Goal: Task Accomplishment & Management: Manage account settings

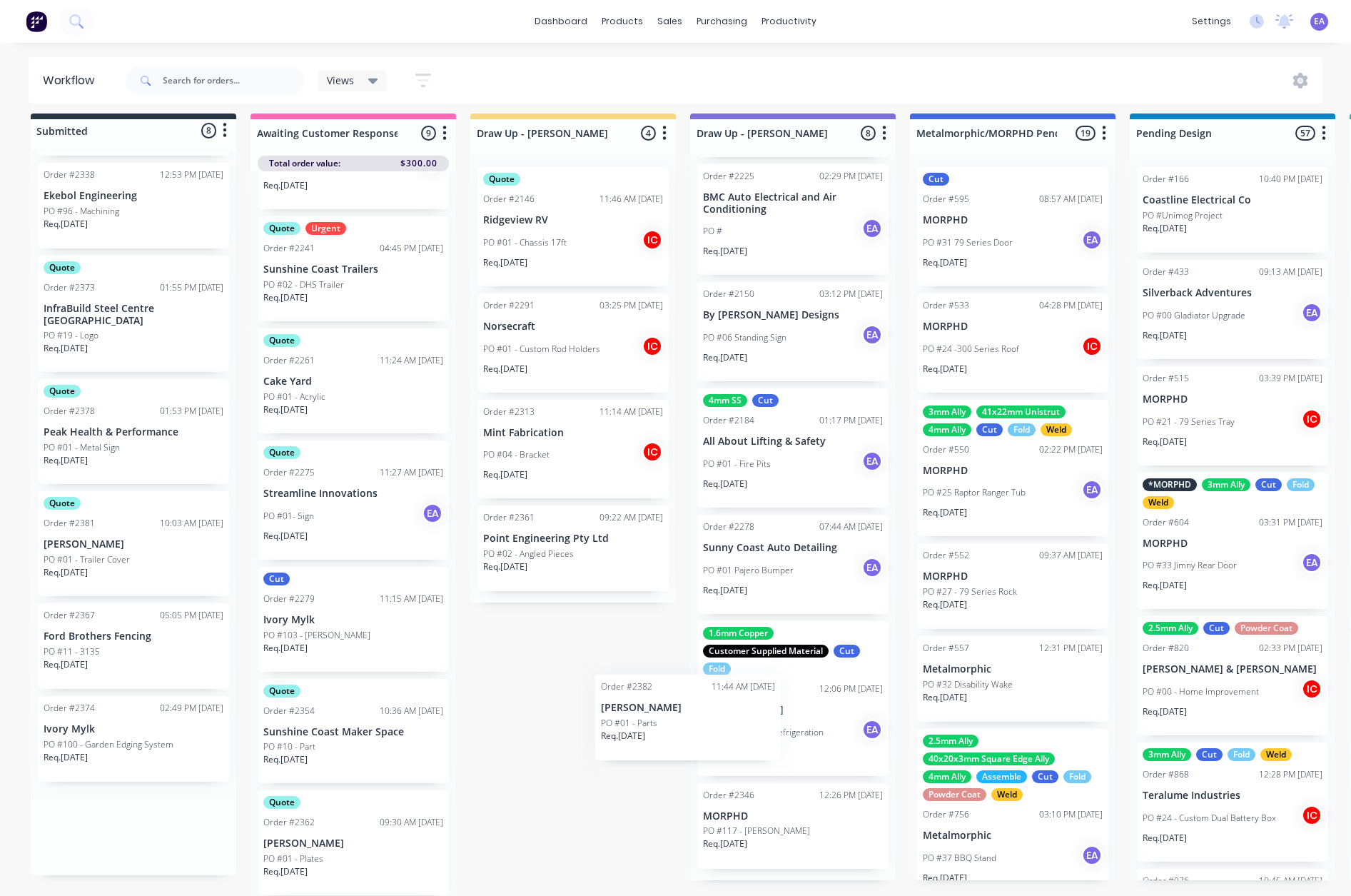
scroll to position [287, 0]
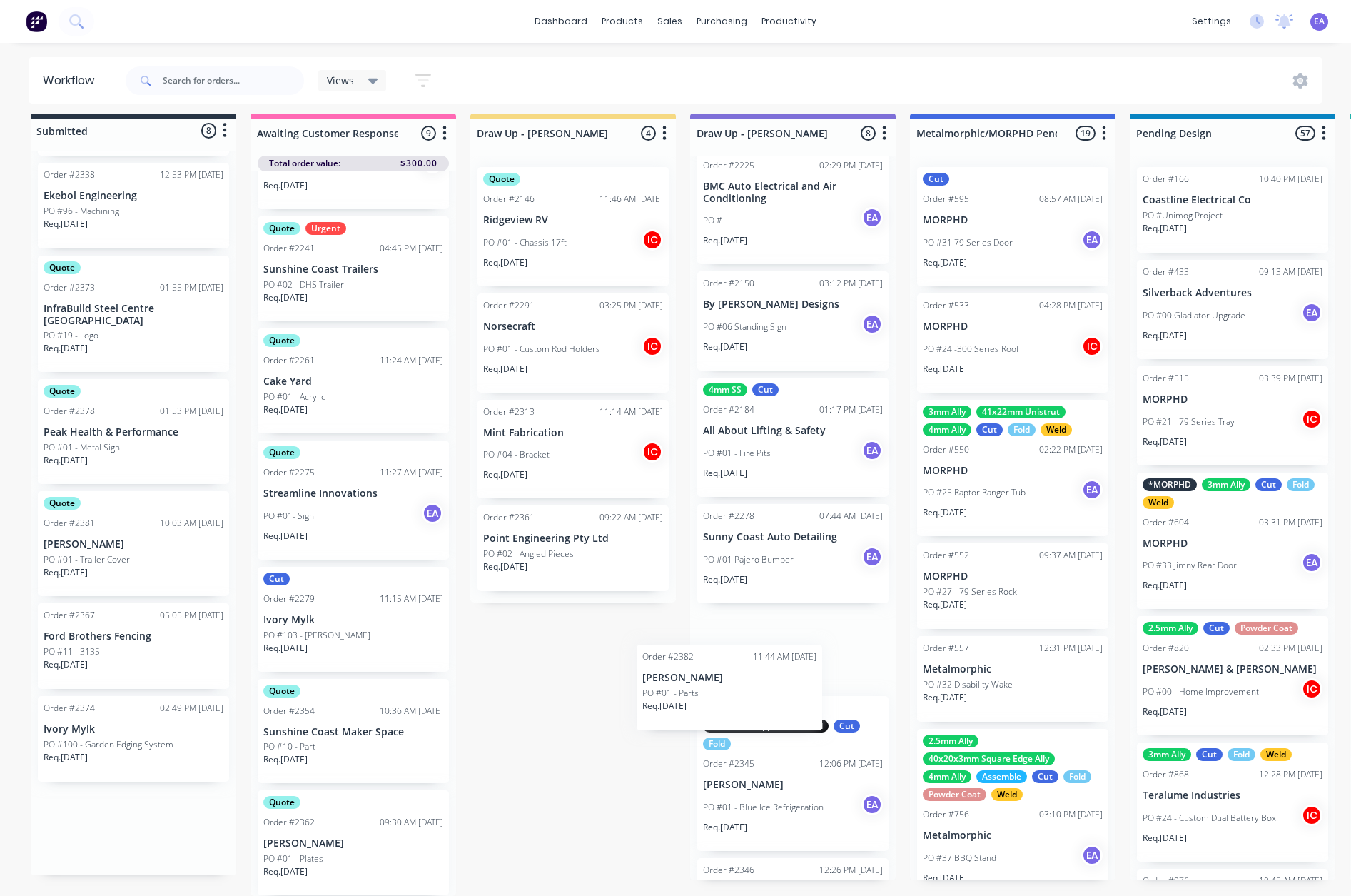
drag, startPoint x: 155, startPoint y: 839, endPoint x: 760, endPoint y: 702, distance: 620.3
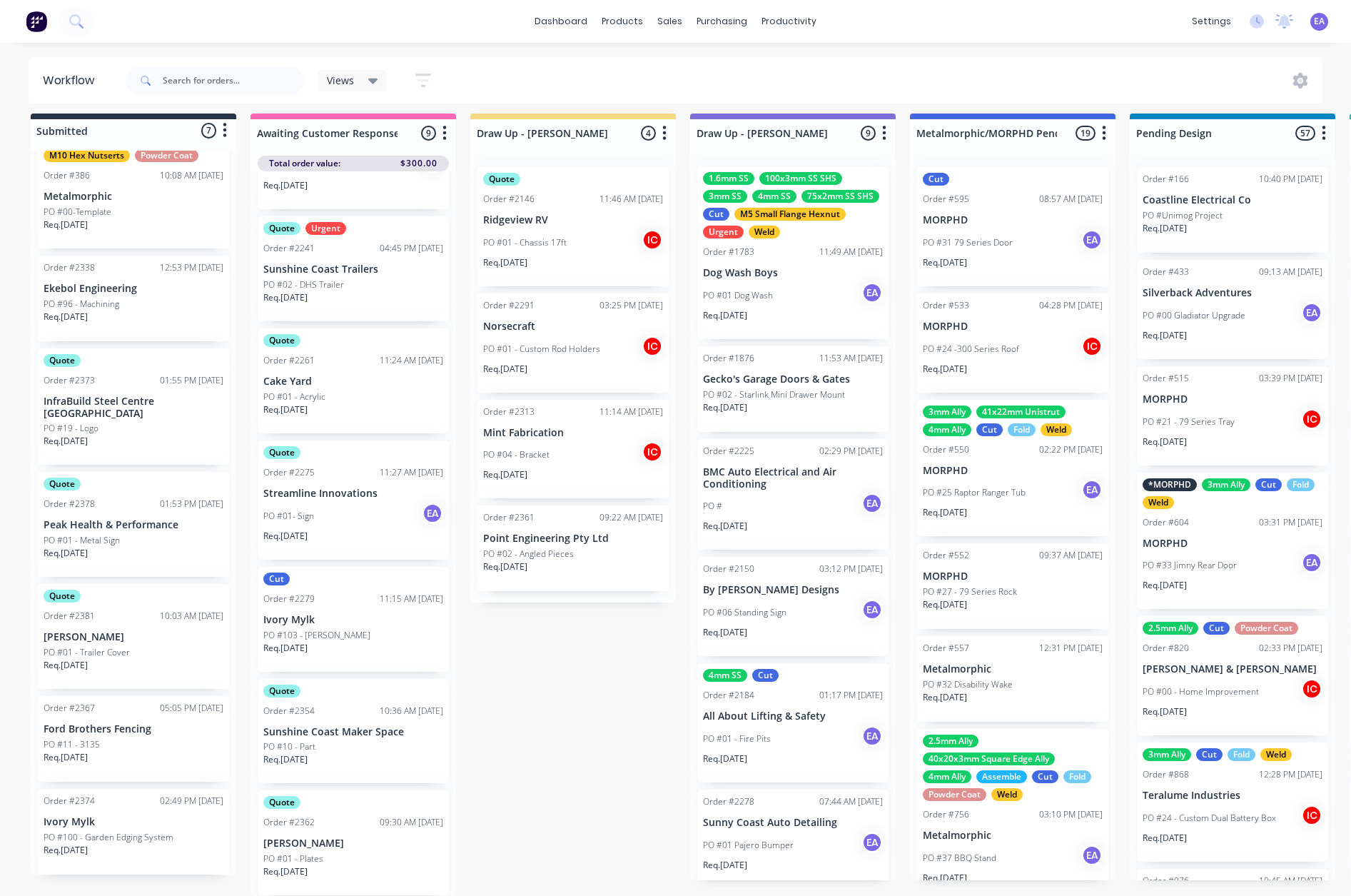
scroll to position [0, 0]
click at [228, 72] on input "text" at bounding box center [233, 81] width 141 height 29
type input "TRAILER"
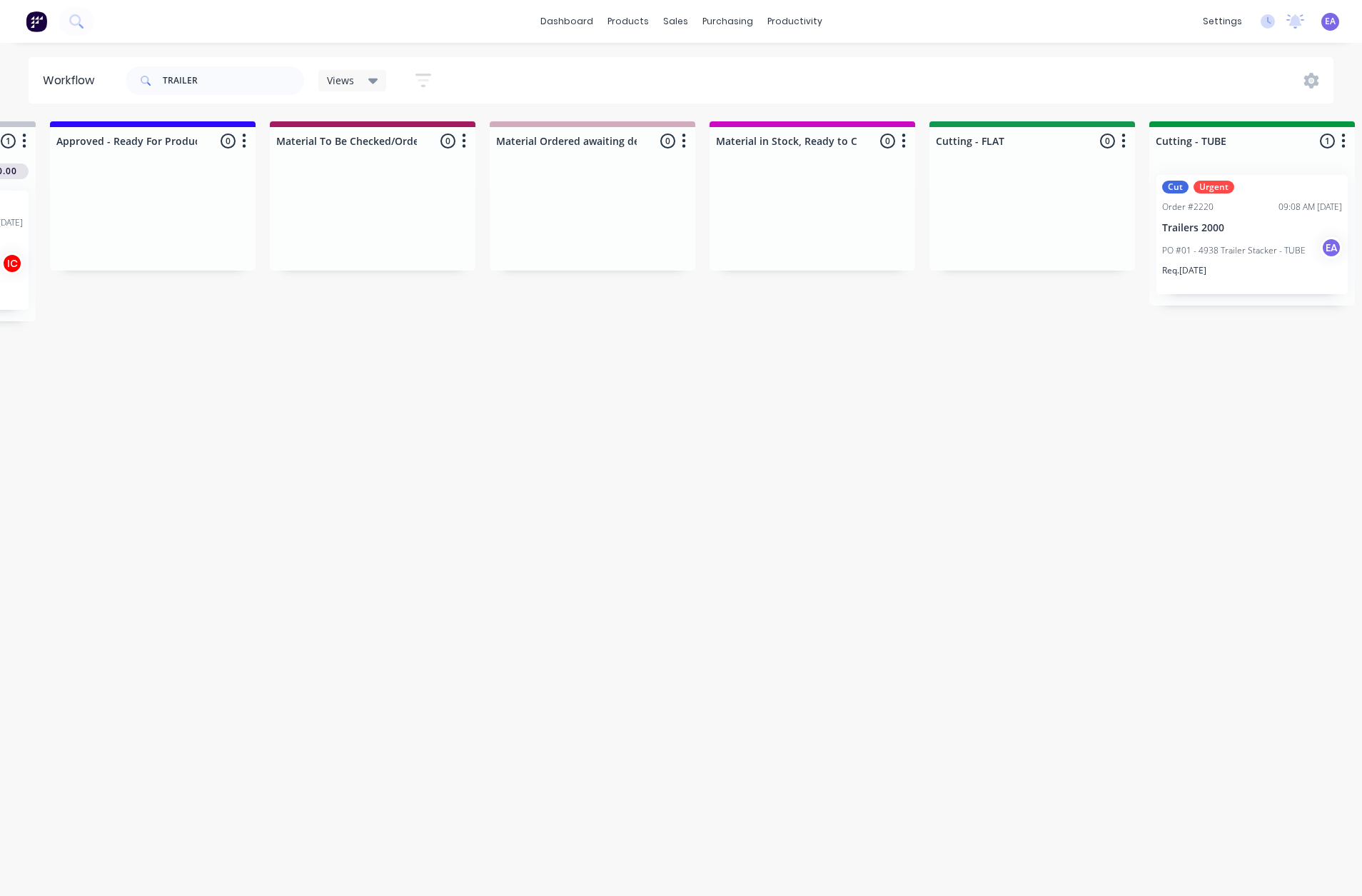
drag, startPoint x: 614, startPoint y: 406, endPoint x: 730, endPoint y: 403, distance: 116.0
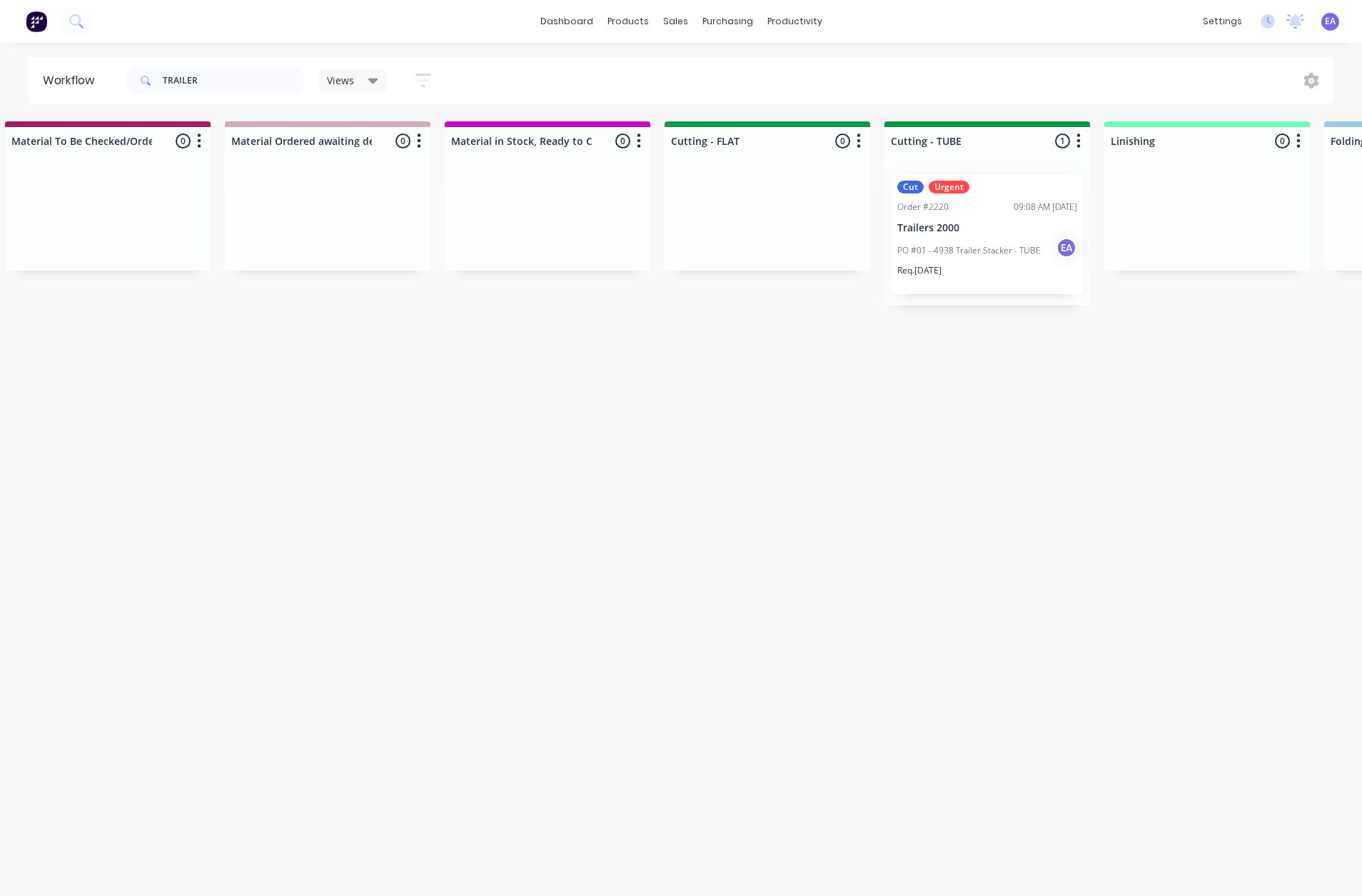
scroll to position [0, 2426]
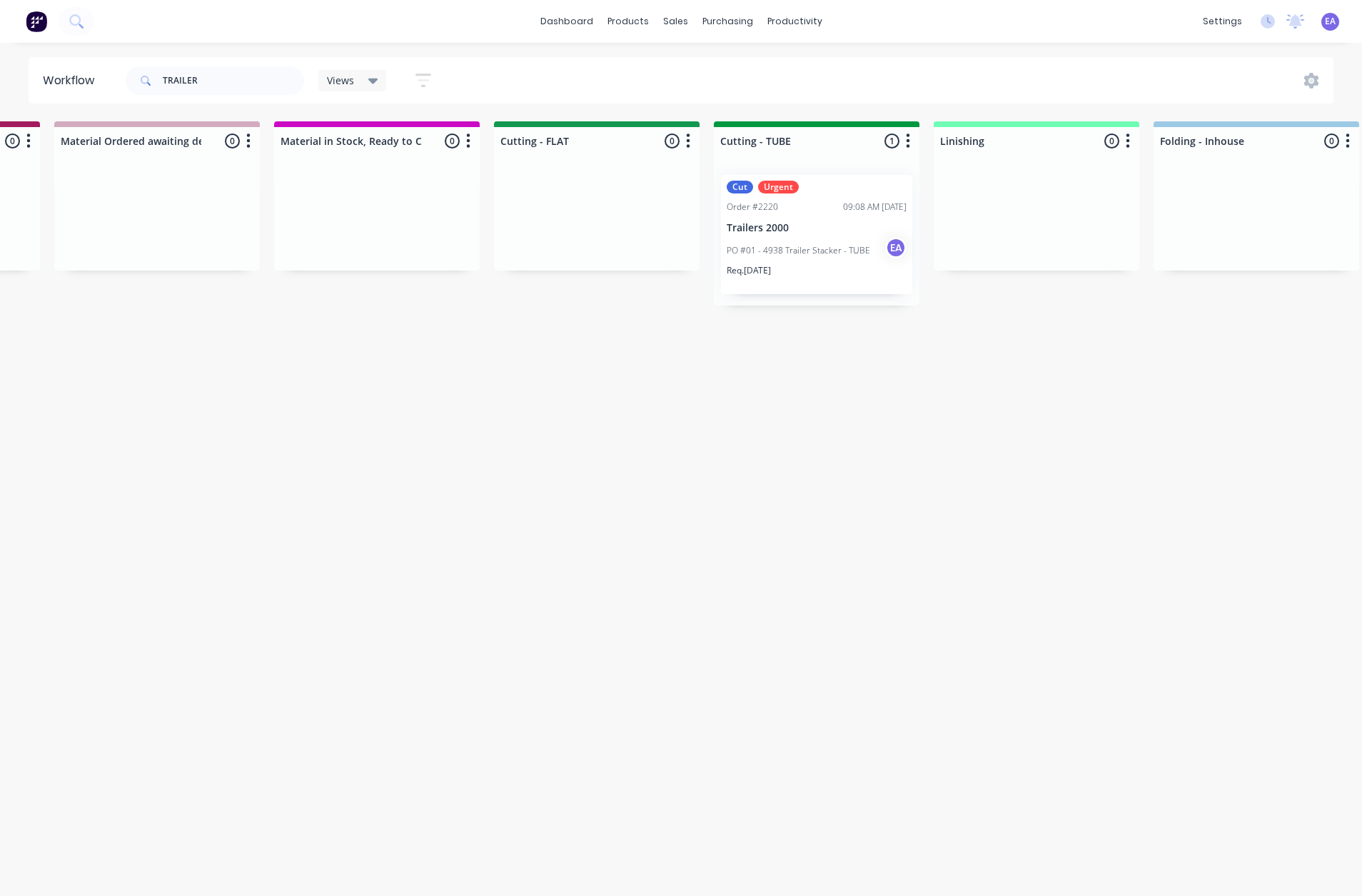
drag, startPoint x: 460, startPoint y: 437, endPoint x: 525, endPoint y: 417, distance: 68.0
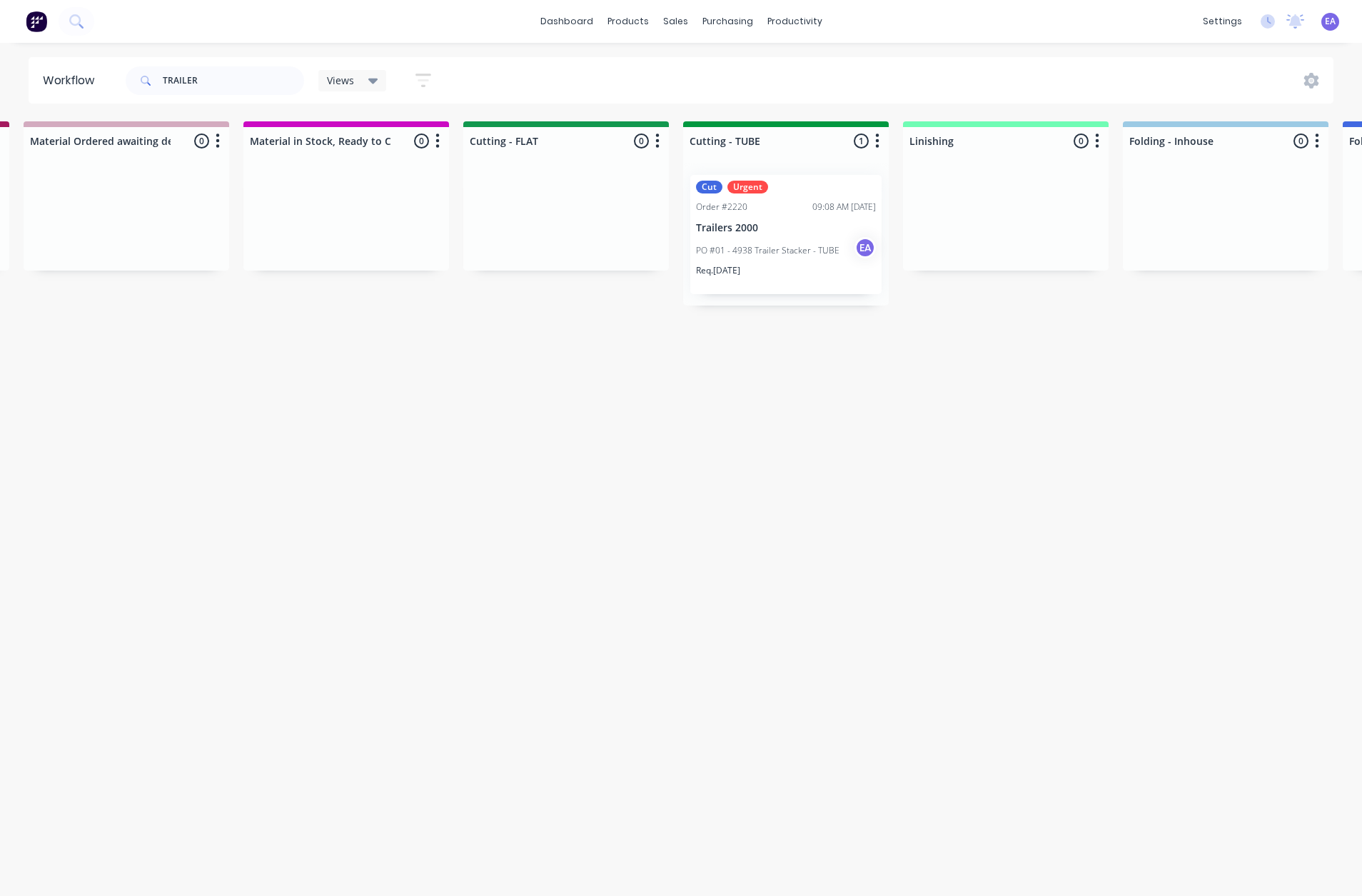
click at [789, 228] on p "Trailers 2000" at bounding box center [786, 228] width 180 height 12
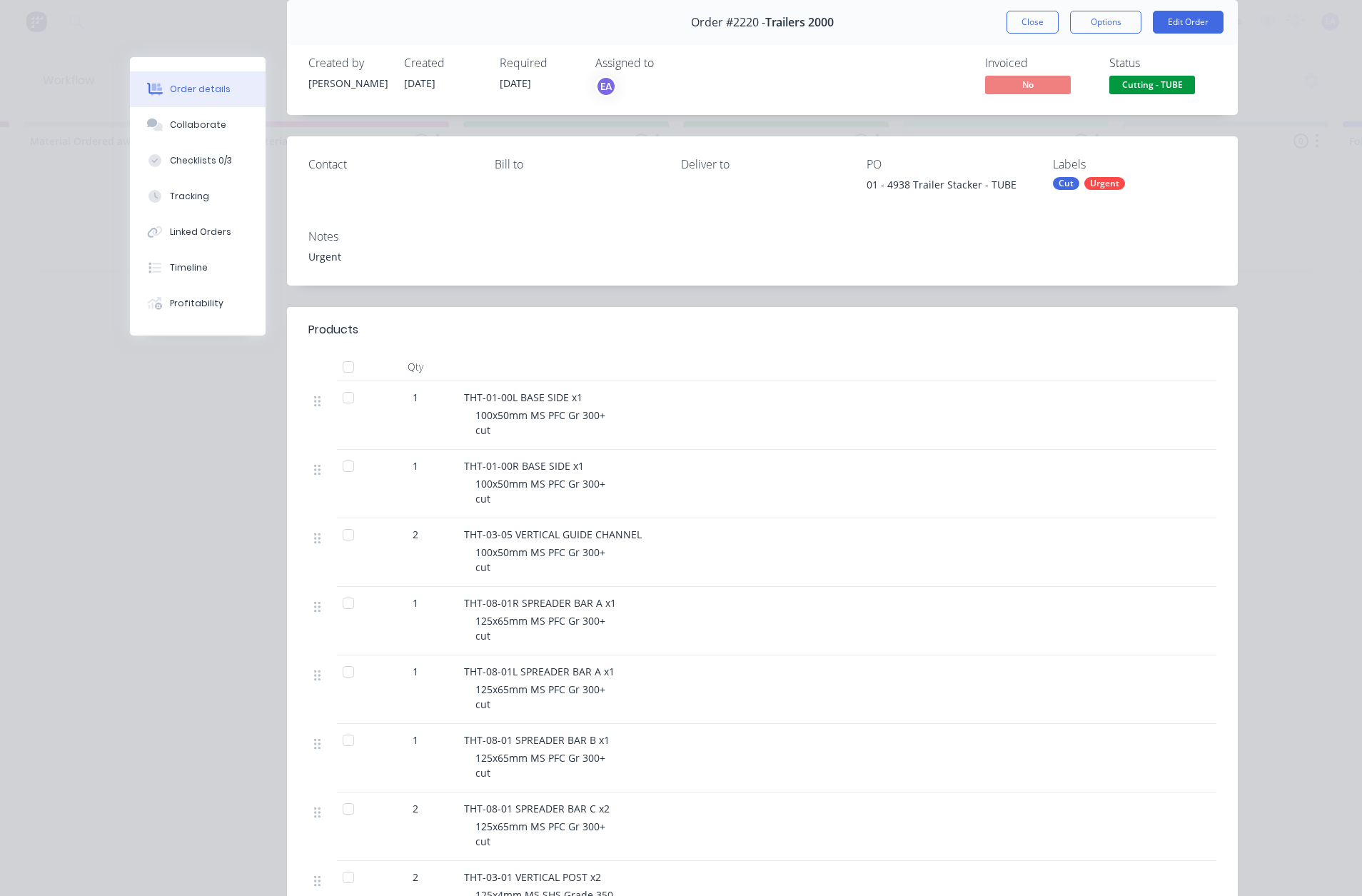
scroll to position [0, 0]
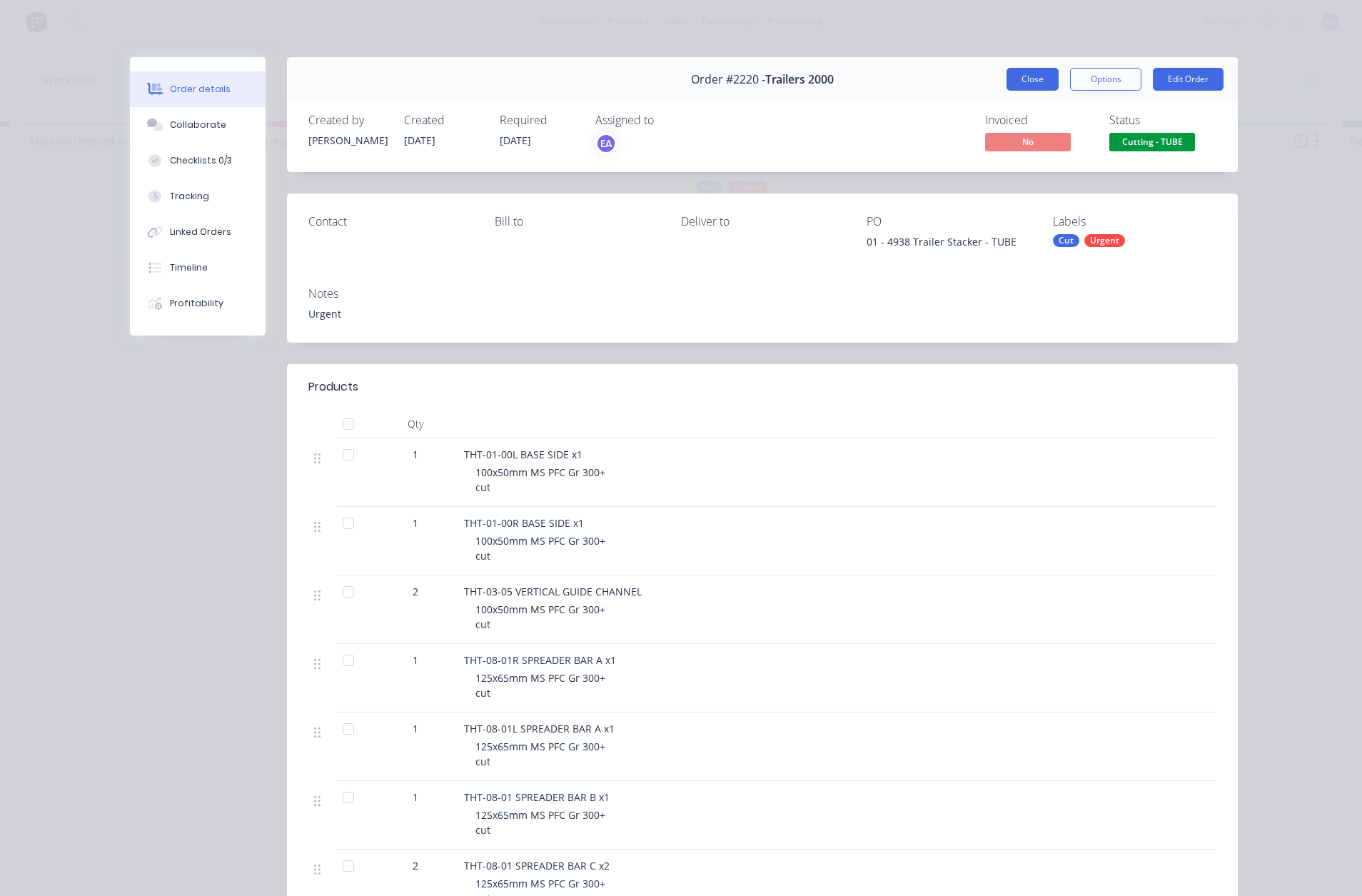
click at [1032, 87] on button "Close" at bounding box center [1032, 79] width 52 height 23
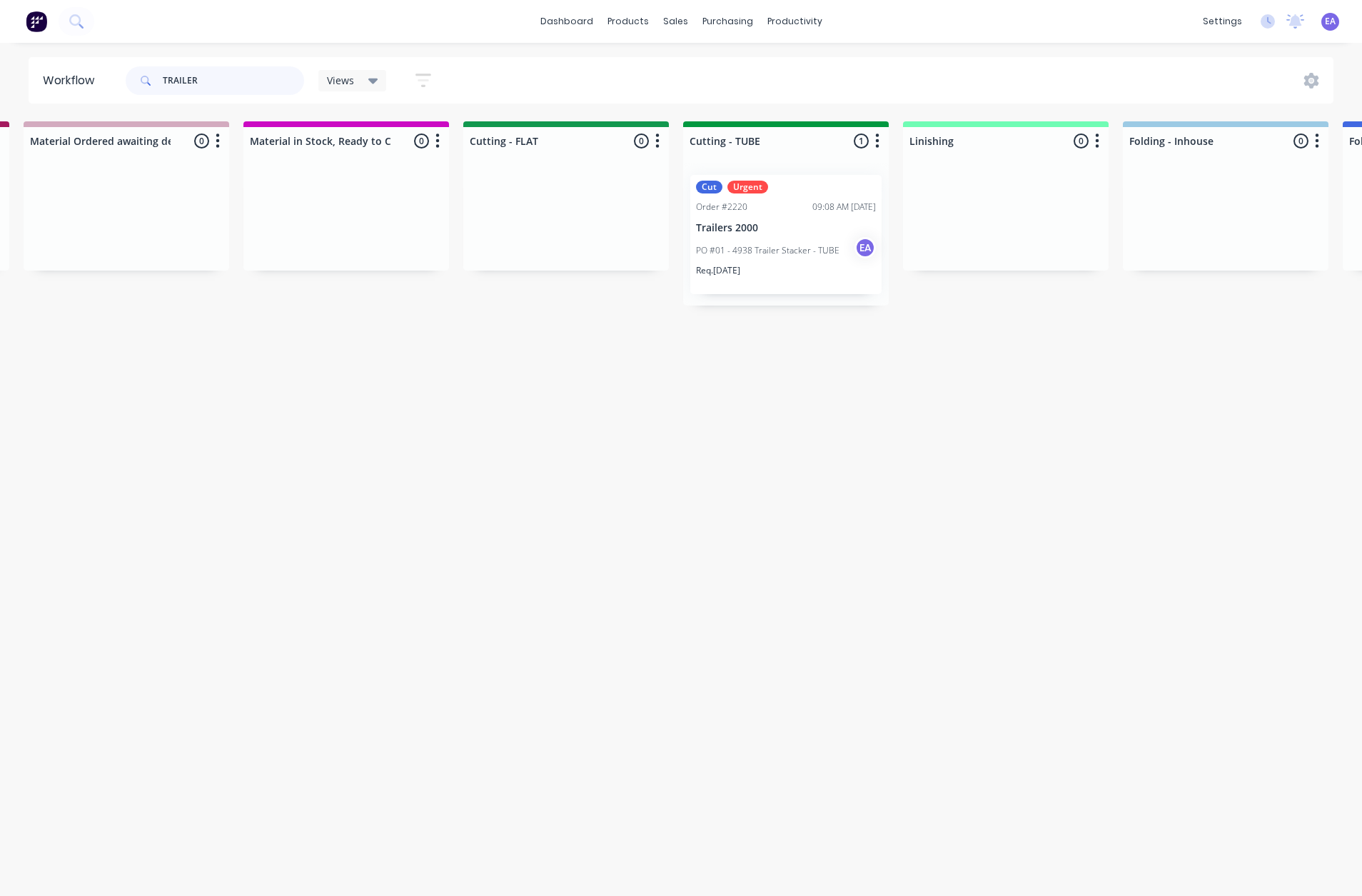
drag, startPoint x: 215, startPoint y: 82, endPoint x: 133, endPoint y: 93, distance: 82.7
click at [135, 93] on div "TRAILER" at bounding box center [214, 81] width 178 height 29
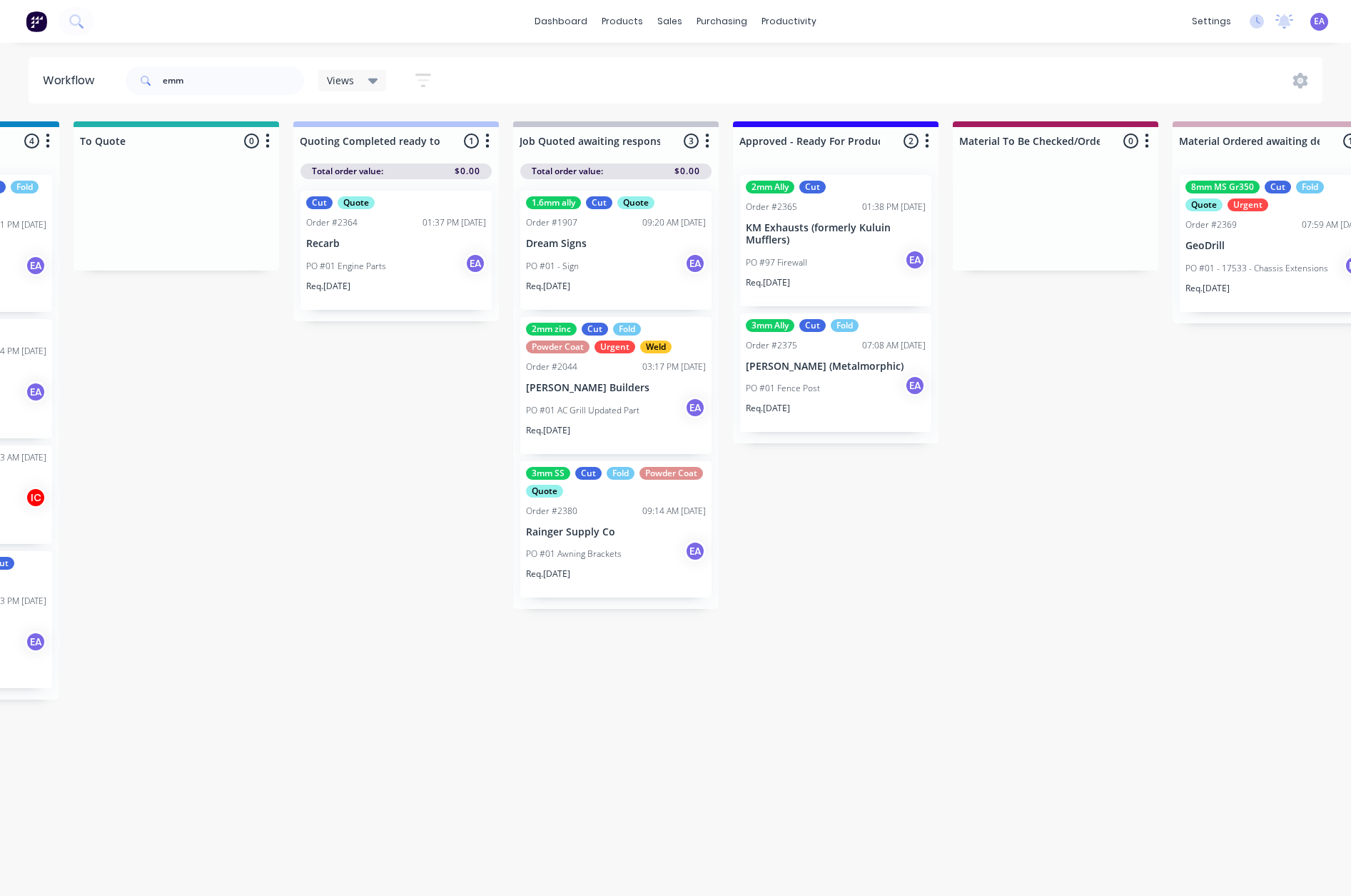
drag, startPoint x: 546, startPoint y: 479, endPoint x: 588, endPoint y: 480, distance: 42.0
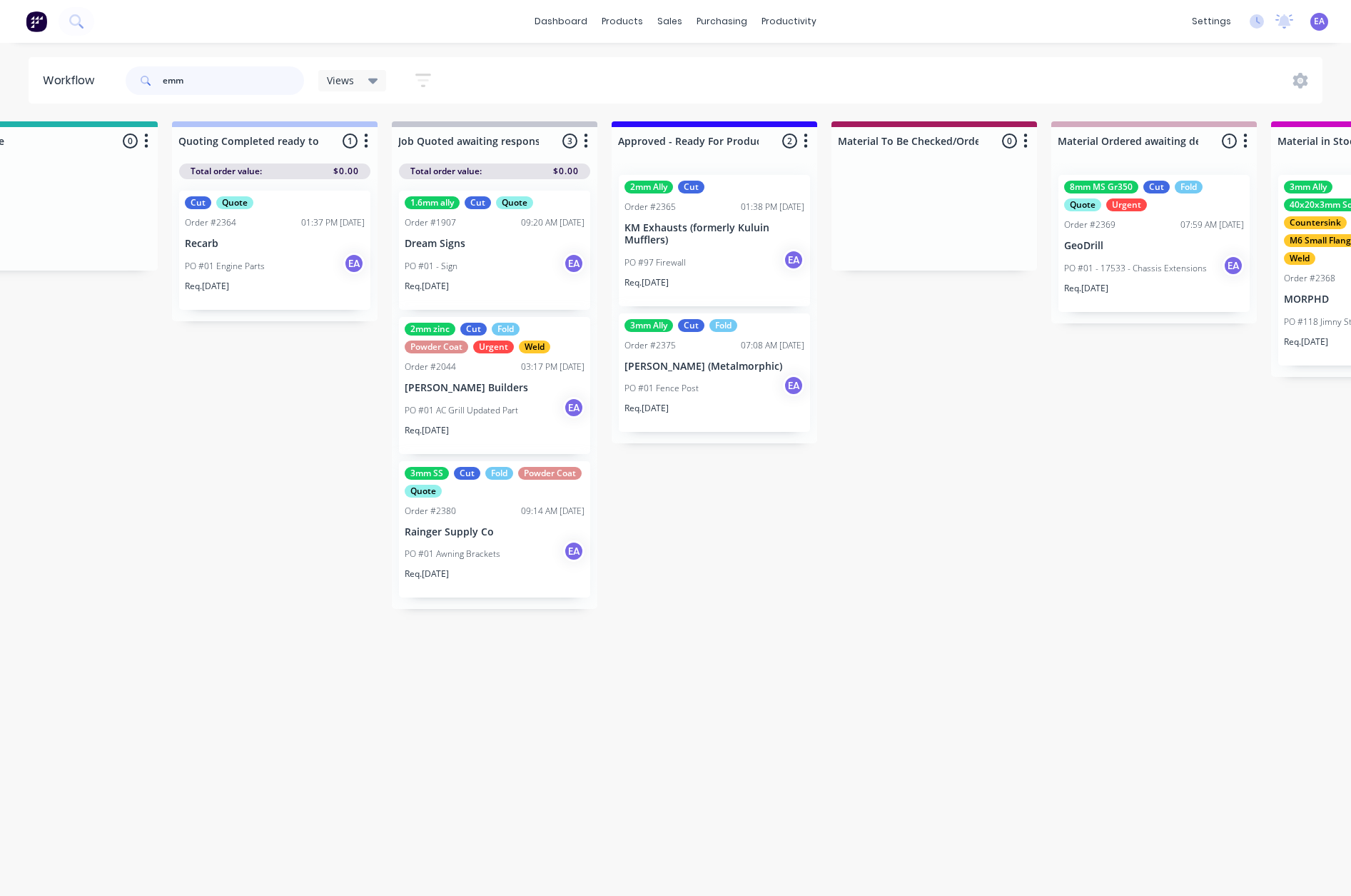
click at [235, 85] on input "emm" at bounding box center [233, 81] width 141 height 29
type input "[PERSON_NAME]"
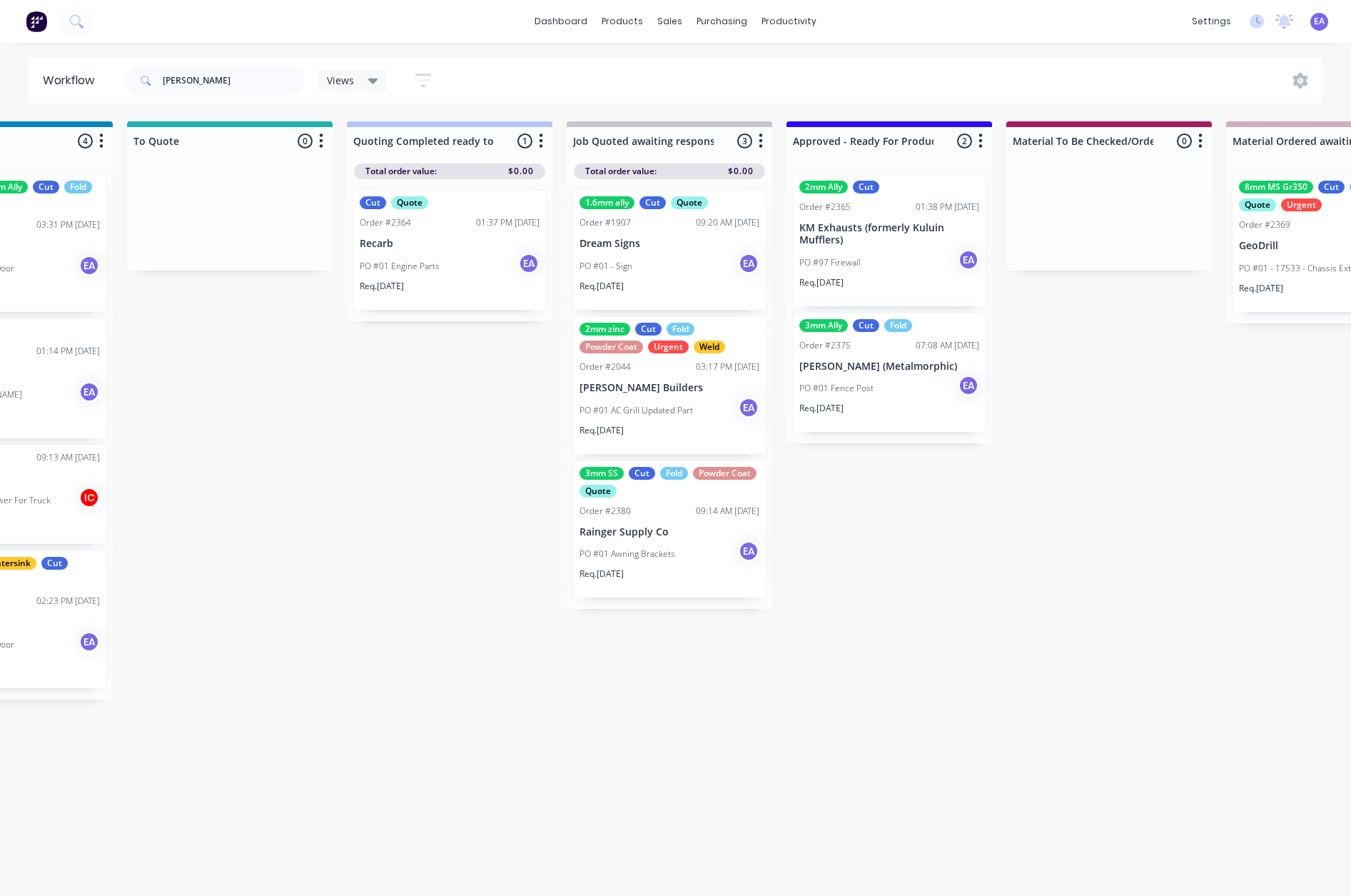
scroll to position [0, 1630]
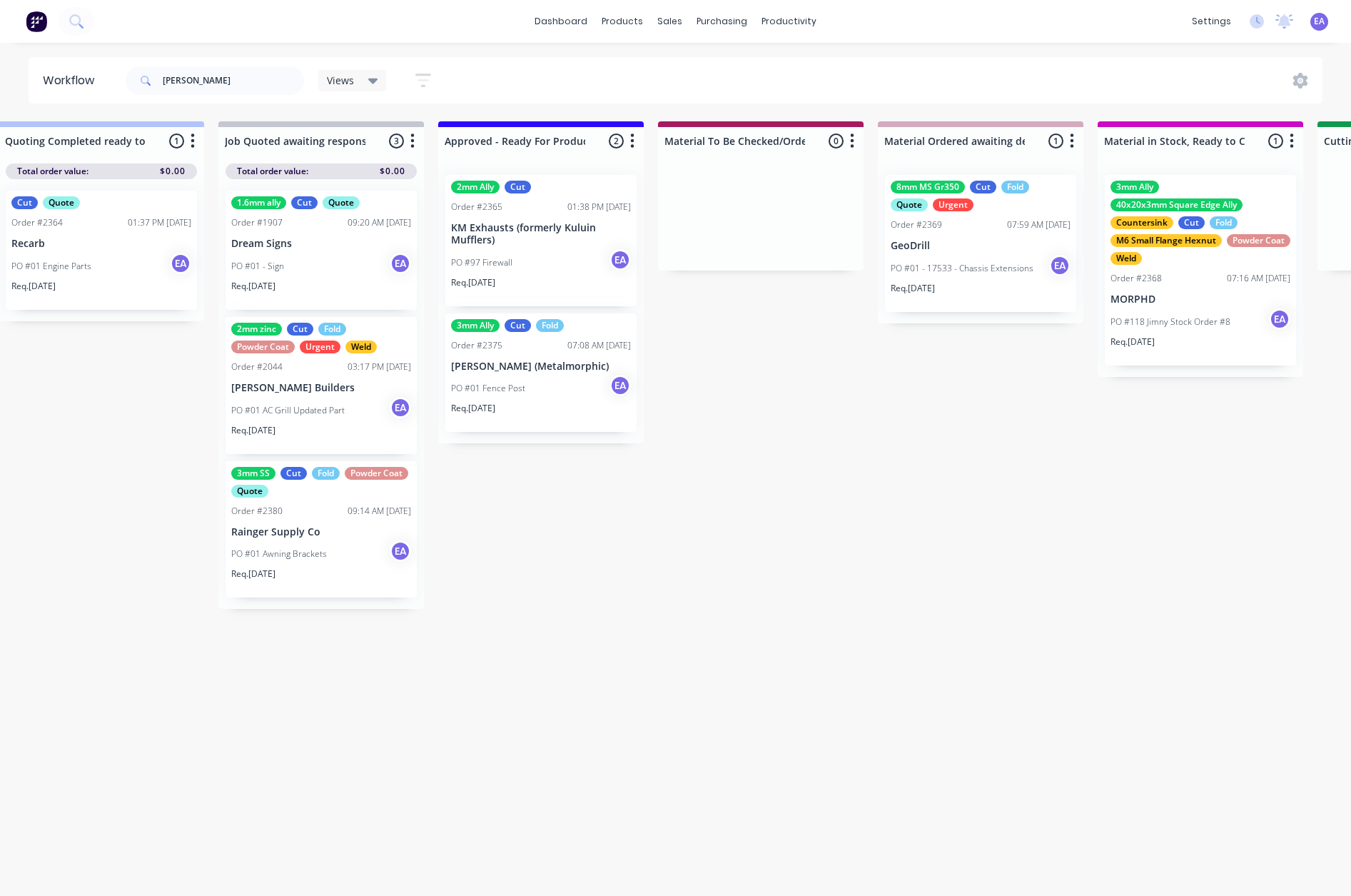
drag, startPoint x: 693, startPoint y: 388, endPoint x: 784, endPoint y: 384, distance: 91.1
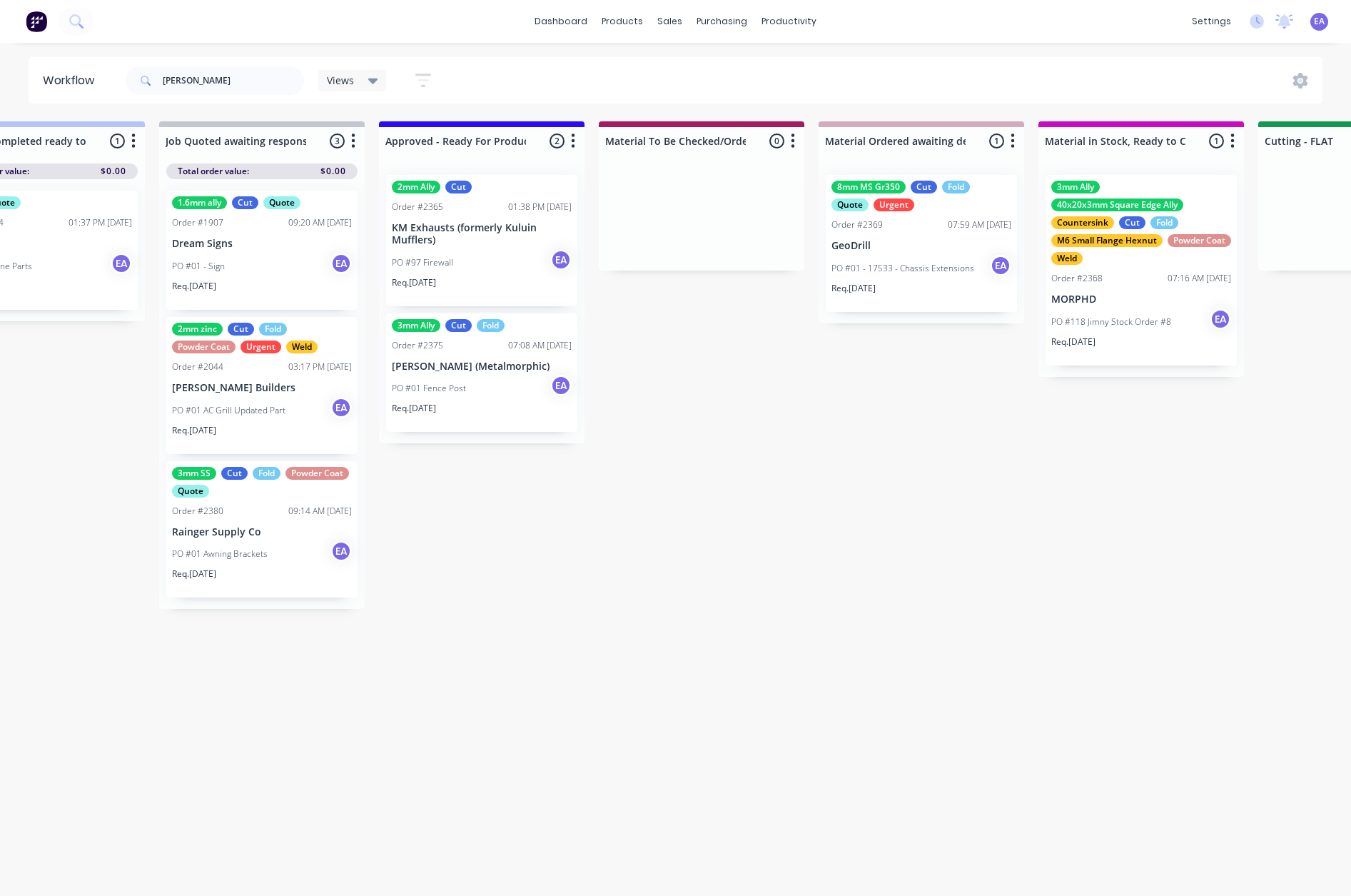
click at [514, 380] on div "PO #01 Fence Post EA" at bounding box center [481, 388] width 180 height 27
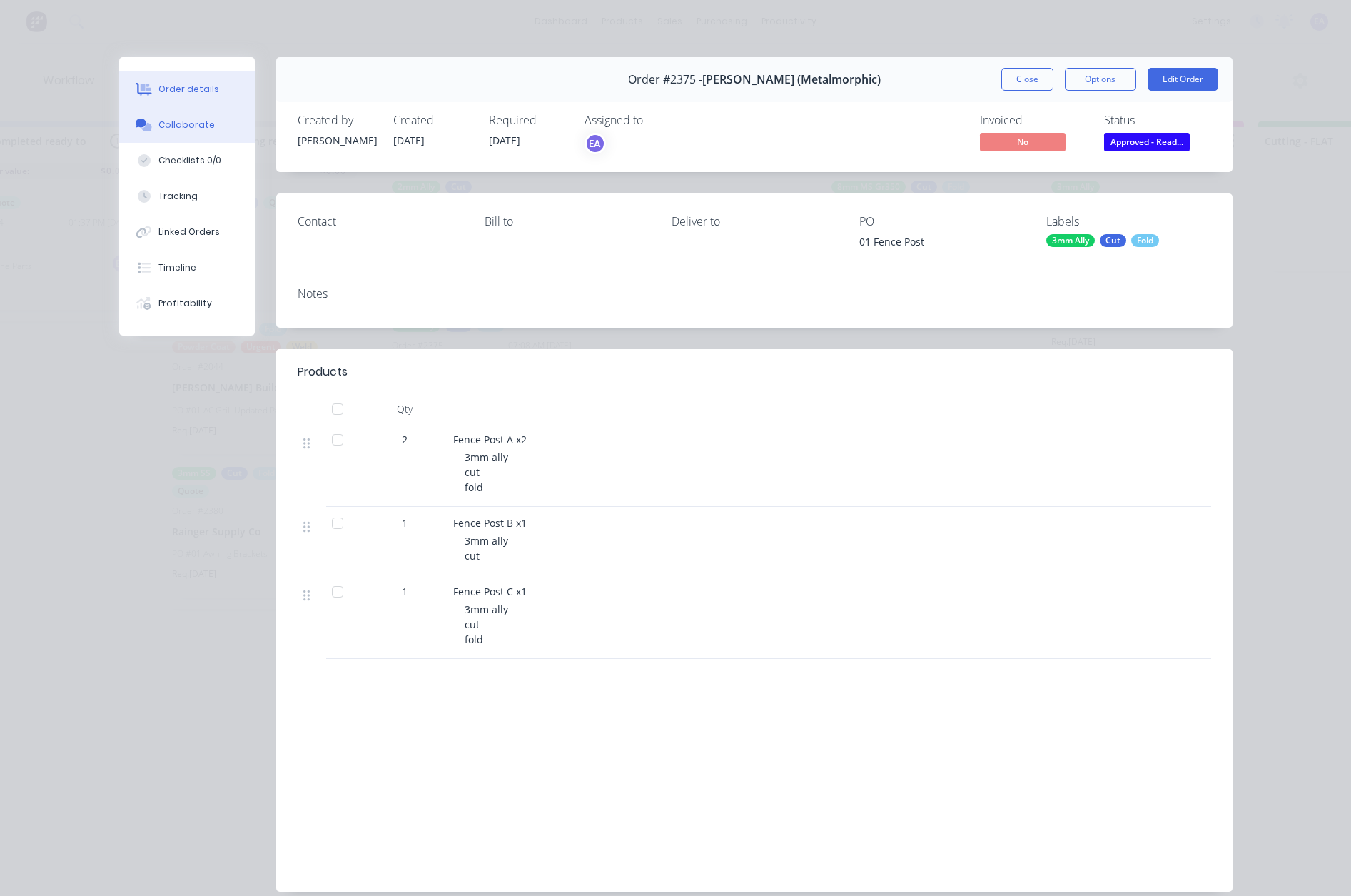
click at [194, 135] on button "Collaborate" at bounding box center [187, 124] width 135 height 35
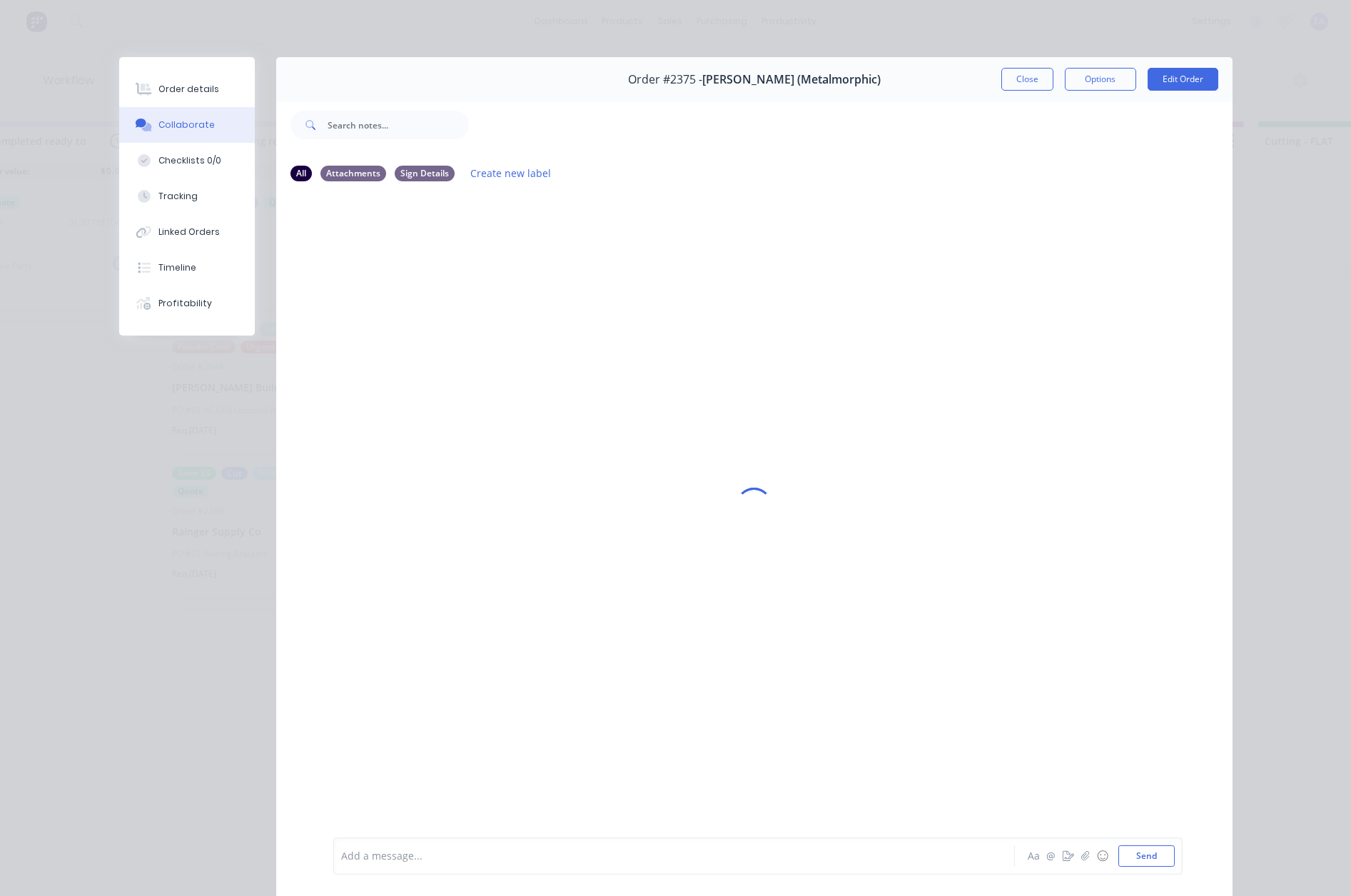
click at [368, 853] on div at bounding box center [654, 856] width 625 height 15
click at [176, 78] on button "Order details" at bounding box center [187, 89] width 135 height 35
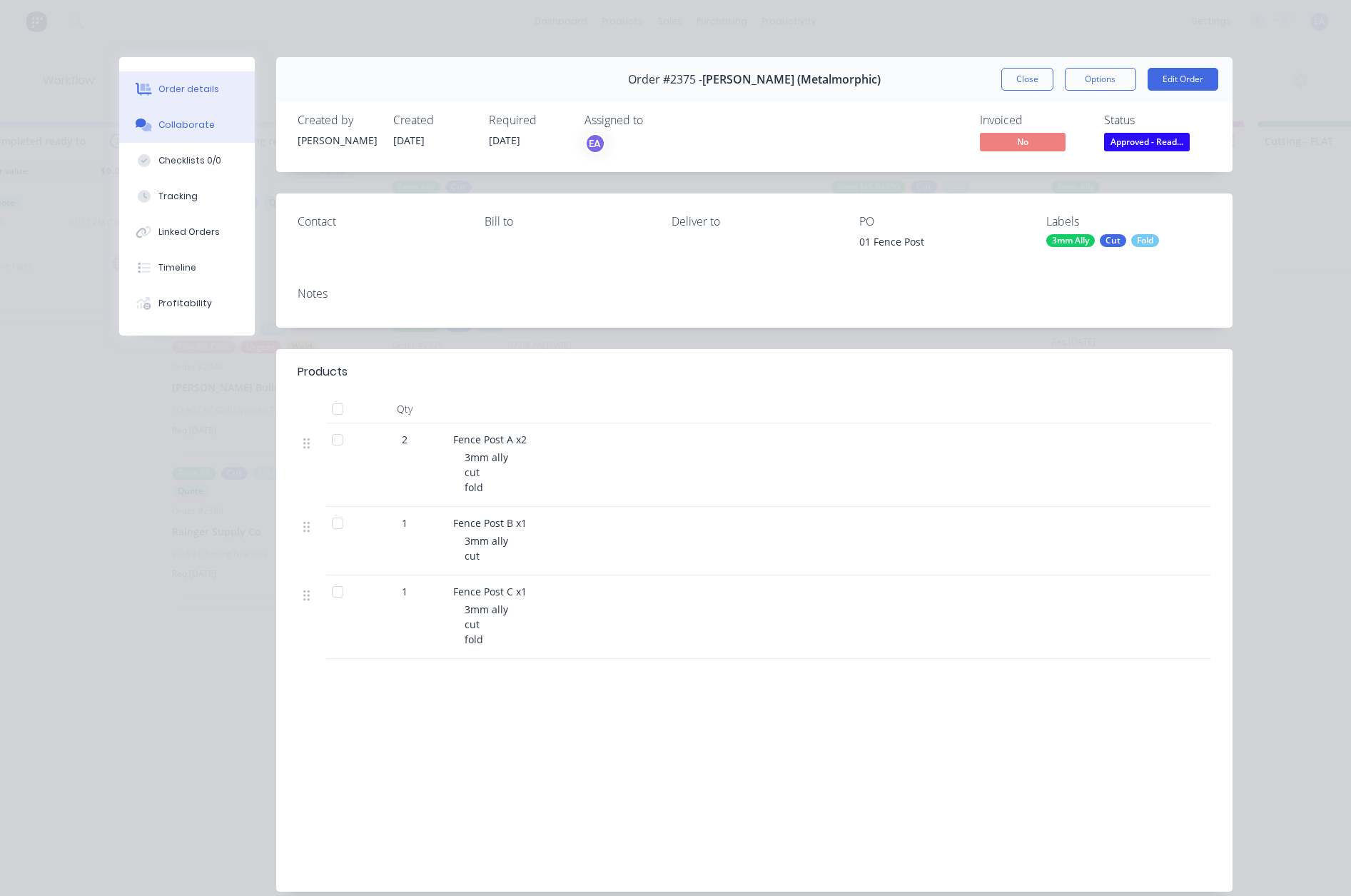
click at [167, 124] on div "Collaborate" at bounding box center [186, 124] width 56 height 12
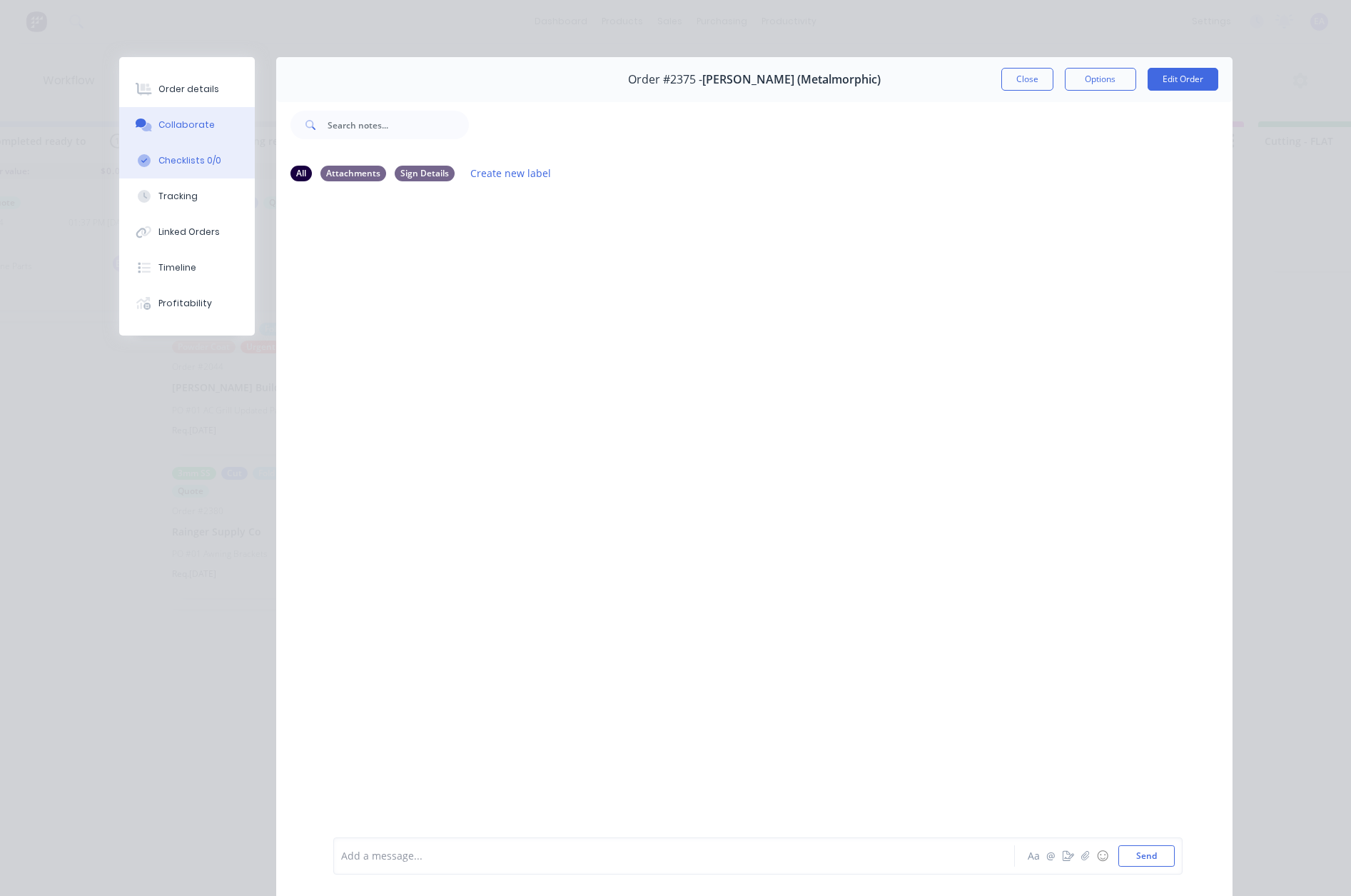
click at [178, 164] on div "Checklists 0/0" at bounding box center [189, 160] width 63 height 12
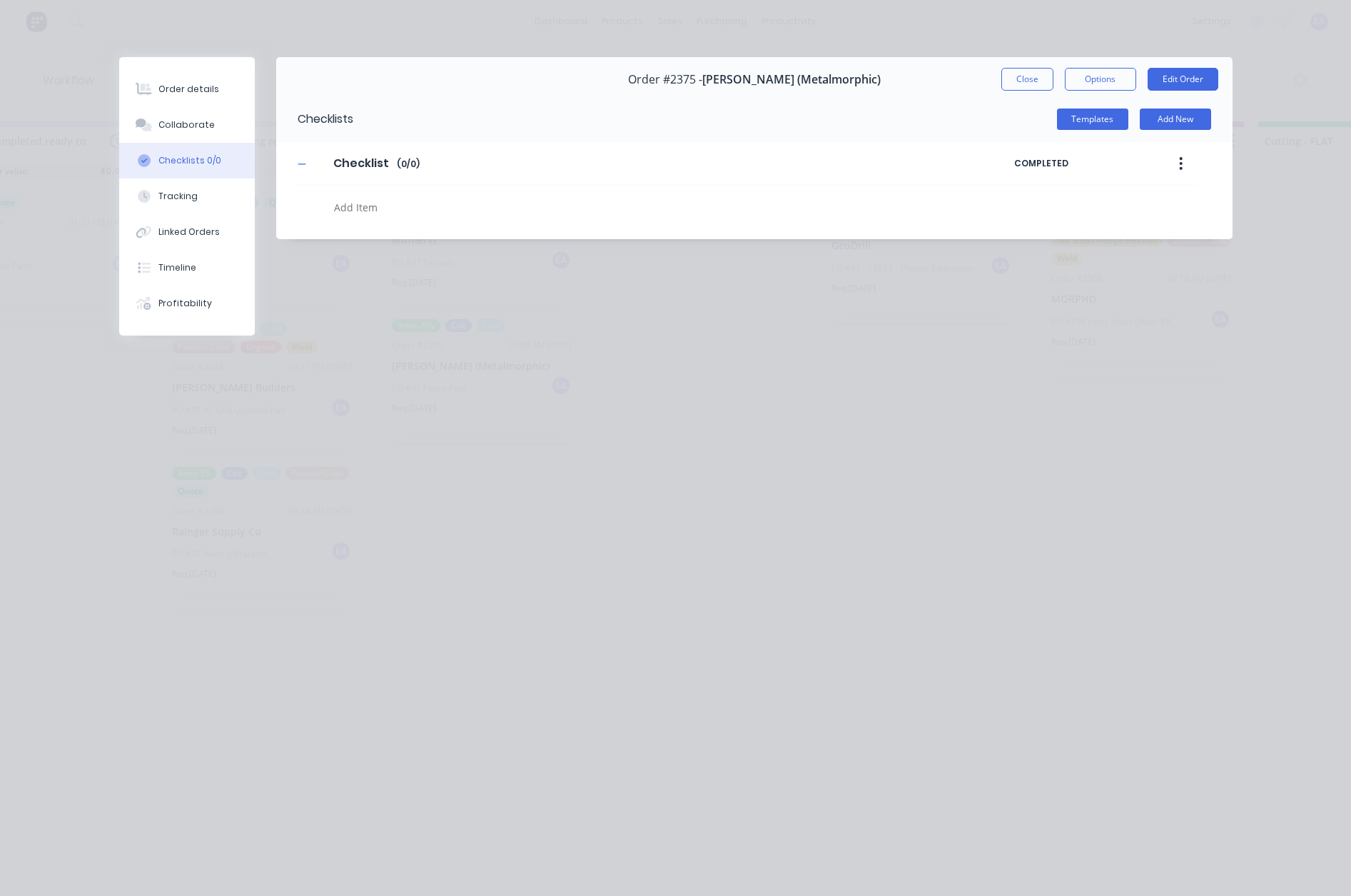
click at [361, 210] on textarea at bounding box center [617, 208] width 577 height 21
type textarea "x"
type textarea "c"
type textarea "x"
type textarea "cu"
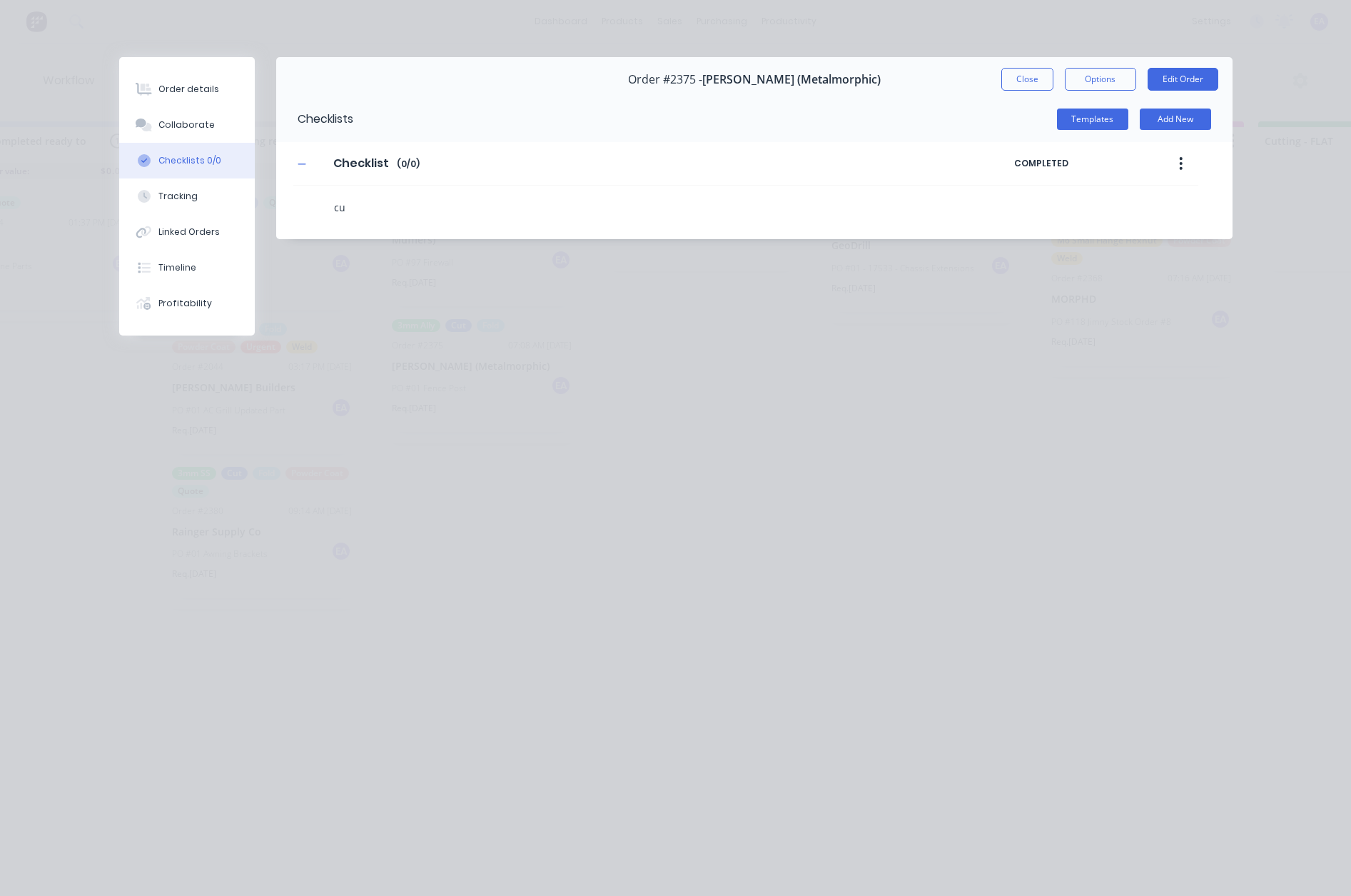
type textarea "x"
type textarea "cut"
type textarea "x"
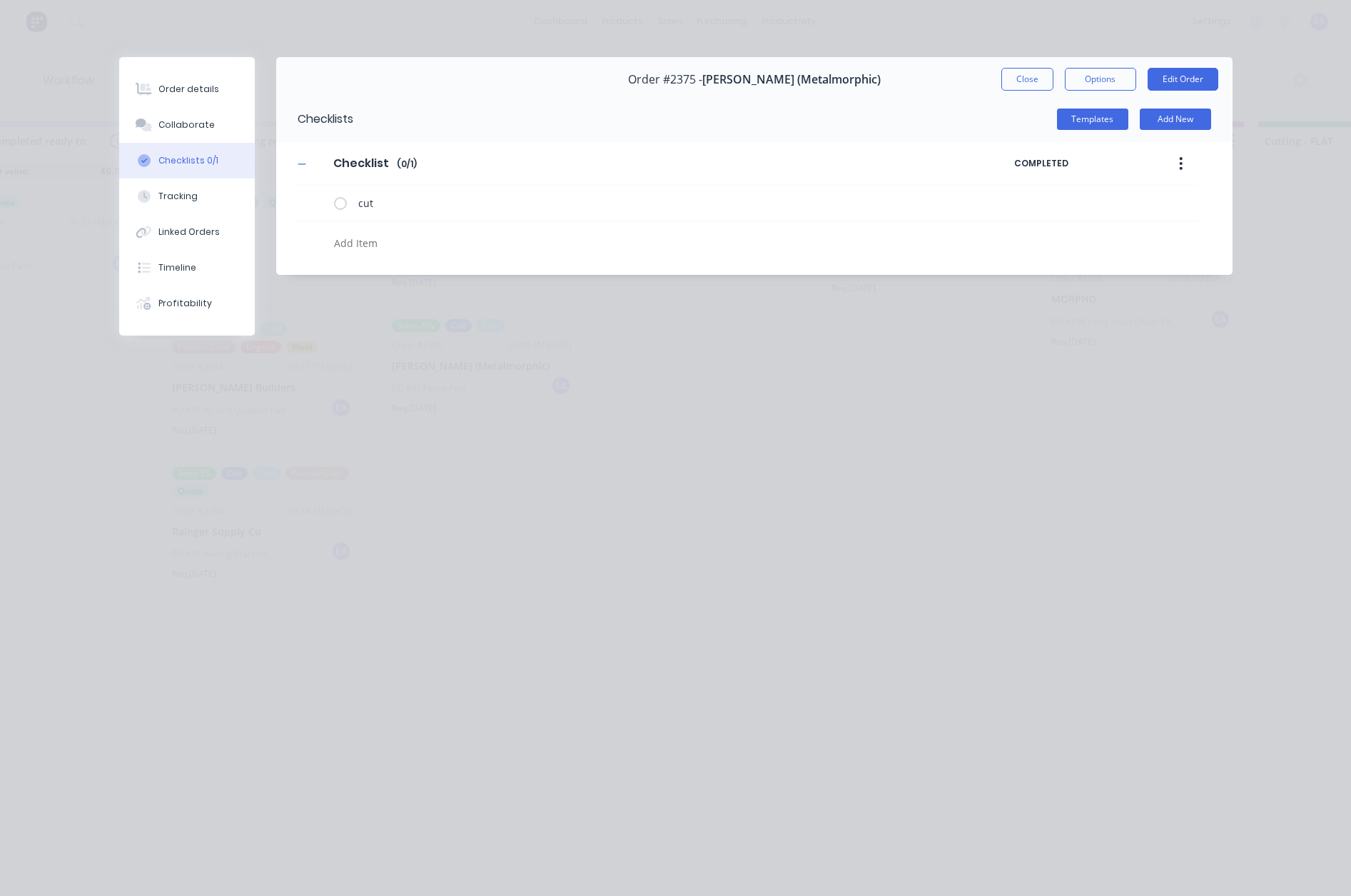
type textarea "x"
type textarea "f"
type textarea "x"
type textarea "fo"
type textarea "x"
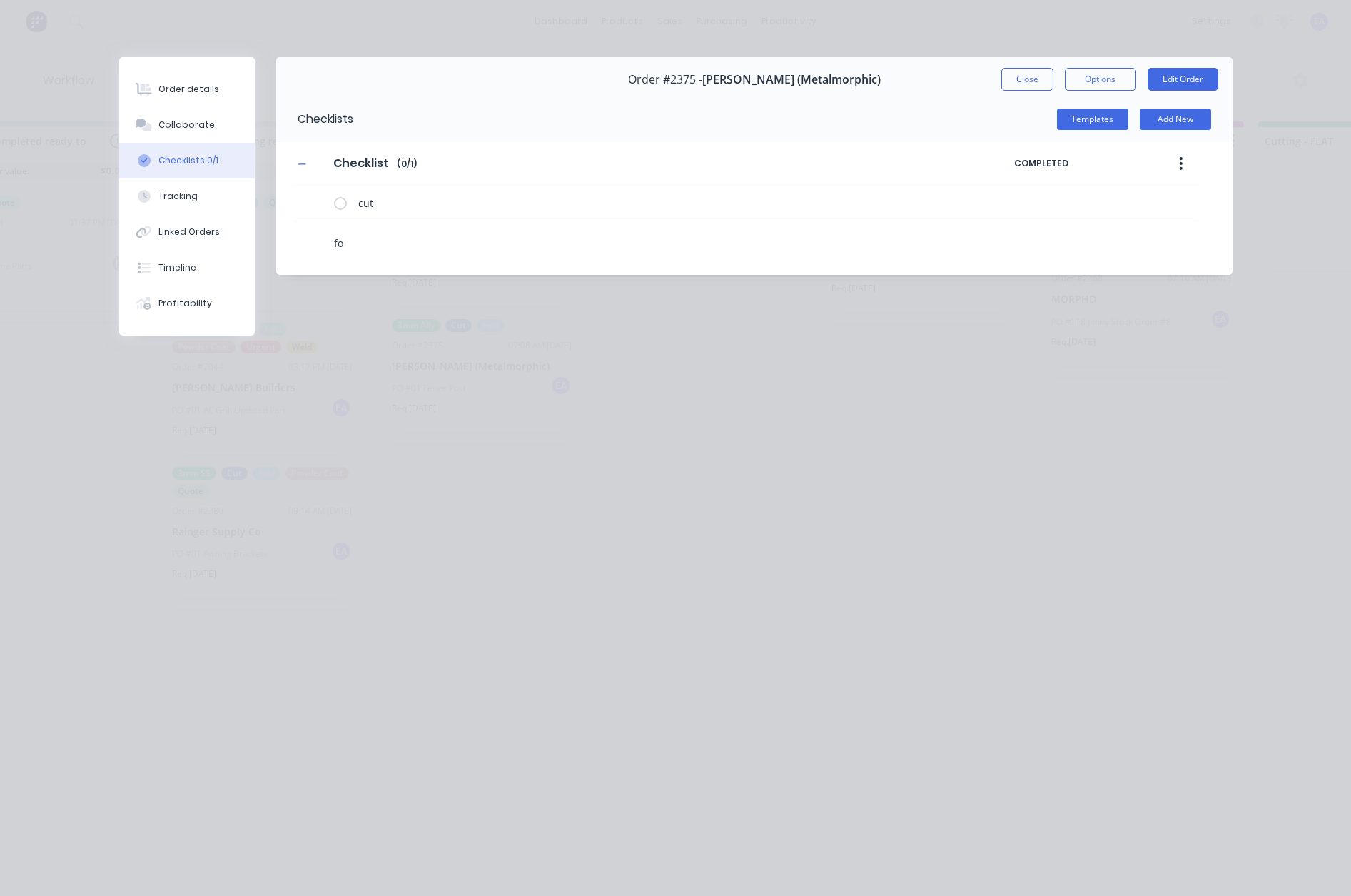
type textarea "fol"
type textarea "x"
type textarea "fold"
type textarea "x"
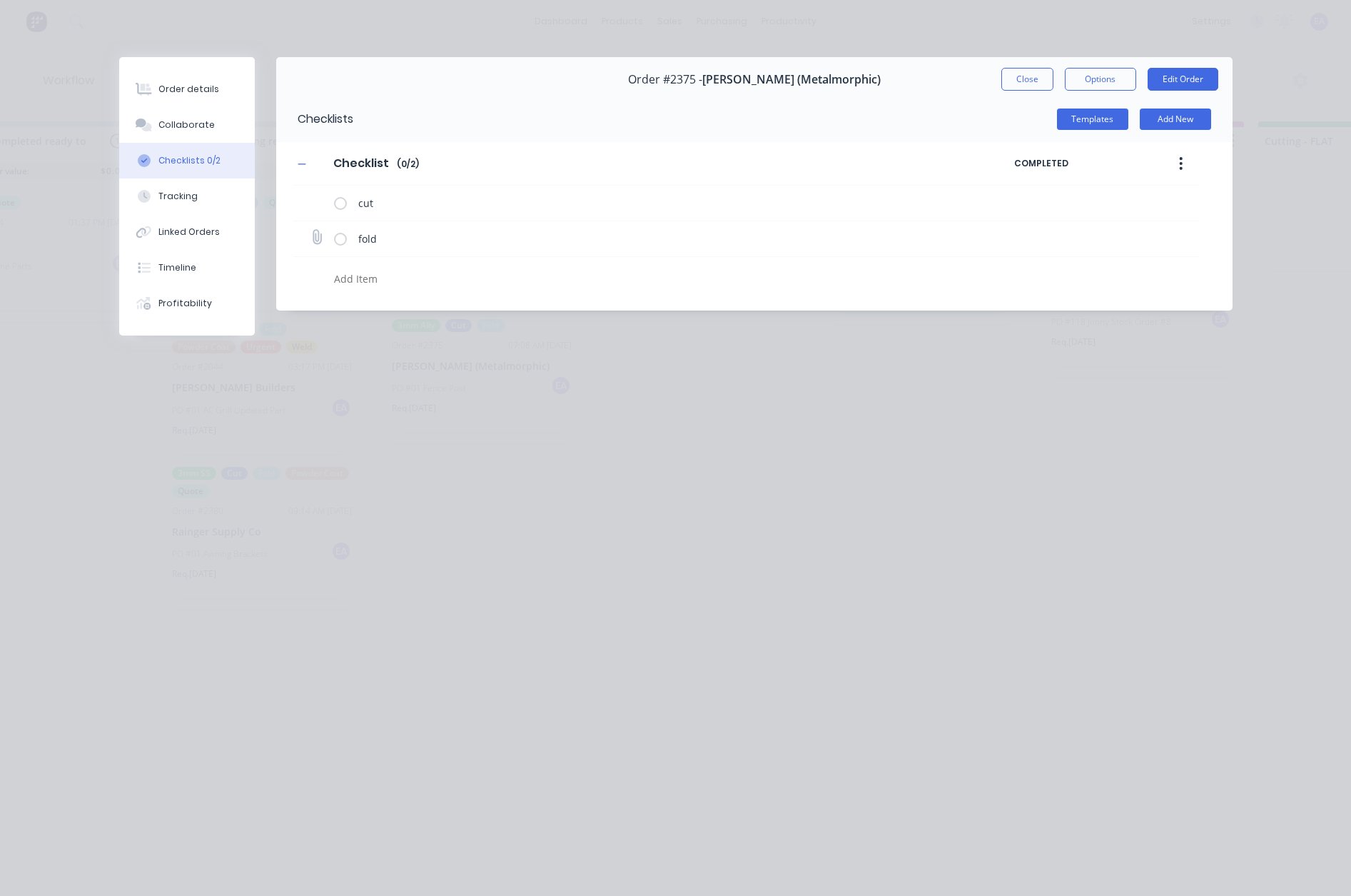
type textarea "x"
click at [322, 235] on icon at bounding box center [316, 237] width 19 height 19
click at [310, 230] on input "file" at bounding box center [310, 230] width 0 height 0
type input "C:\fakepath\Fence Post[A].PDF"
click at [1186, 241] on icon at bounding box center [1188, 237] width 12 height 14
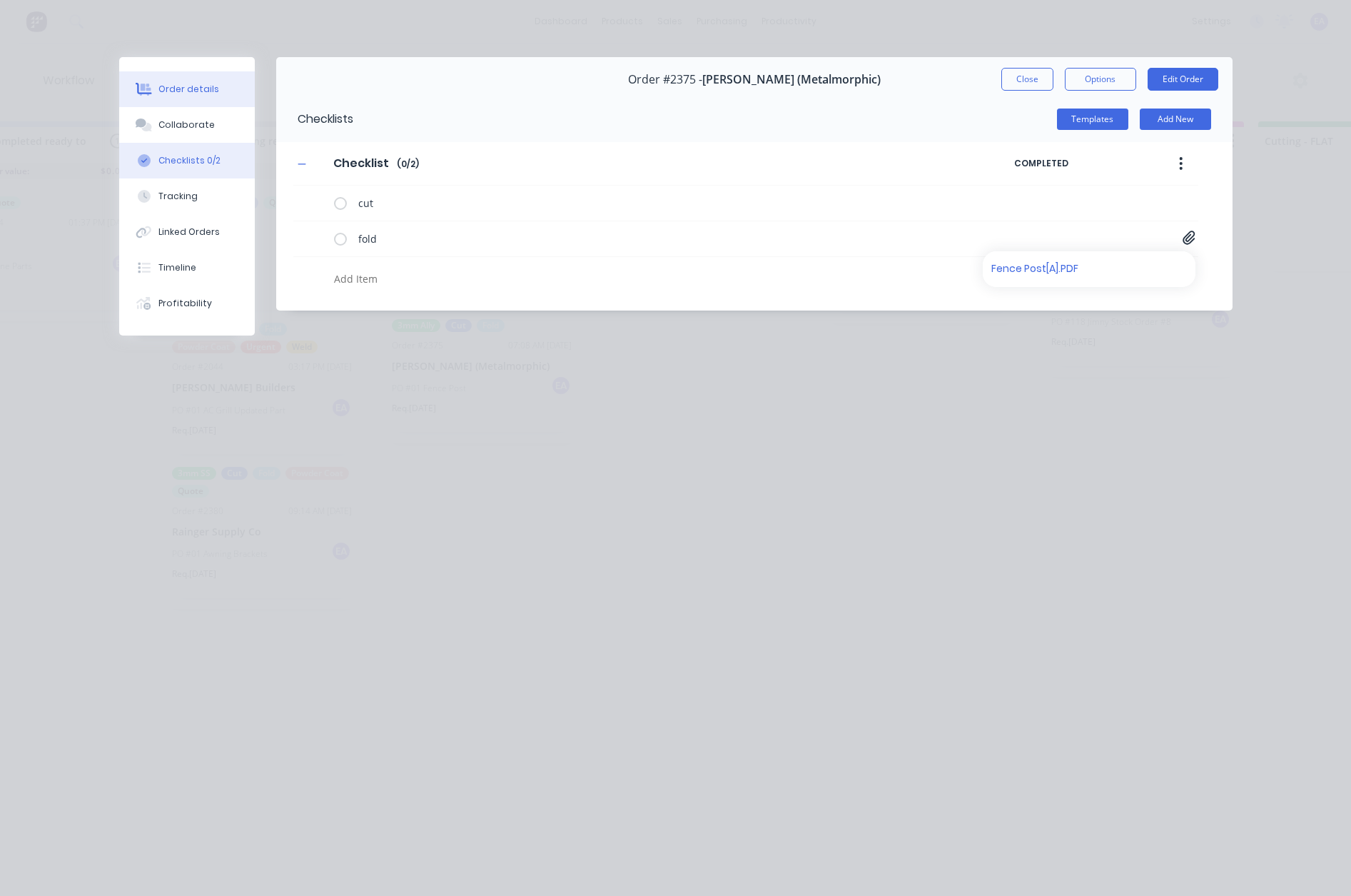
click at [175, 86] on div "Order details" at bounding box center [189, 89] width 61 height 12
type textarea "x"
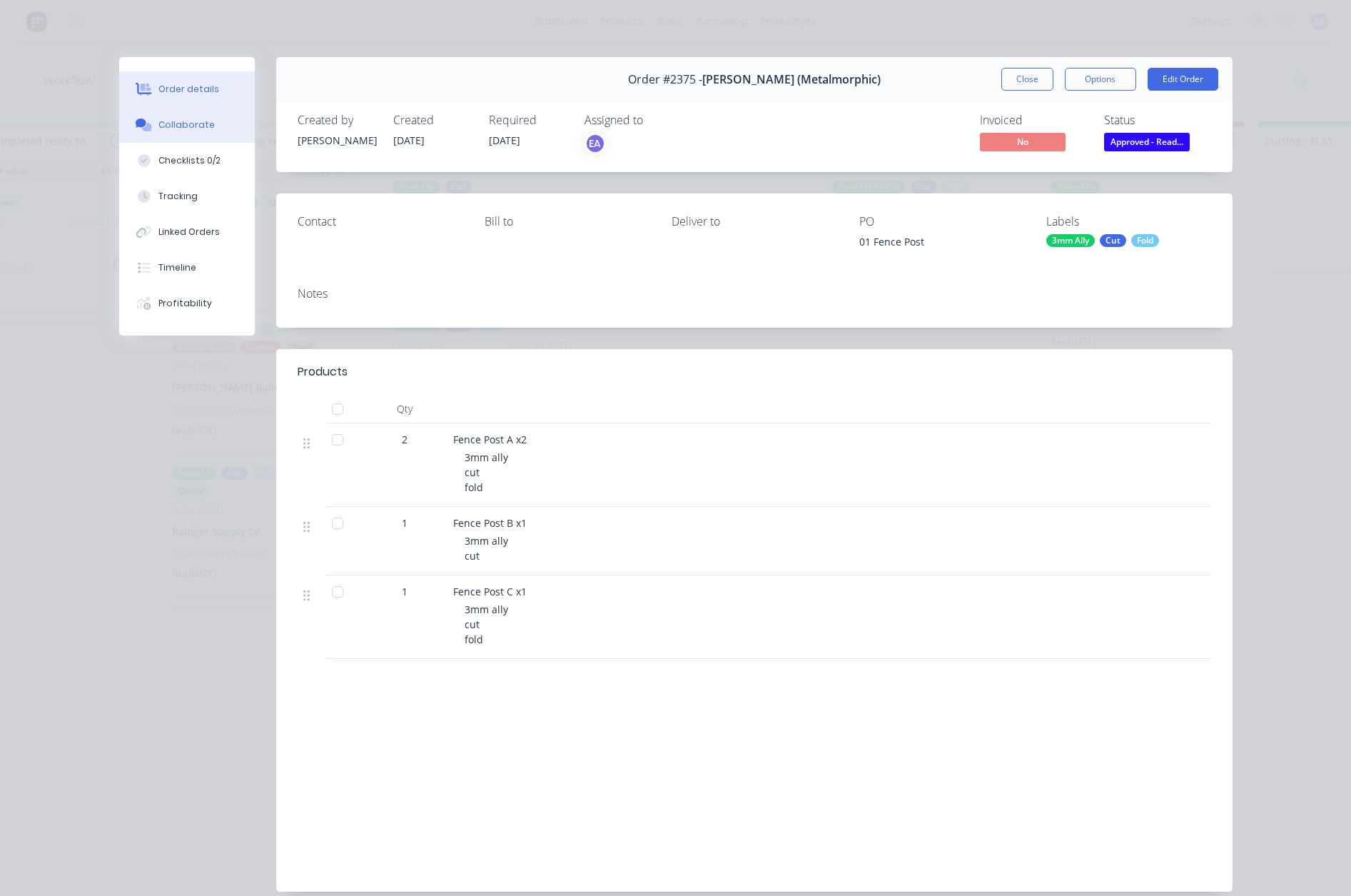
click at [209, 134] on button "Collaborate" at bounding box center [187, 124] width 135 height 35
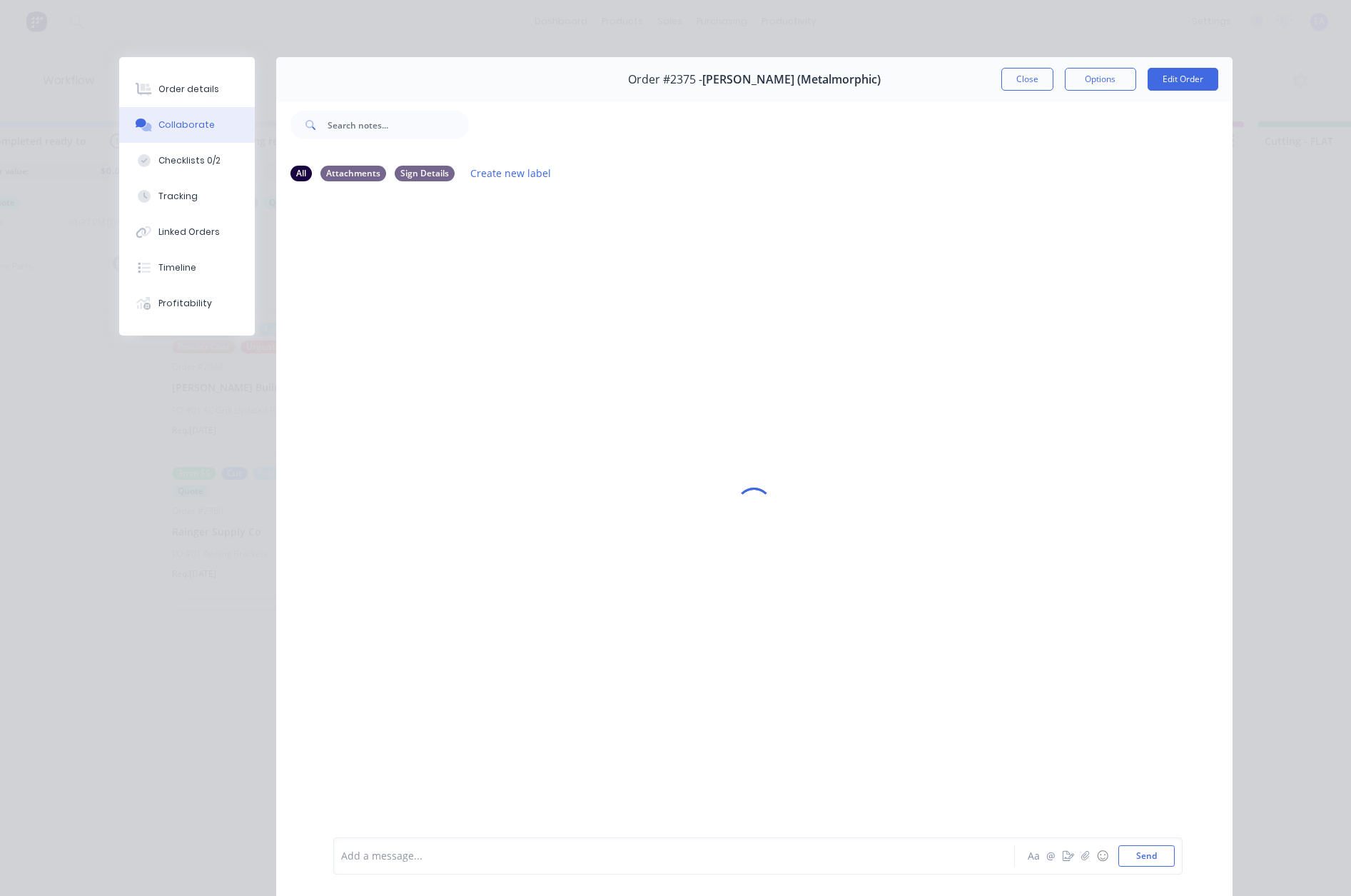
click at [360, 860] on div at bounding box center [654, 856] width 625 height 15
click at [1020, 88] on button "Close" at bounding box center [1026, 79] width 52 height 23
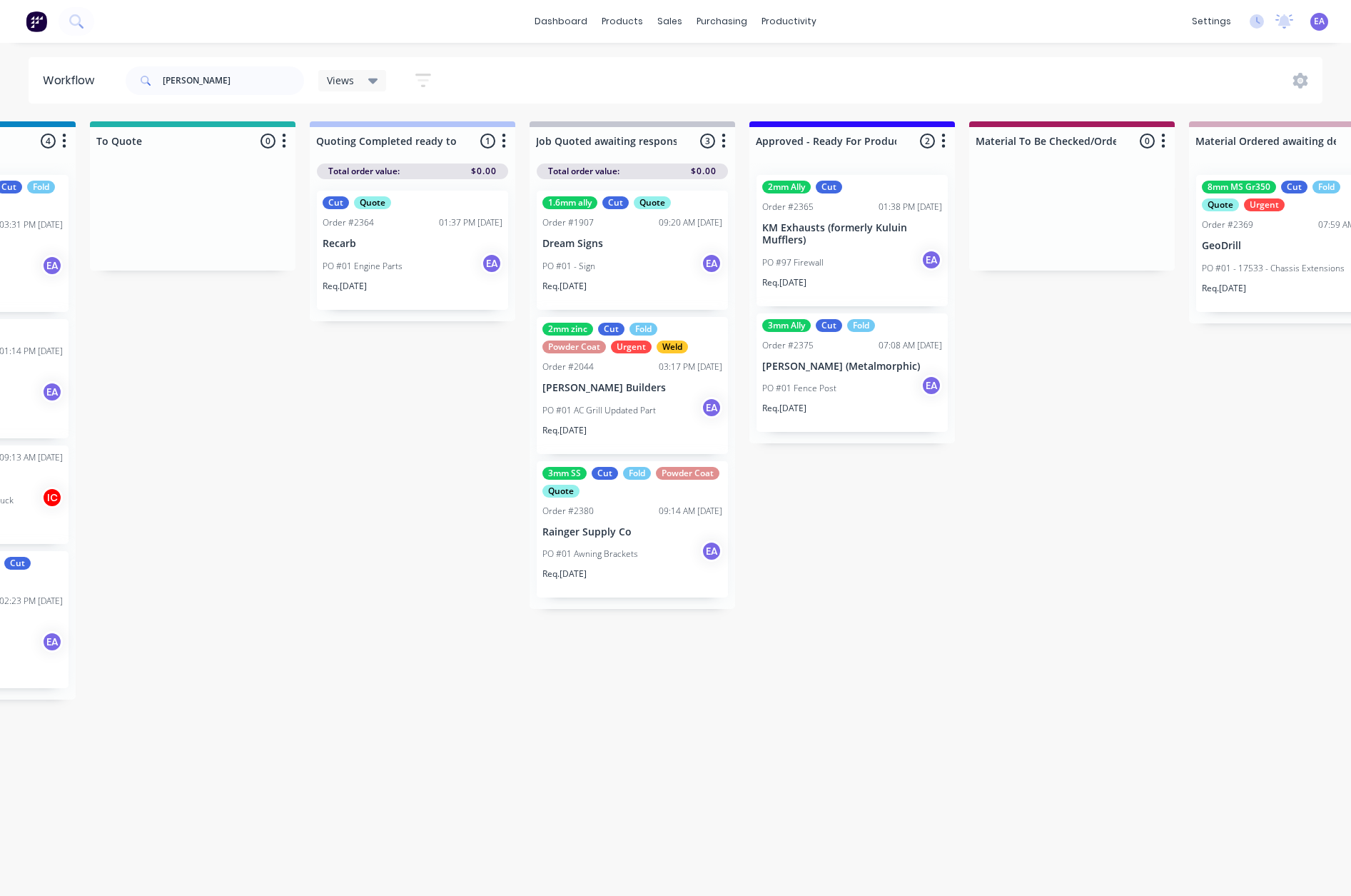
scroll to position [3, 0]
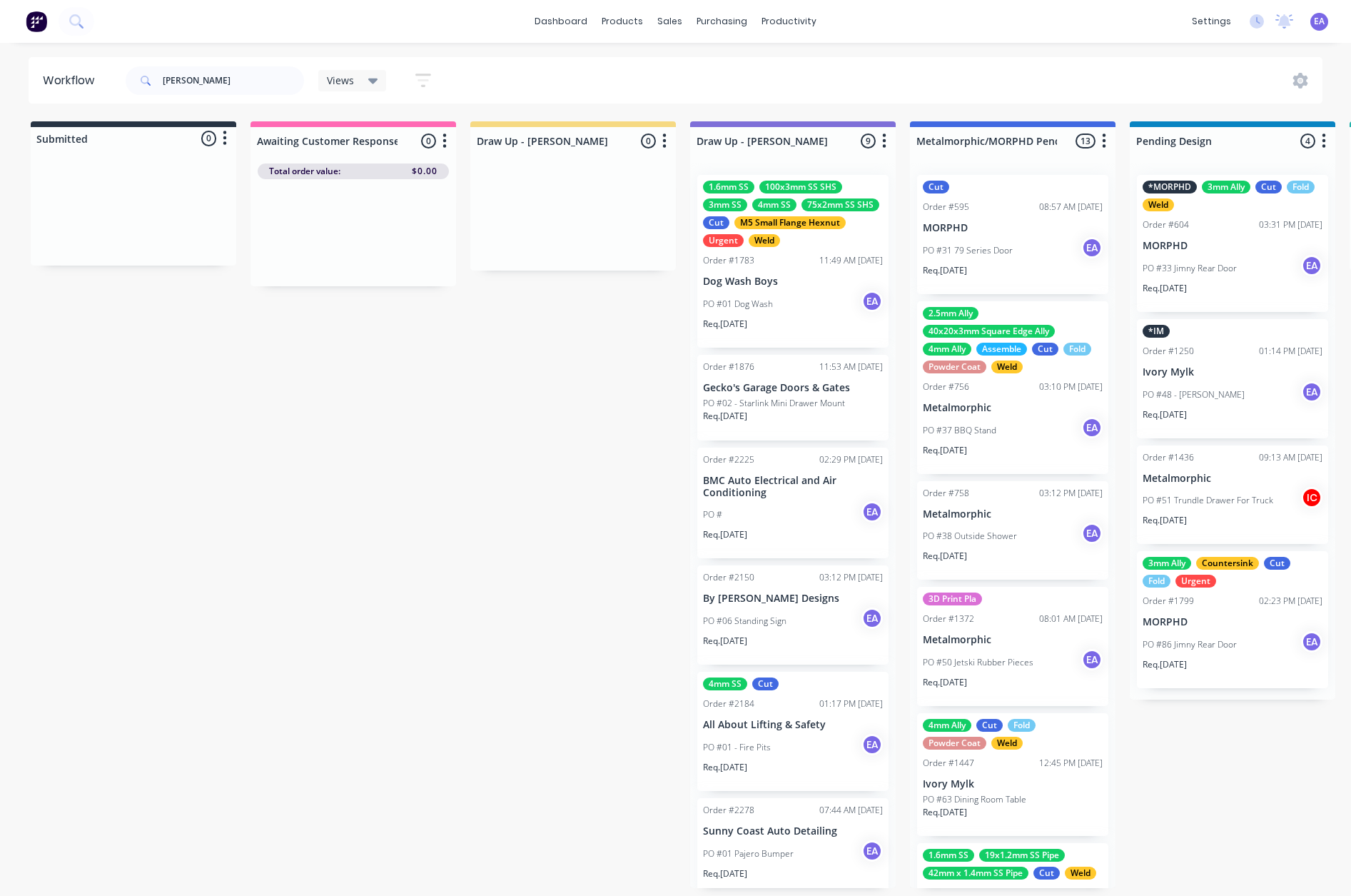
drag, startPoint x: 629, startPoint y: 494, endPoint x: 212, endPoint y: 363, distance: 437.1
drag, startPoint x: 219, startPoint y: 89, endPoint x: 86, endPoint y: 130, distance: 139.2
click at [102, 124] on div "Workflow emma Views Save new view None (Default) edit [PERSON_NAME] edit [PERSO…" at bounding box center [675, 462] width 1351 height 810
drag, startPoint x: 508, startPoint y: 418, endPoint x: 498, endPoint y: 414, distance: 10.8
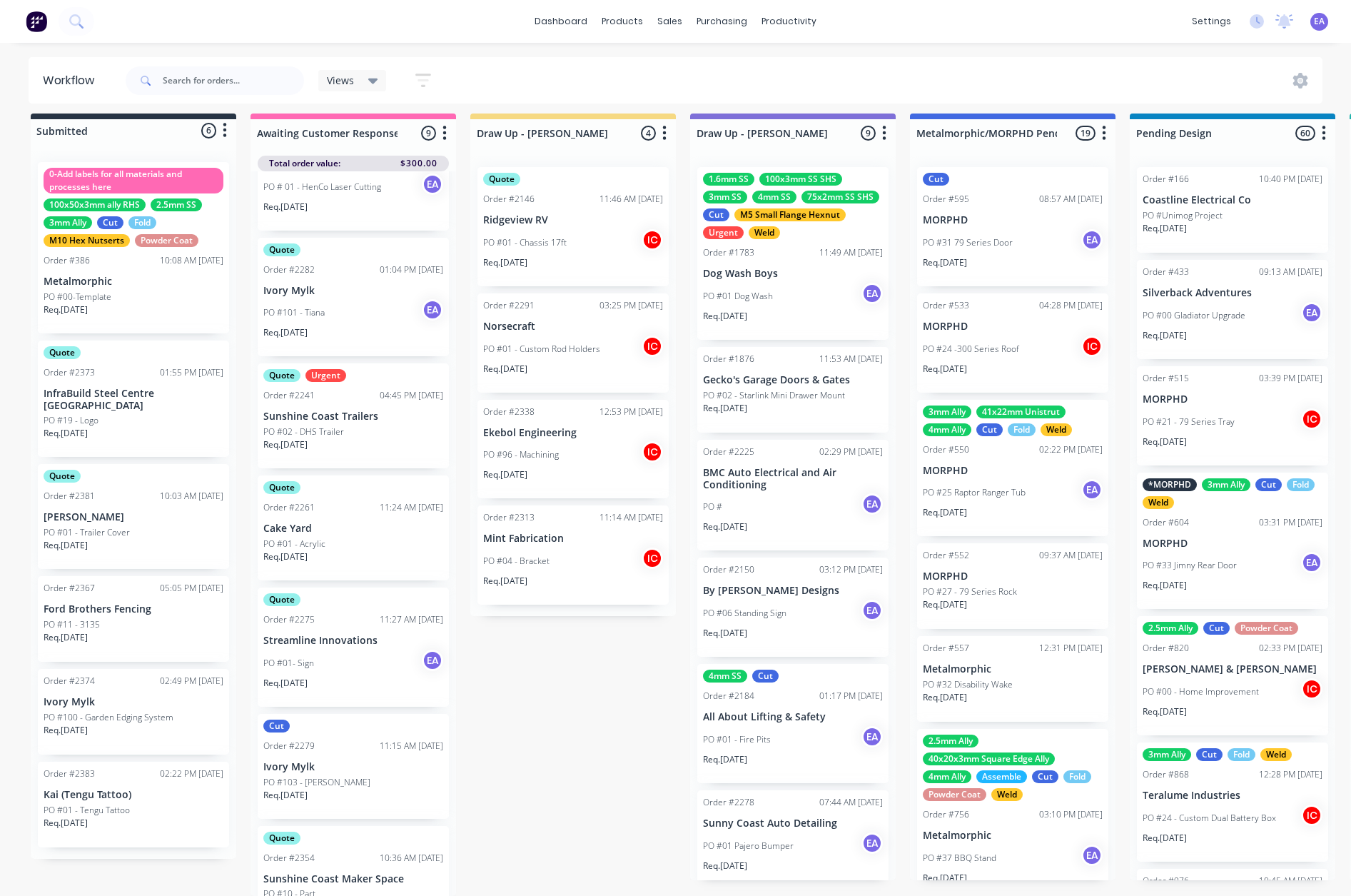
scroll to position [345, 0]
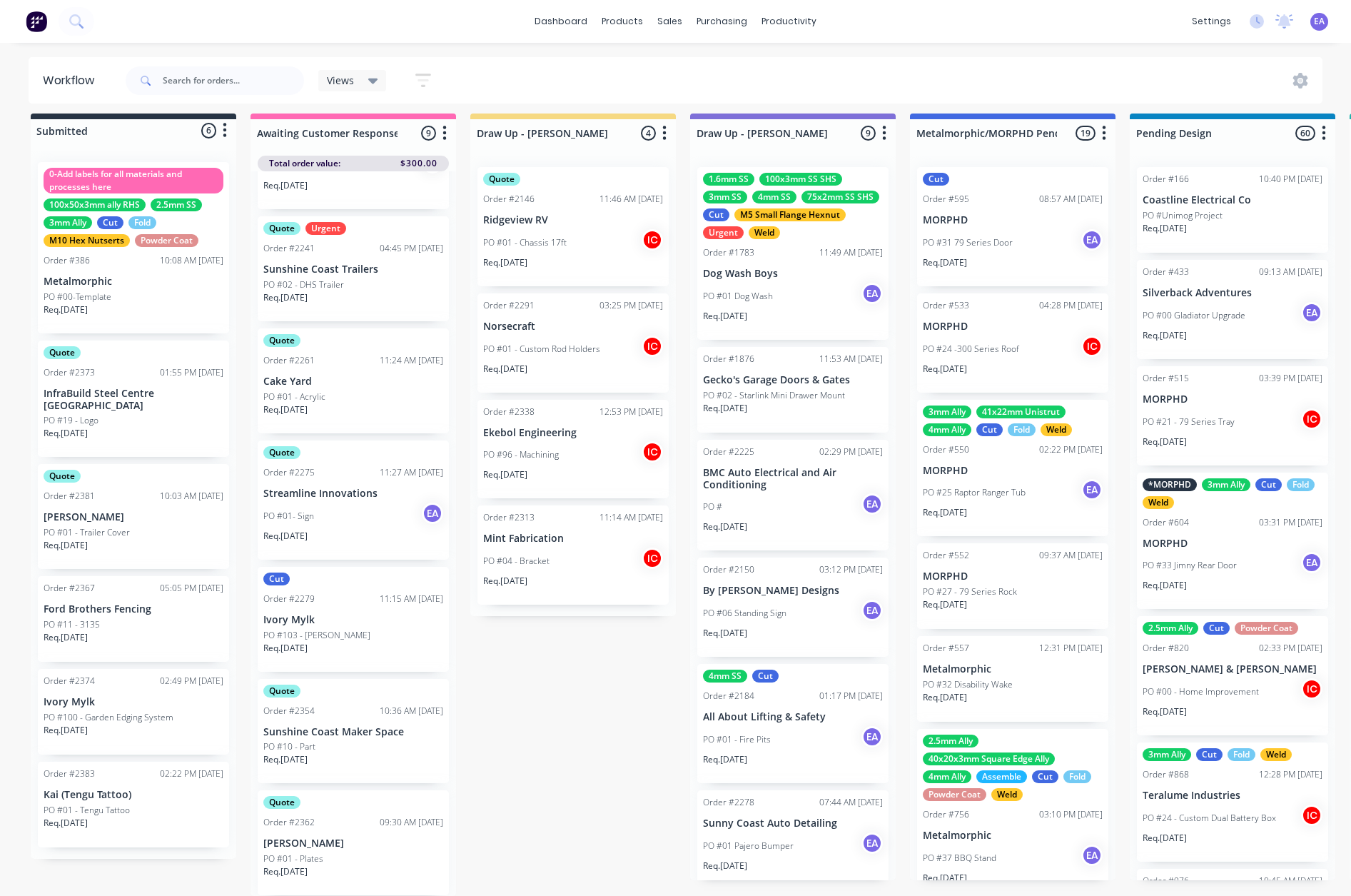
click at [356, 852] on div "PO #01 - Plates" at bounding box center [353, 858] width 180 height 12
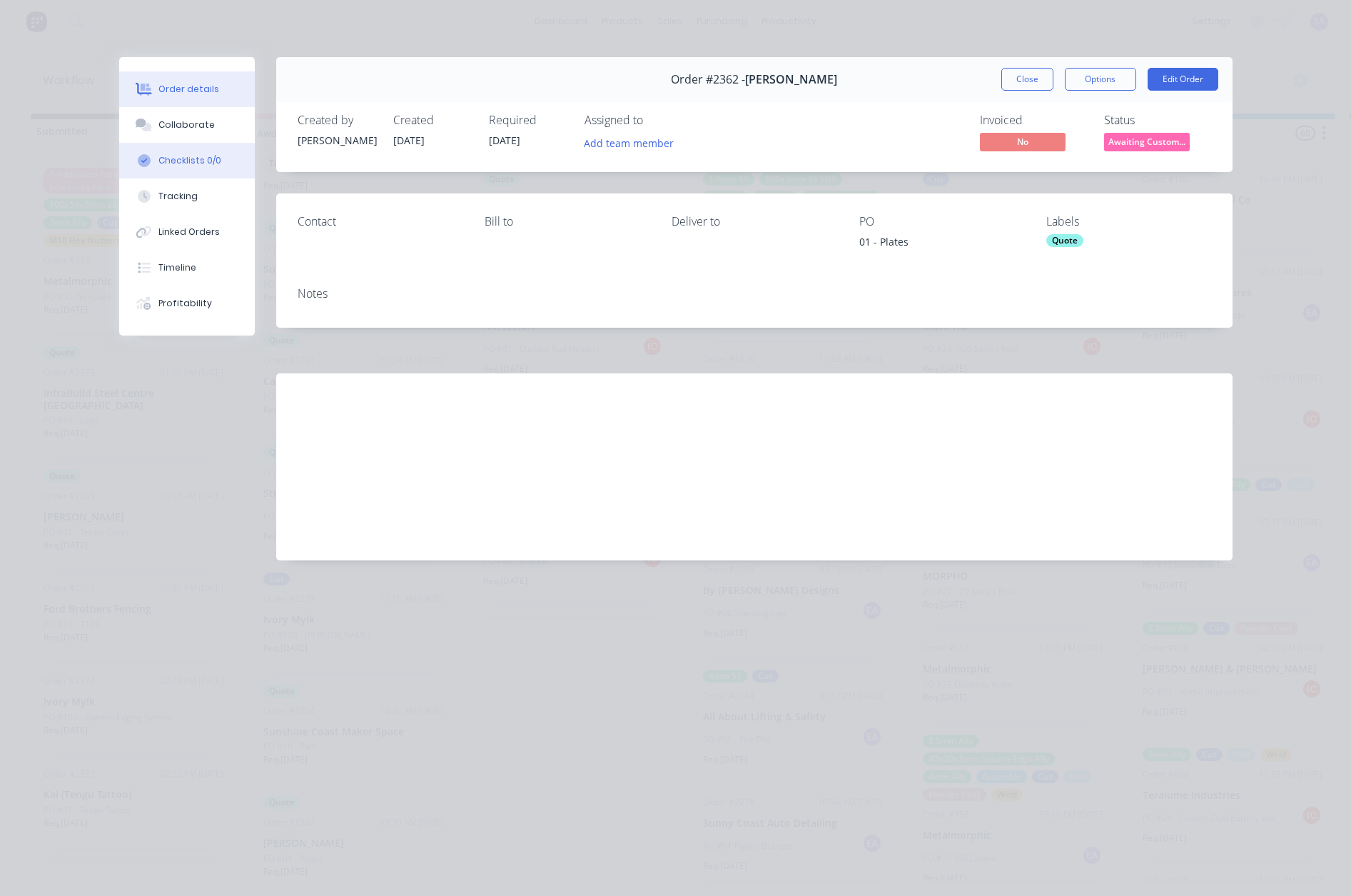
drag, startPoint x: 171, startPoint y: 130, endPoint x: 192, endPoint y: 158, distance: 35.0
click at [171, 129] on div "Collaborate" at bounding box center [186, 124] width 56 height 12
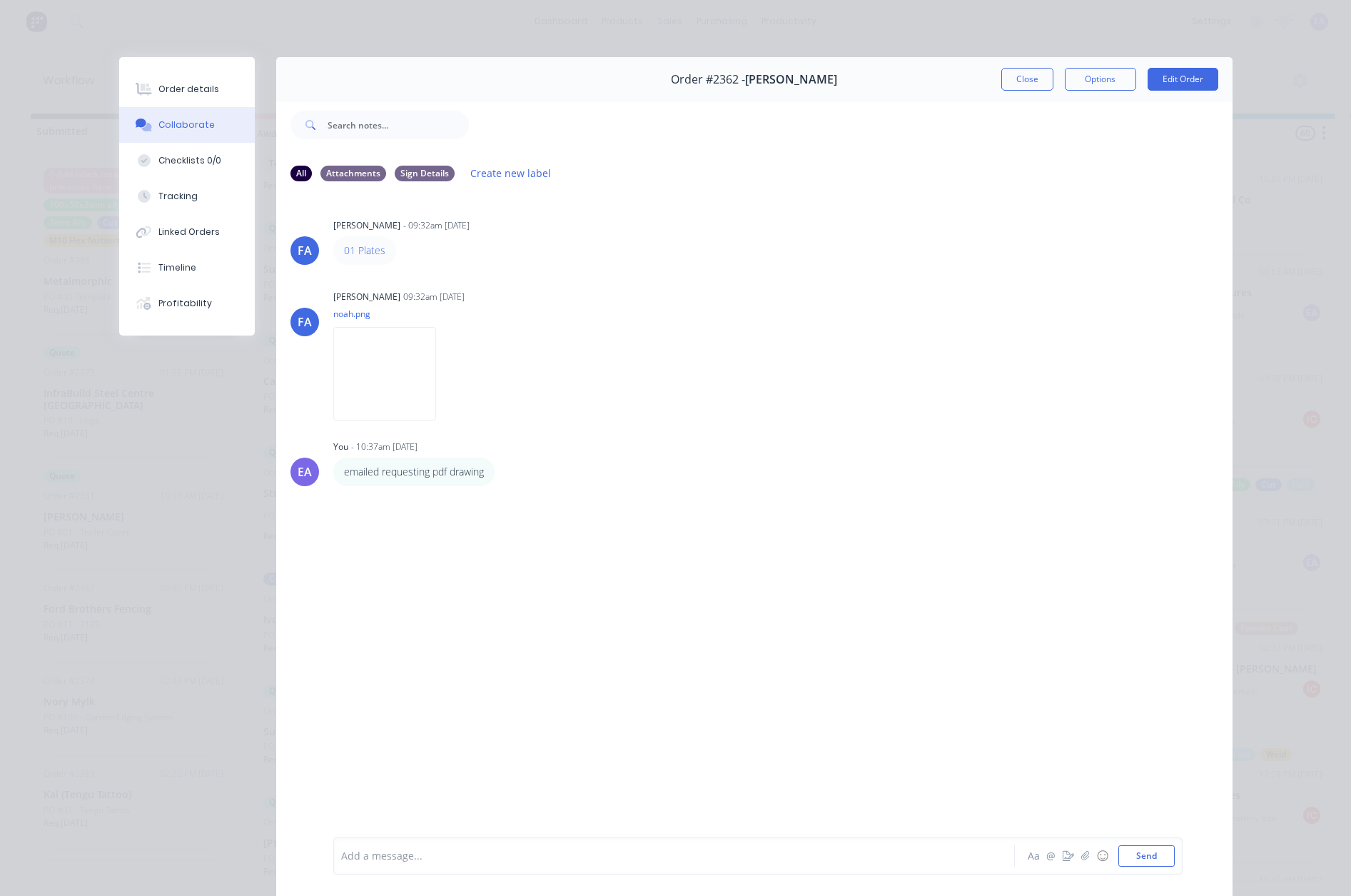
click at [393, 866] on div "Add a message..." at bounding box center [653, 855] width 626 height 21
click at [407, 343] on img at bounding box center [385, 373] width 103 height 93
drag, startPoint x: 925, startPoint y: 861, endPoint x: 935, endPoint y: 859, distance: 10.2
click at [928, 861] on div "@[PERSON_NAME] scaled this to how i think it should be, dxfs are still grouped …" at bounding box center [654, 856] width 625 height 15
click at [536, 863] on div "@[PERSON_NAME] scaled this to how i think it should be, dxfs are still grouped …" at bounding box center [654, 850] width 625 height 30
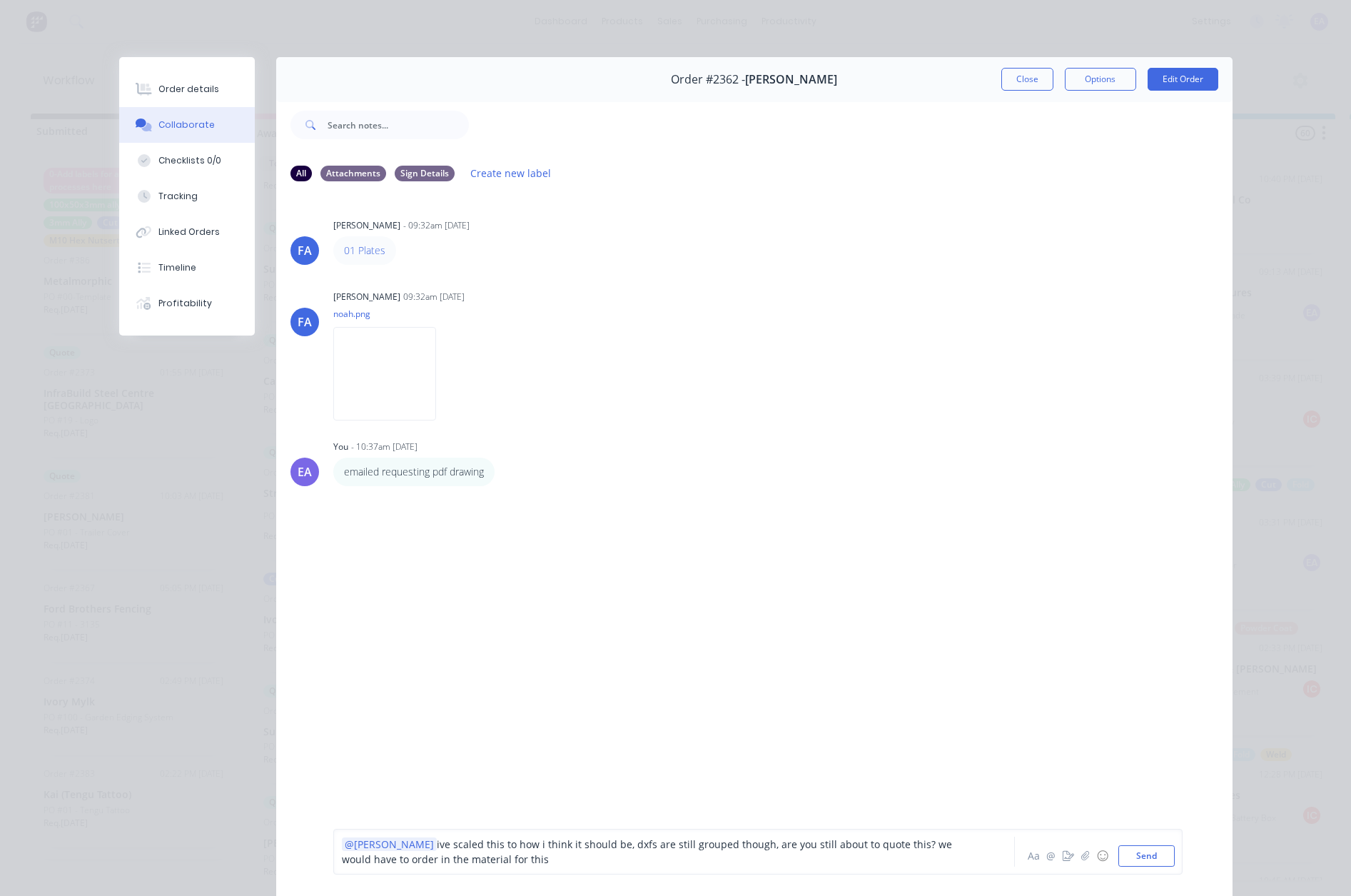
click at [419, 850] on span "ive scaled this to how i think it should be, dxfs are still grouped though, are…" at bounding box center [648, 851] width 613 height 29
click at [624, 858] on div "@[PERSON_NAME] @[PERSON_NAME] [PERSON_NAME] ive scaled this to how i think it s…" at bounding box center [654, 850] width 625 height 30
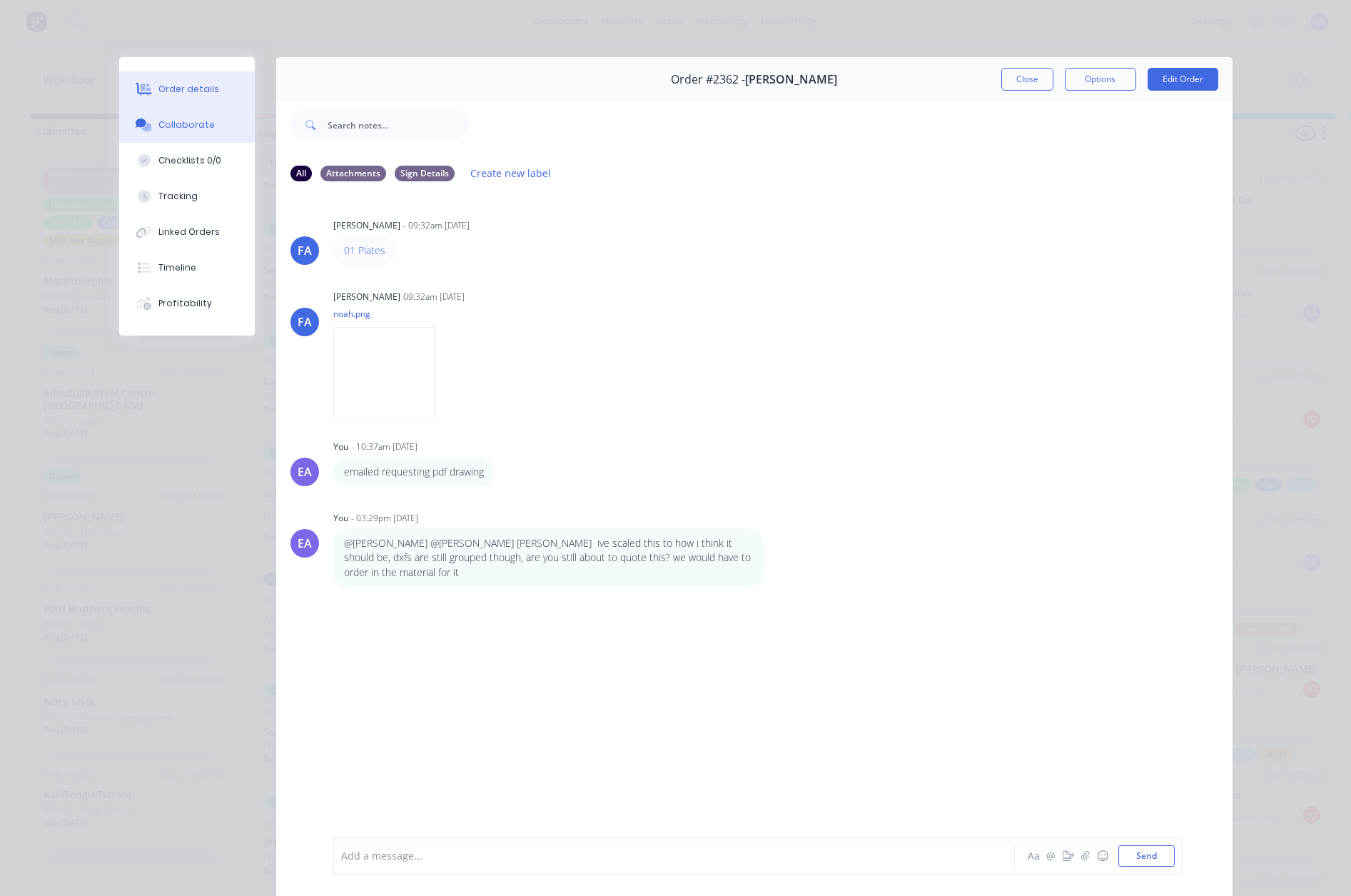
click at [197, 90] on div "Order details" at bounding box center [189, 89] width 61 height 12
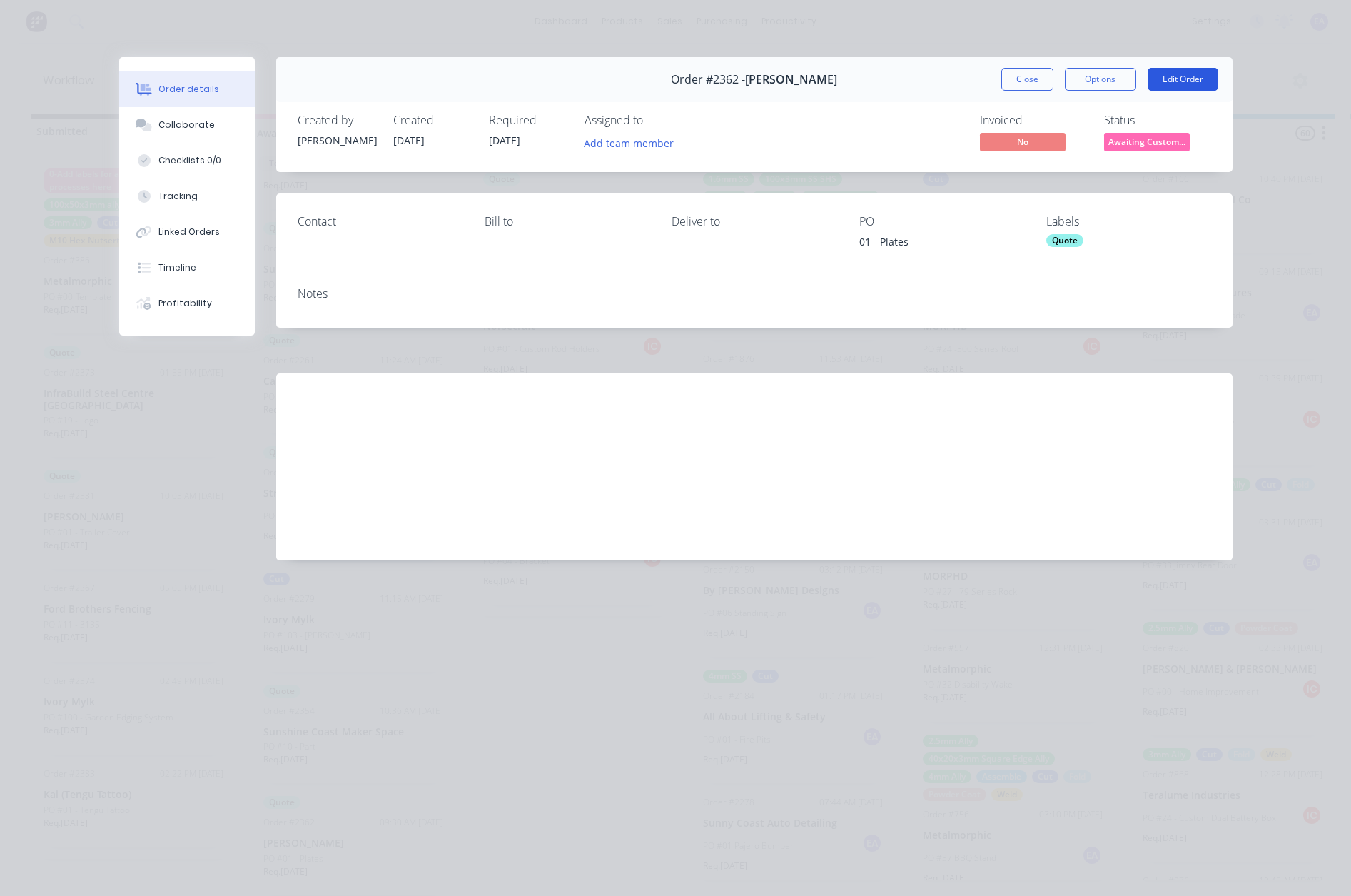
click at [1197, 81] on button "Edit Order" at bounding box center [1182, 79] width 70 height 23
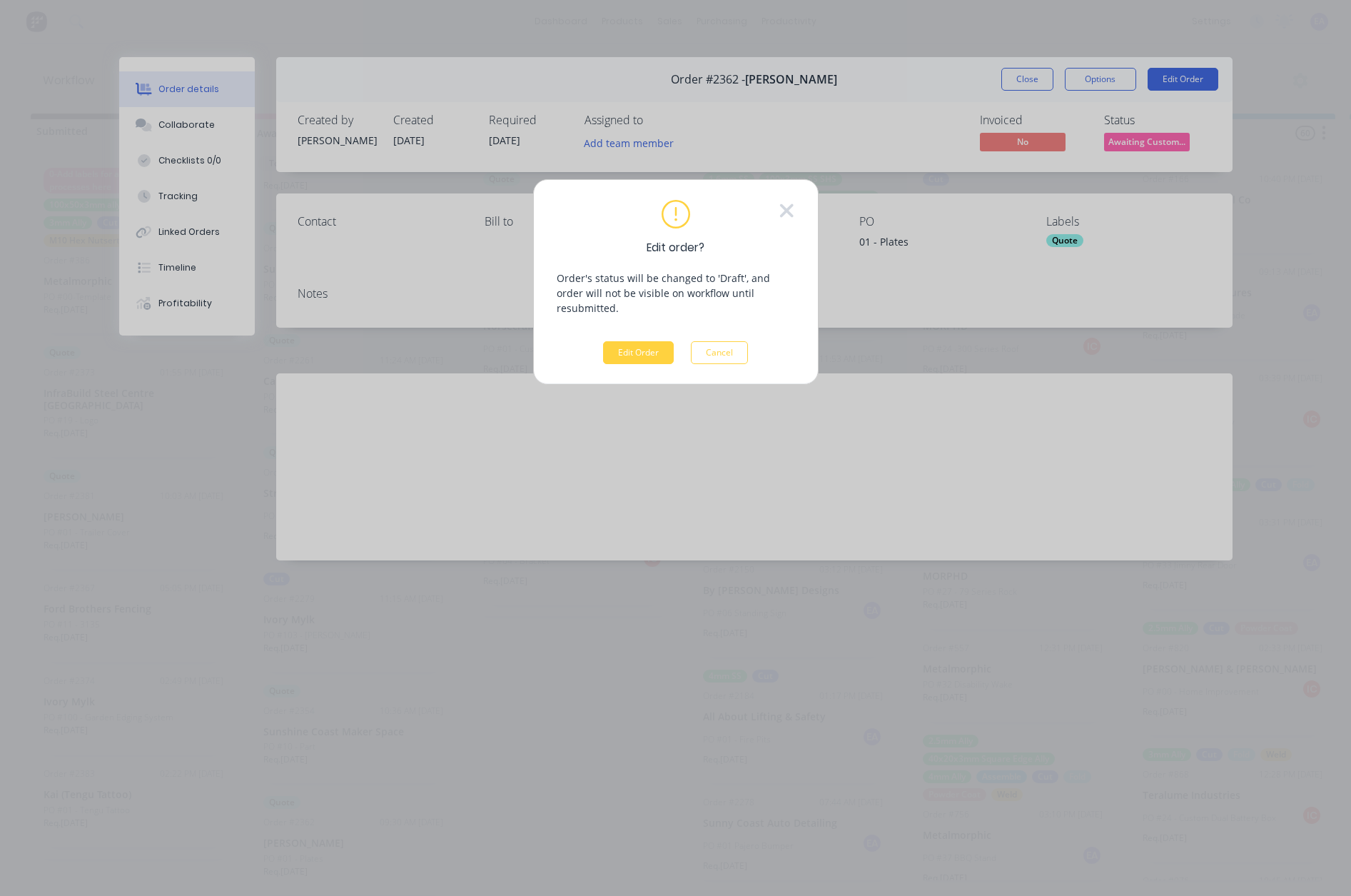
scroll to position [8, 0]
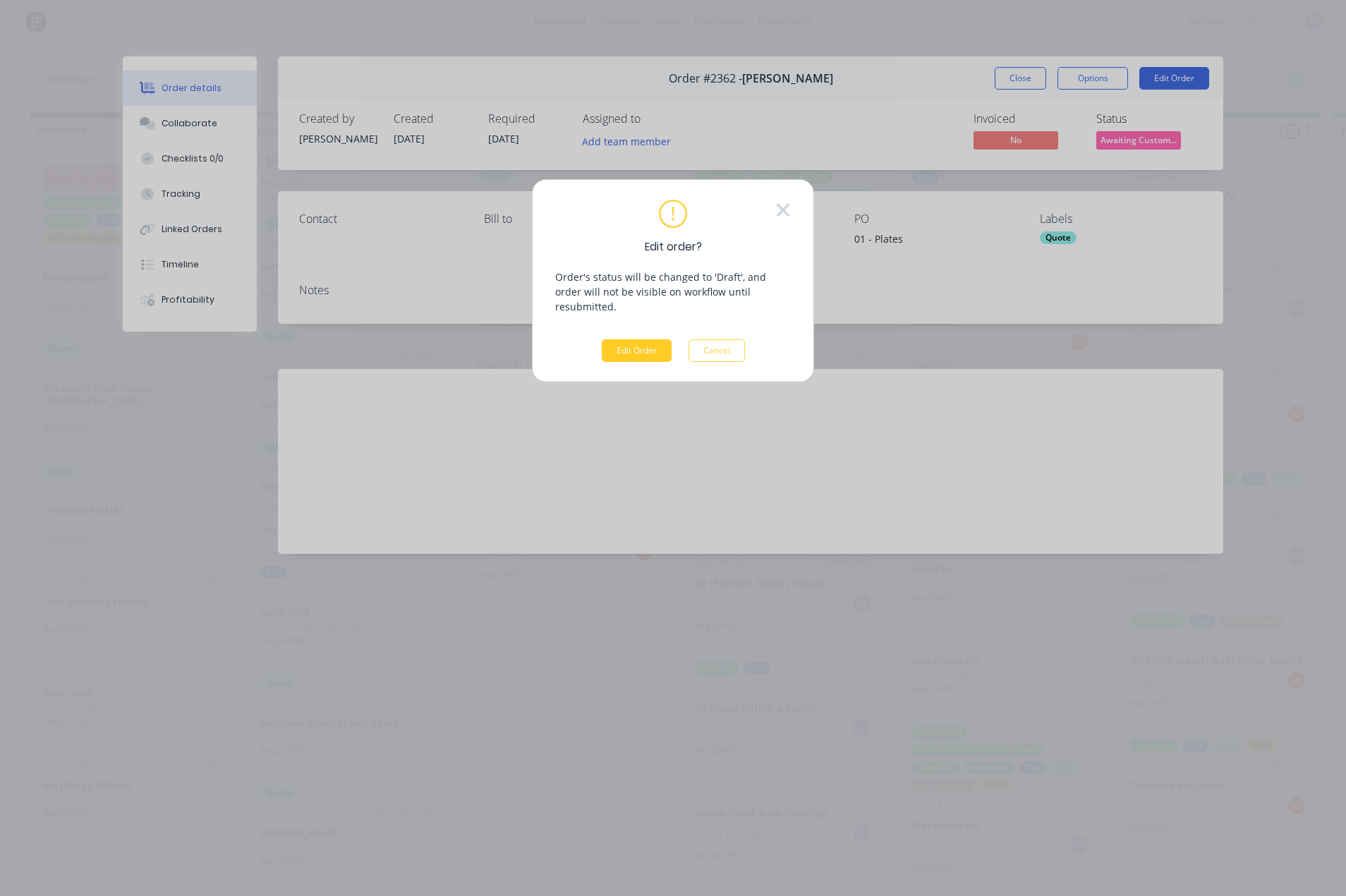
click at [630, 340] on button "Edit Order" at bounding box center [636, 350] width 70 height 23
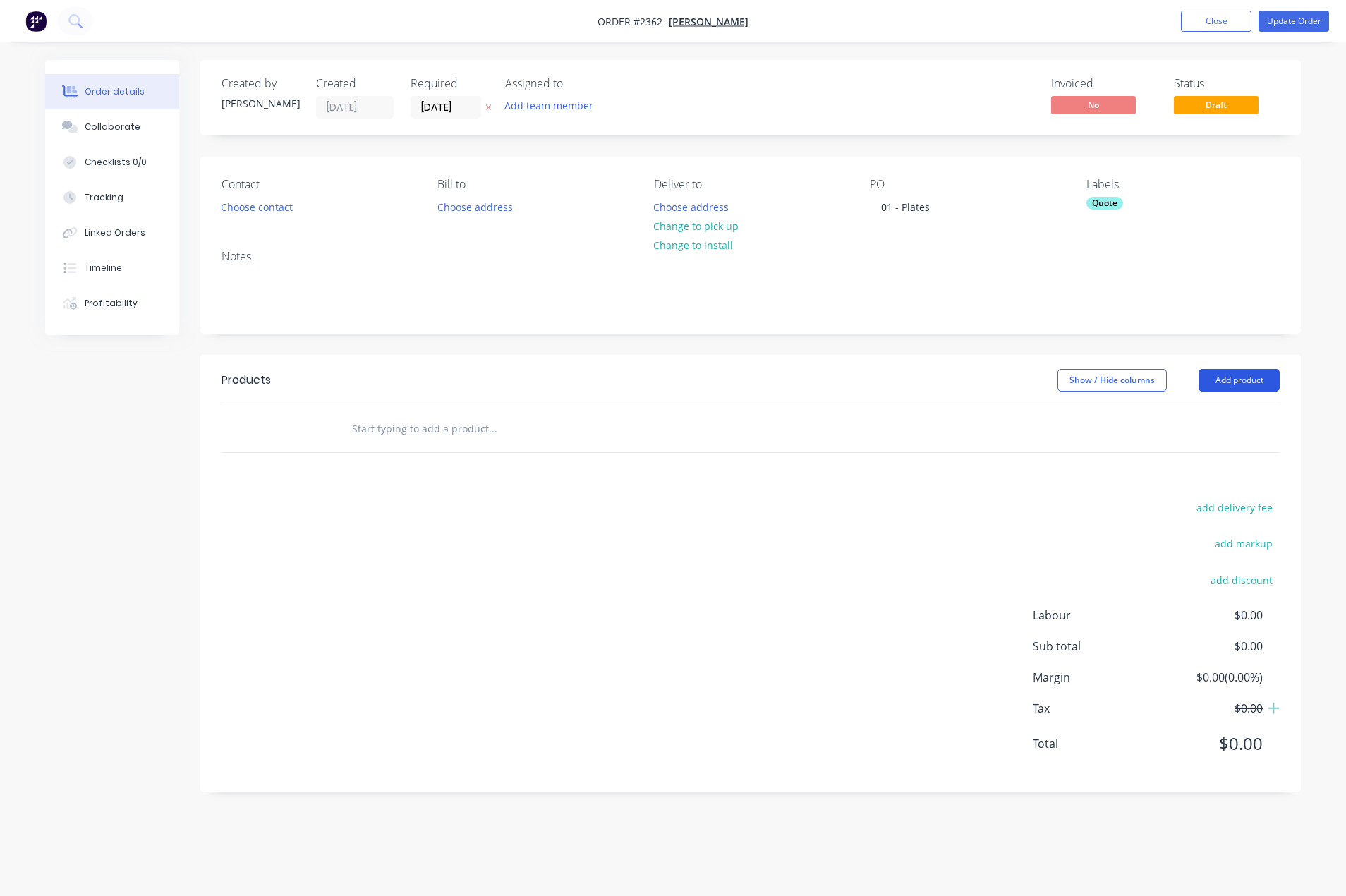
click at [1221, 376] on button "Add product" at bounding box center [1239, 380] width 81 height 23
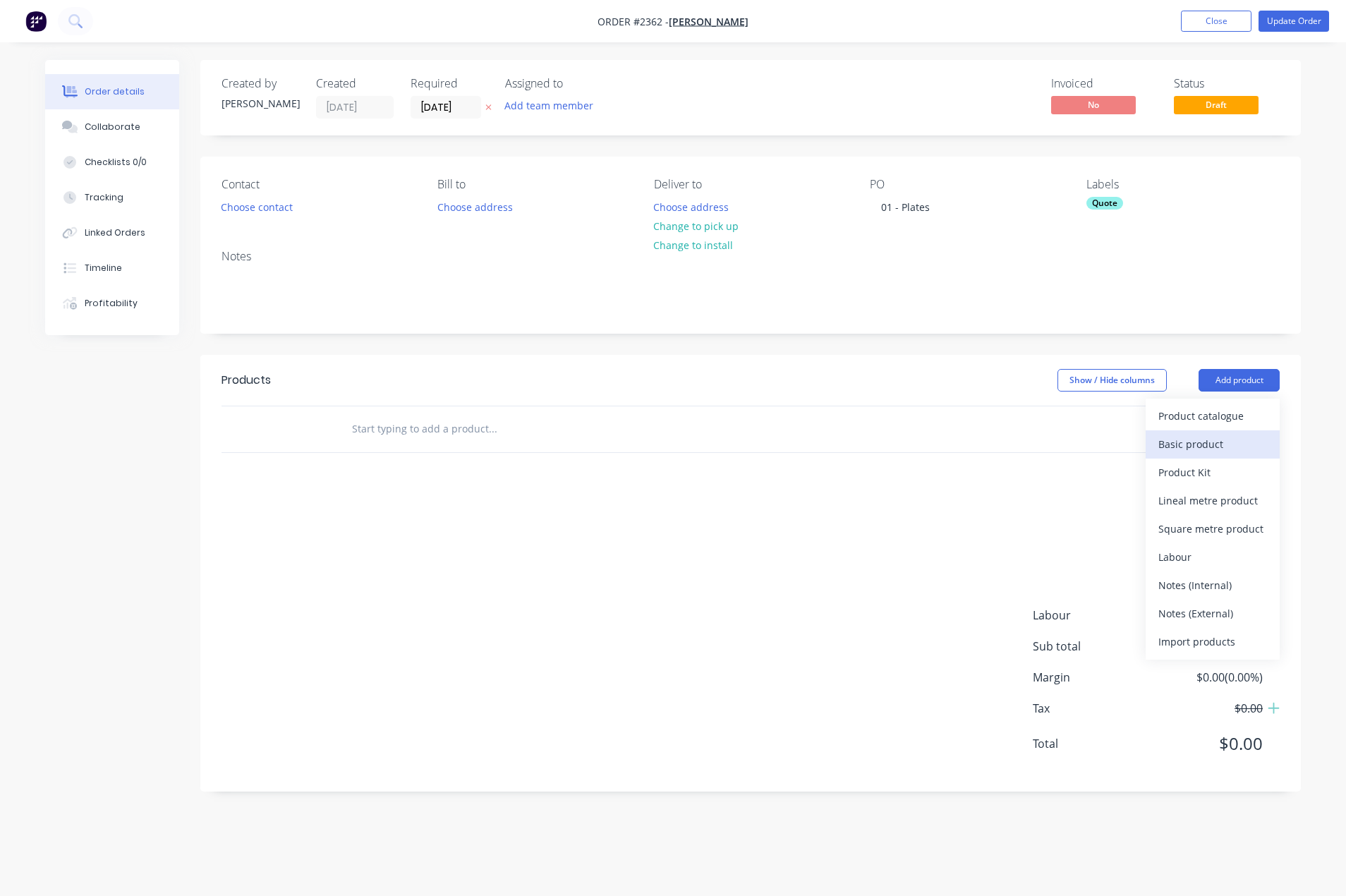
click at [1221, 440] on div "Basic product" at bounding box center [1212, 444] width 108 height 21
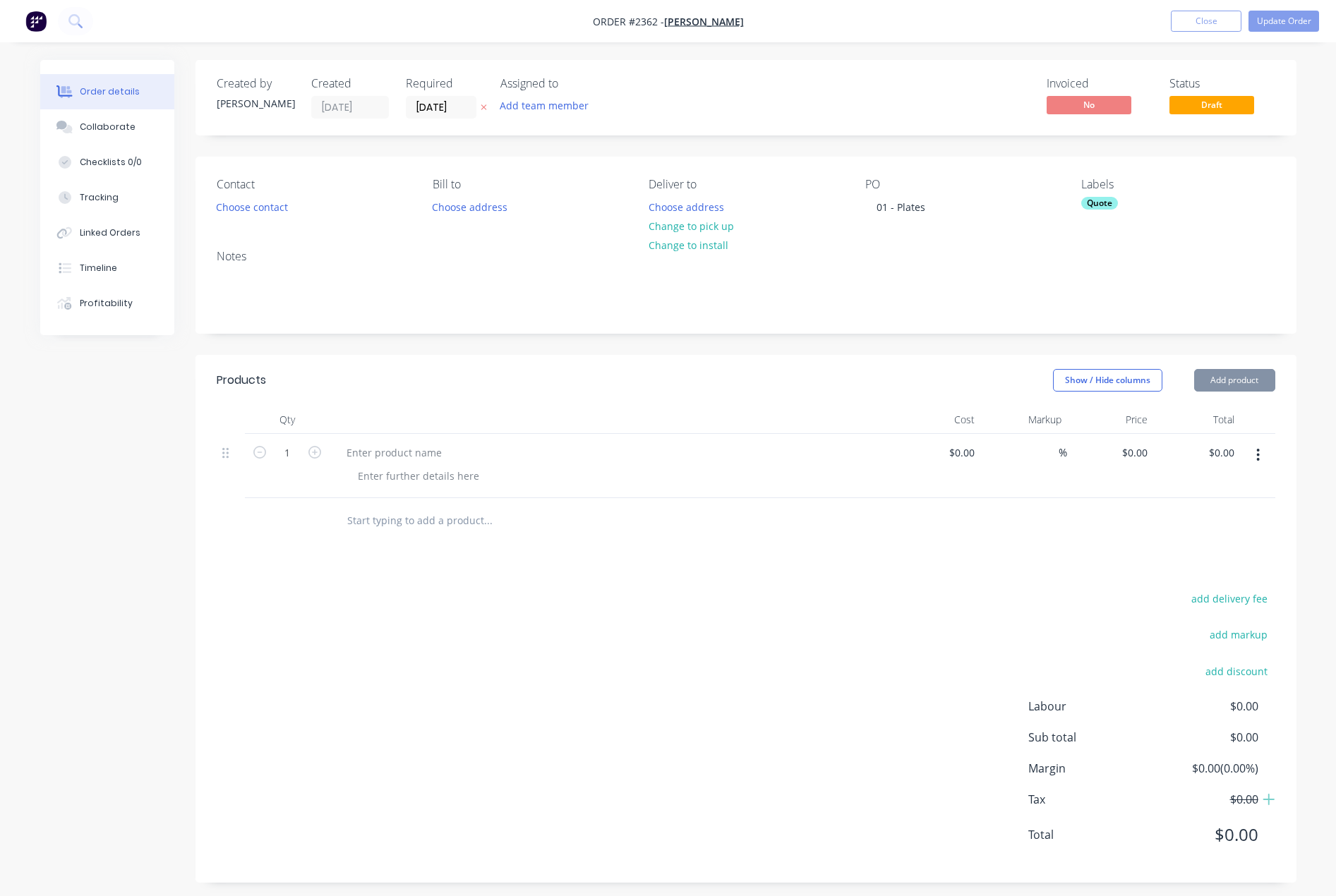
click at [1238, 377] on button "Add product" at bounding box center [1234, 380] width 81 height 23
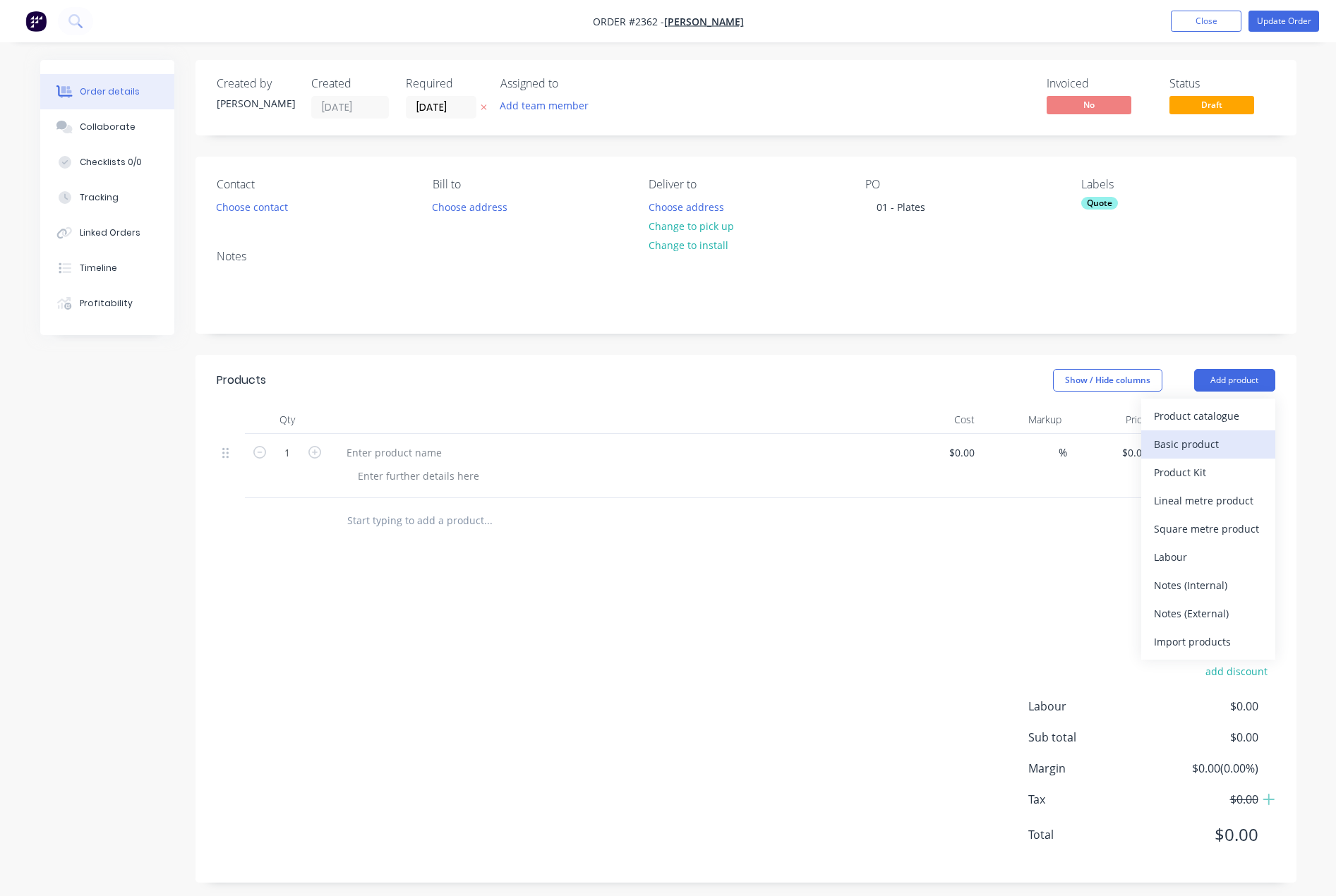
click at [1199, 438] on div "Basic product" at bounding box center [1207, 444] width 108 height 21
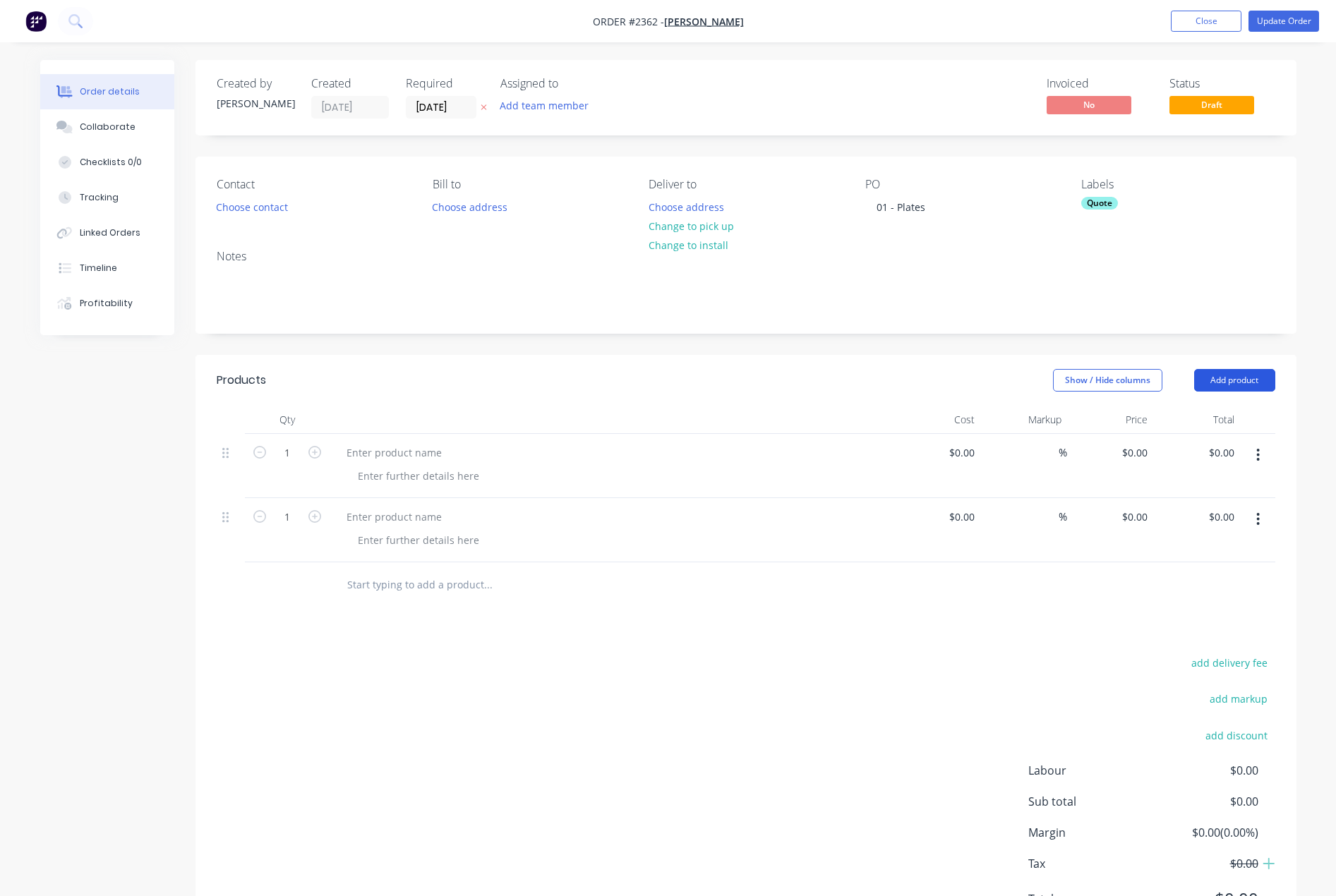
click at [1226, 375] on button "Add product" at bounding box center [1234, 380] width 81 height 23
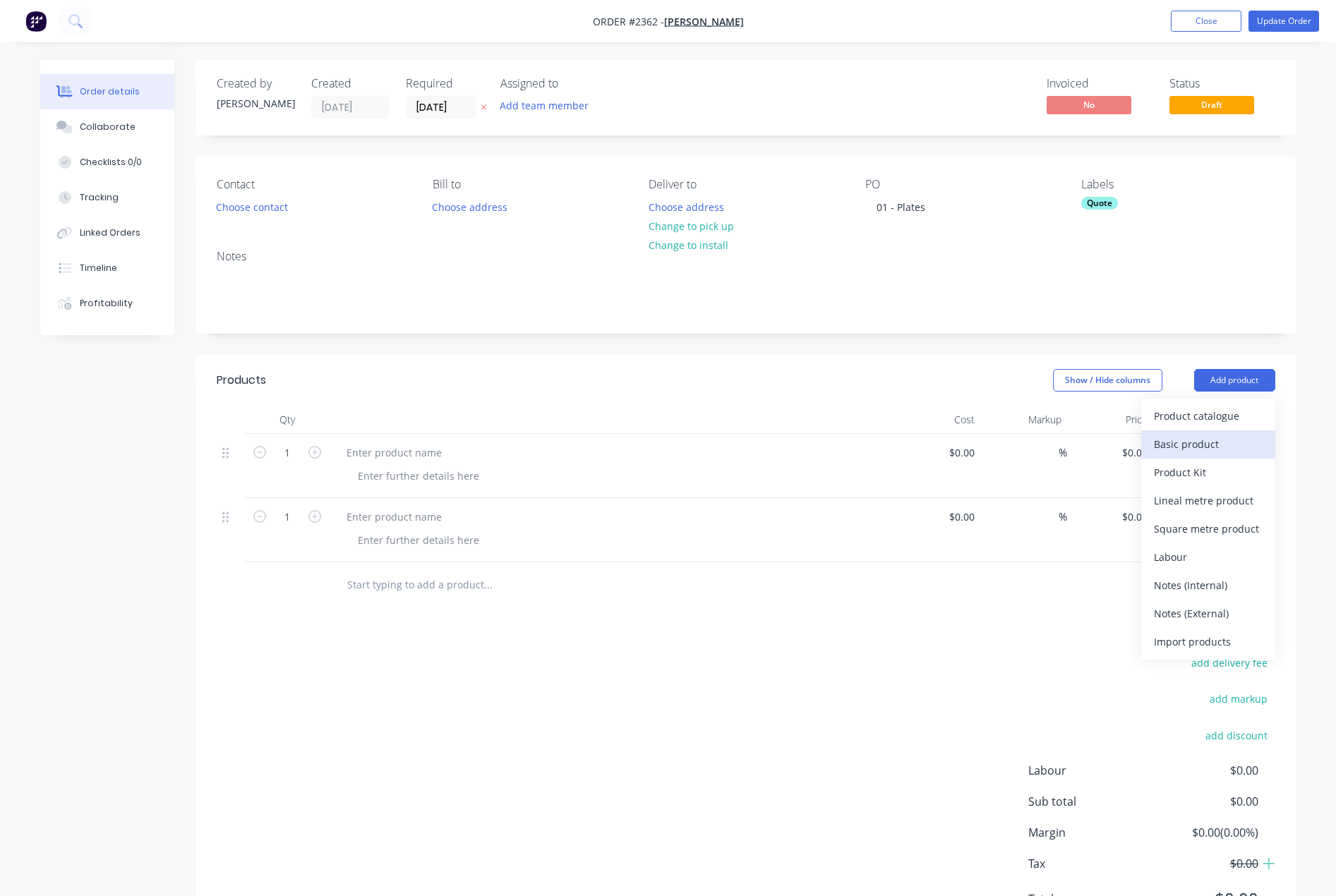
drag, startPoint x: 1210, startPoint y: 441, endPoint x: 1187, endPoint y: 441, distance: 23.0
click at [1205, 441] on div "Basic product" at bounding box center [1207, 444] width 108 height 21
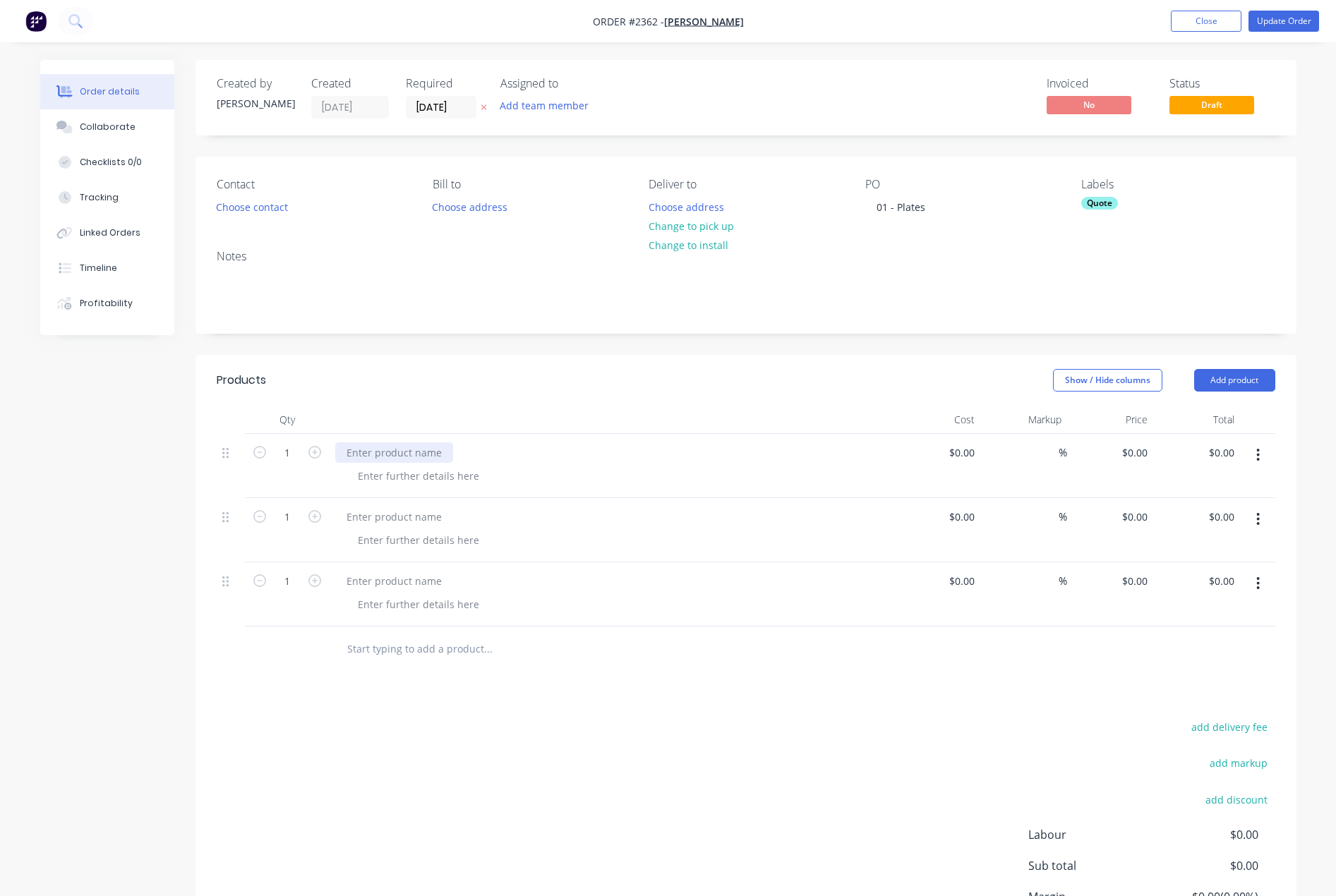
click at [373, 456] on div at bounding box center [394, 453] width 118 height 21
paste div
drag, startPoint x: 424, startPoint y: 515, endPoint x: 365, endPoint y: 501, distance: 60.6
click at [423, 515] on div at bounding box center [394, 517] width 118 height 21
paste div
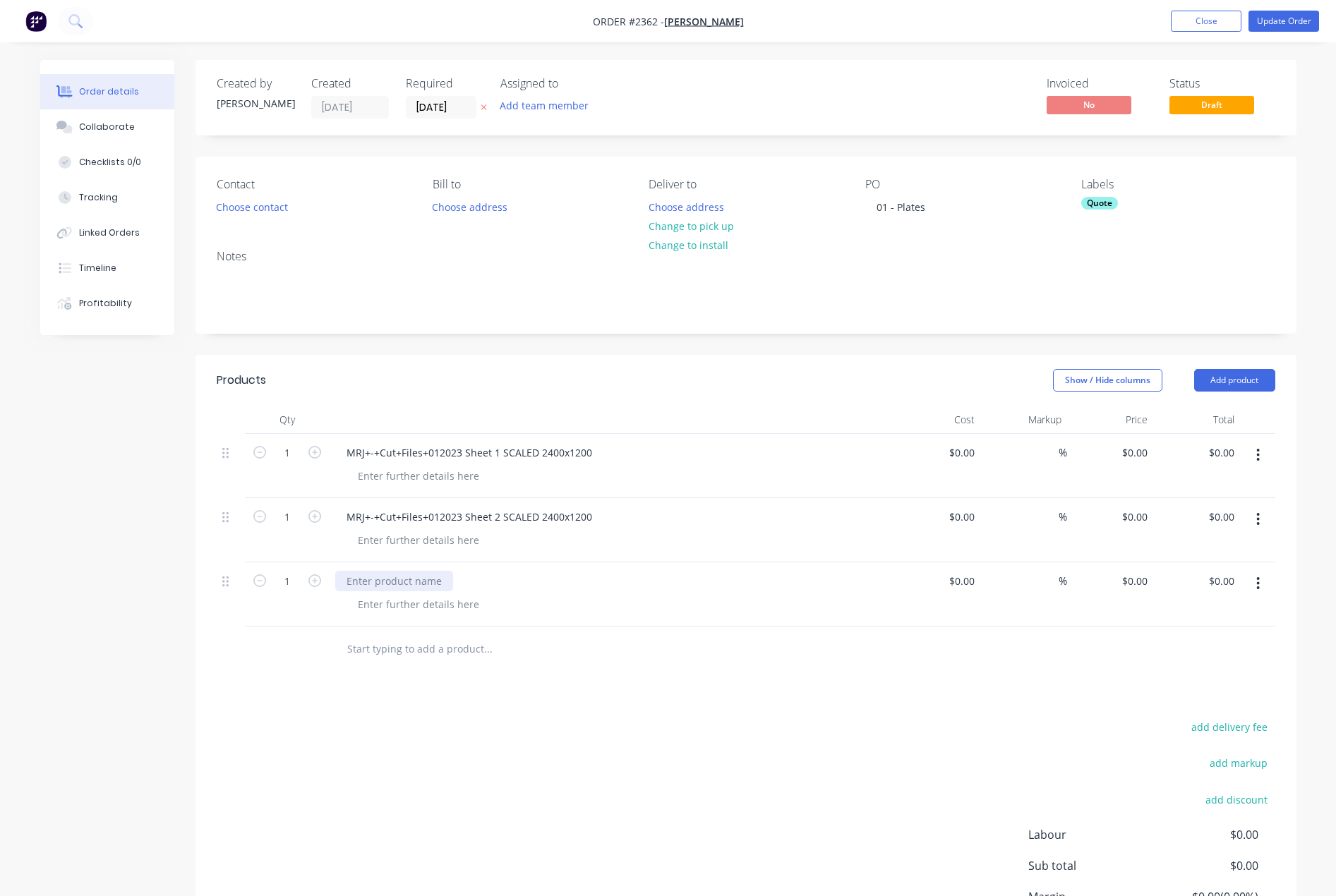
click at [395, 582] on div at bounding box center [394, 581] width 118 height 21
paste div
click at [402, 480] on div at bounding box center [418, 476] width 144 height 21
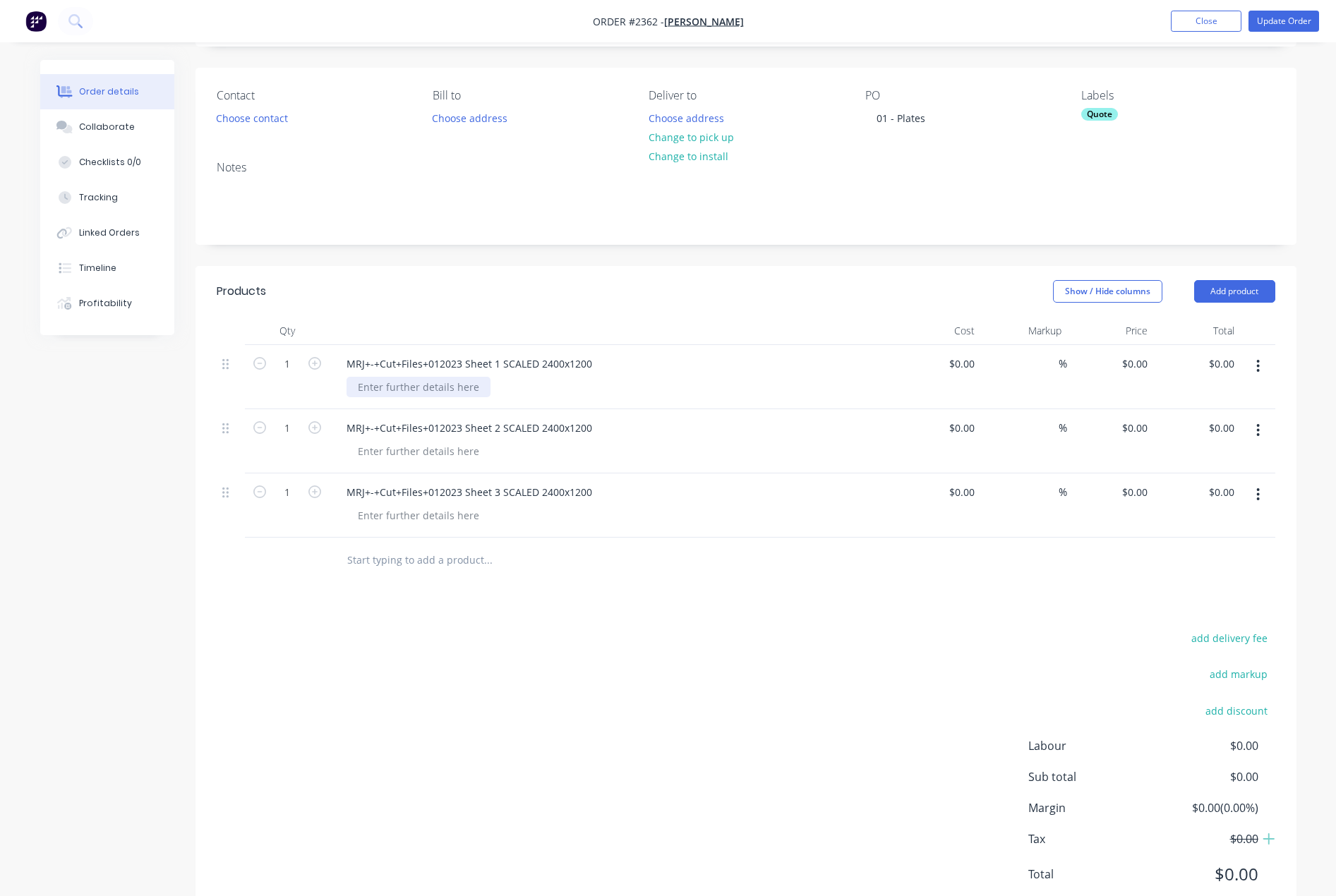
scroll to position [136, 0]
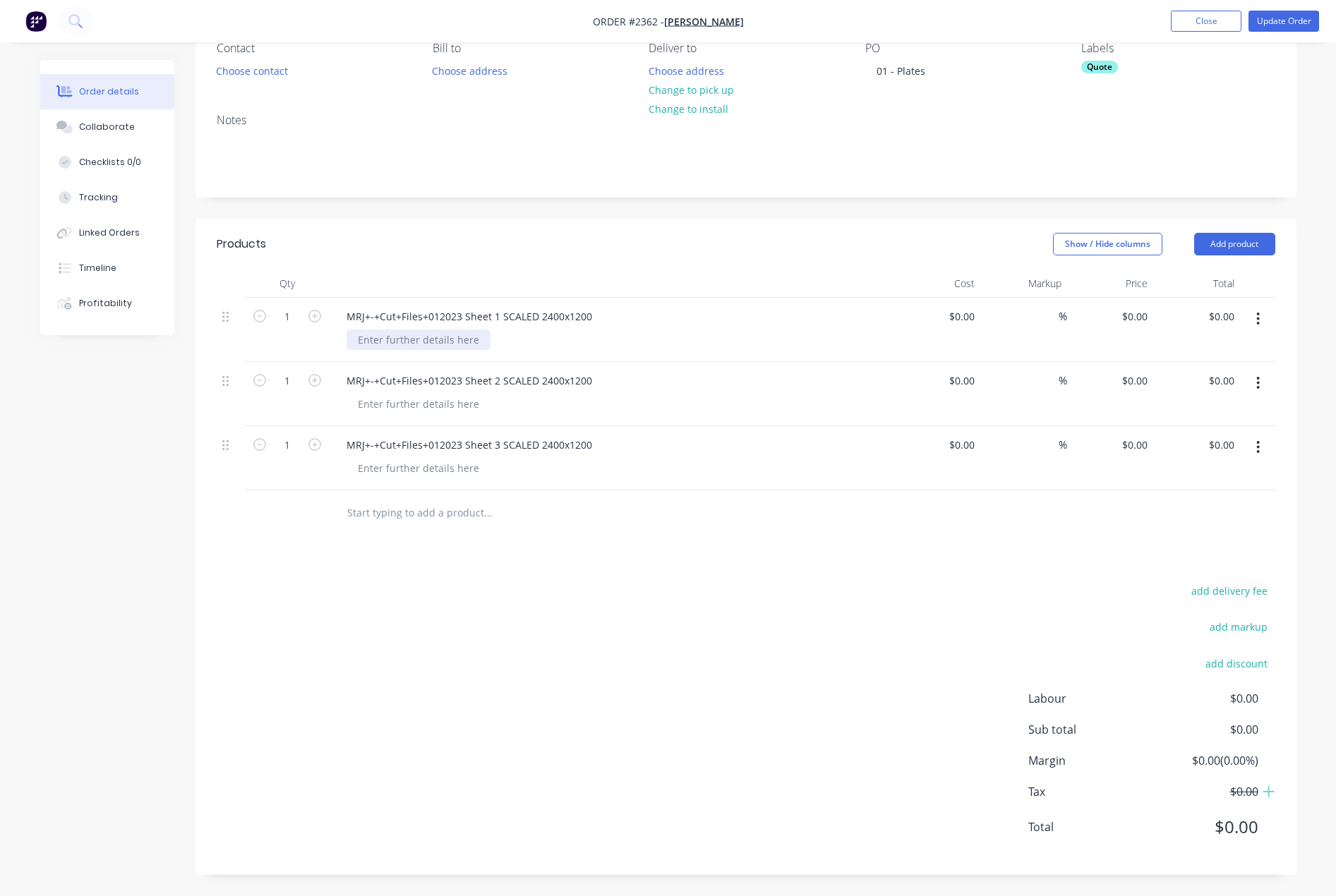
click at [409, 343] on div at bounding box center [418, 340] width 144 height 21
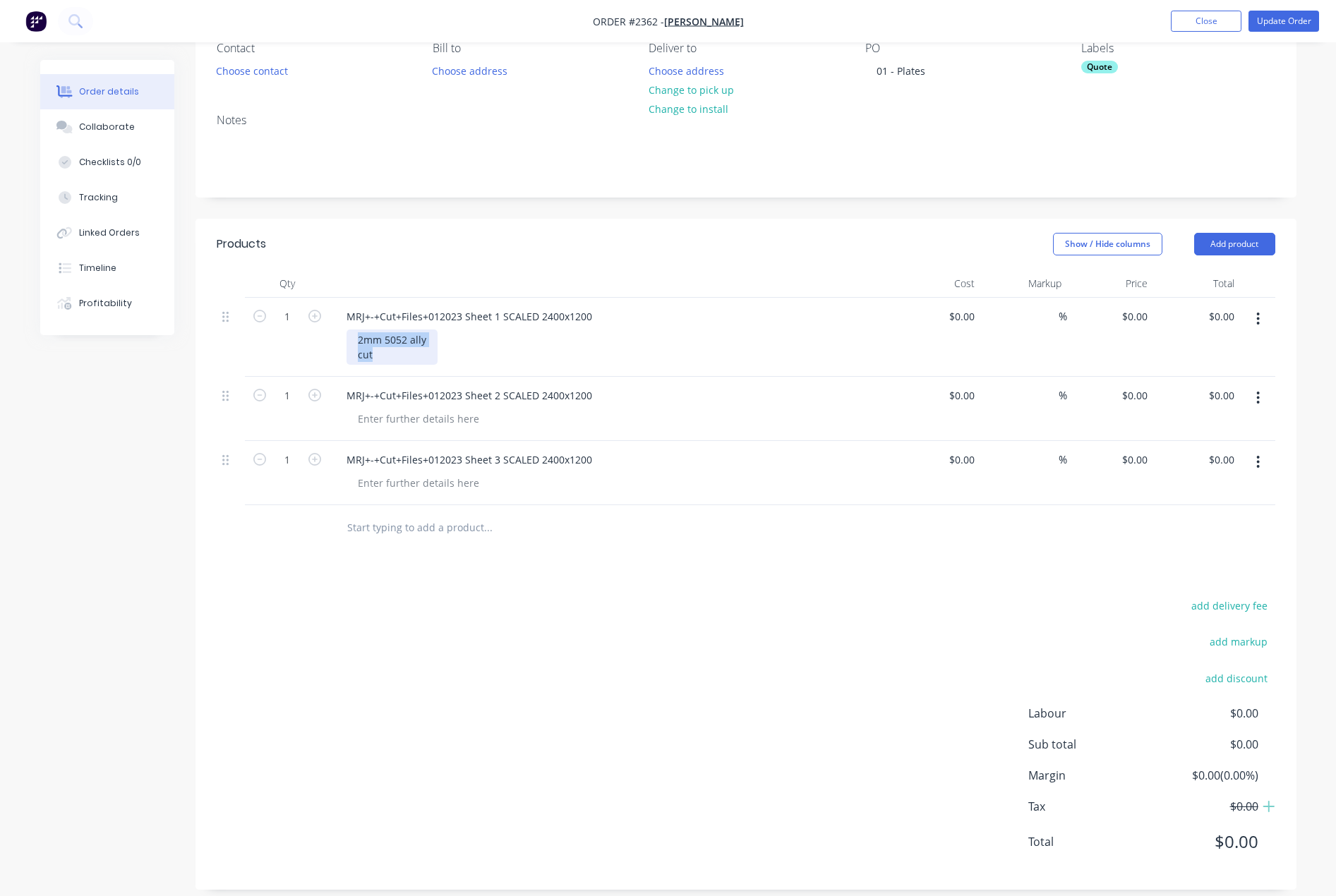
drag, startPoint x: 372, startPoint y: 354, endPoint x: 328, endPoint y: 336, distance: 47.5
click at [328, 336] on div "1 MRJ+-+Cut+Files+012023 Sheet 1 SCALED 2400x1200 2mm 5052 ally cut $0.00 $0.00…" at bounding box center [746, 337] width 1058 height 79
copy div "2mm 5052 ally cut"
click at [386, 418] on div at bounding box center [418, 419] width 144 height 21
paste div
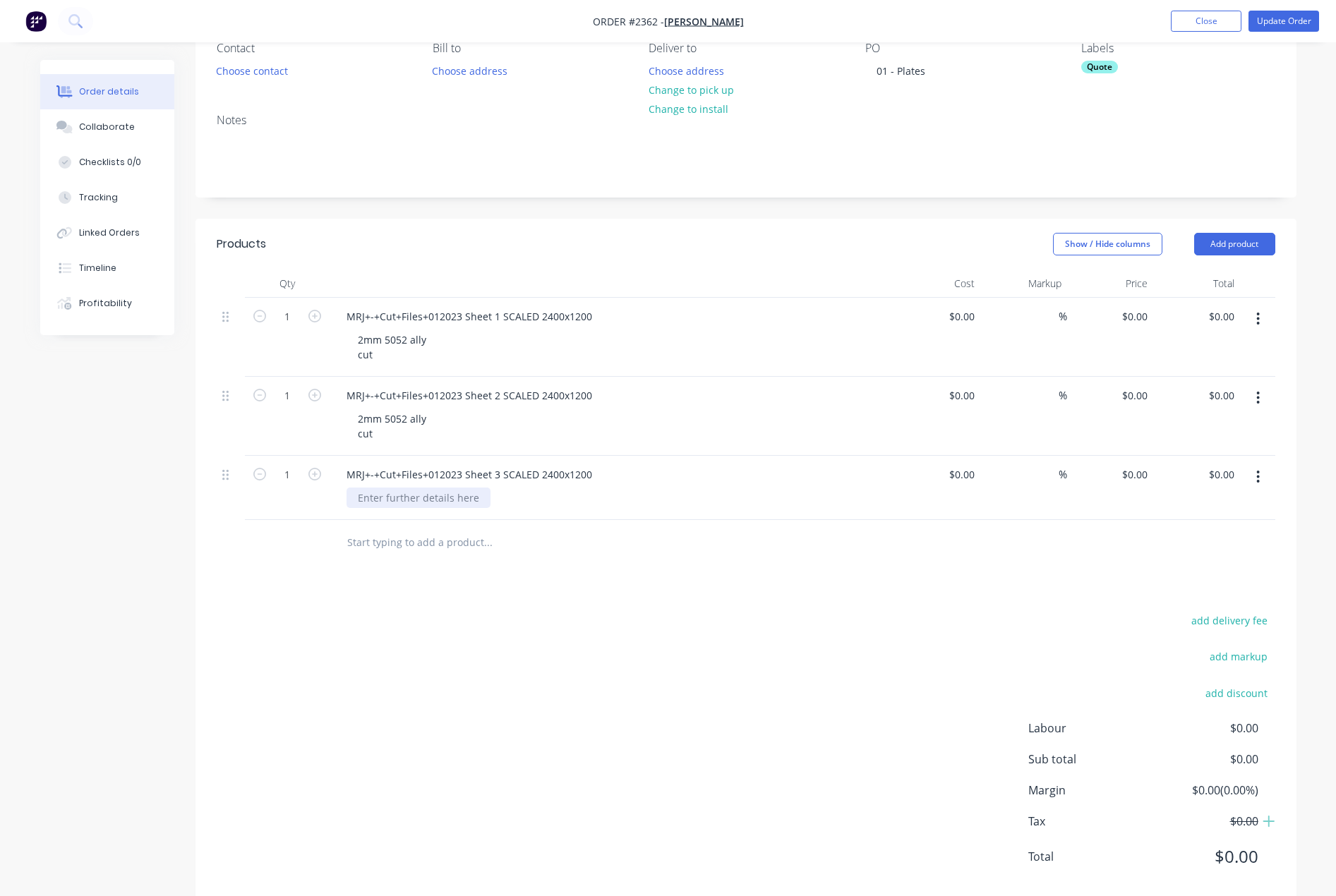
click at [395, 503] on div at bounding box center [418, 498] width 144 height 21
paste div
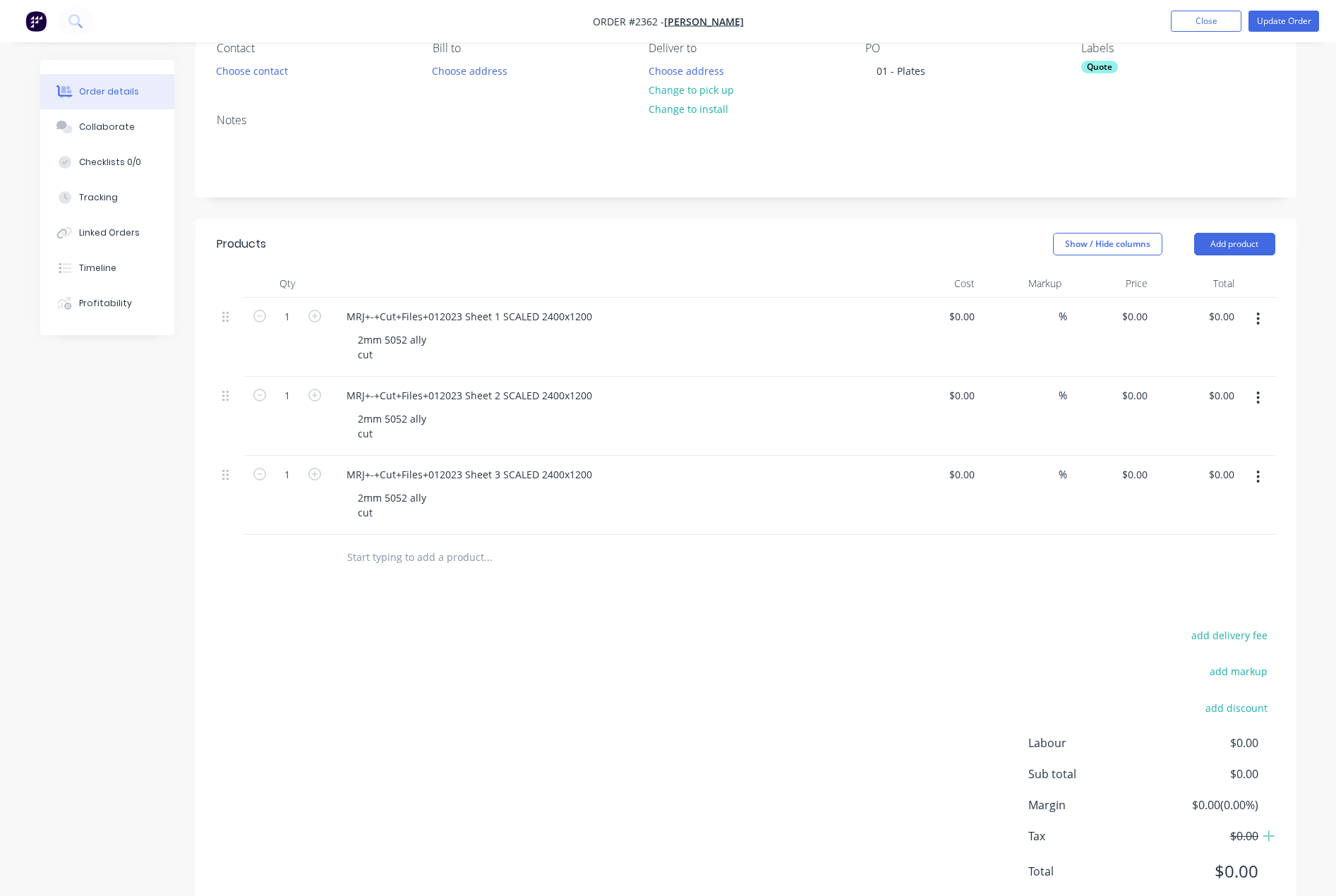
click at [451, 731] on div "add delivery fee add markup add discount Labour $0.00 Sub total $0.00 Margin $0…" at bounding box center [746, 761] width 1058 height 272
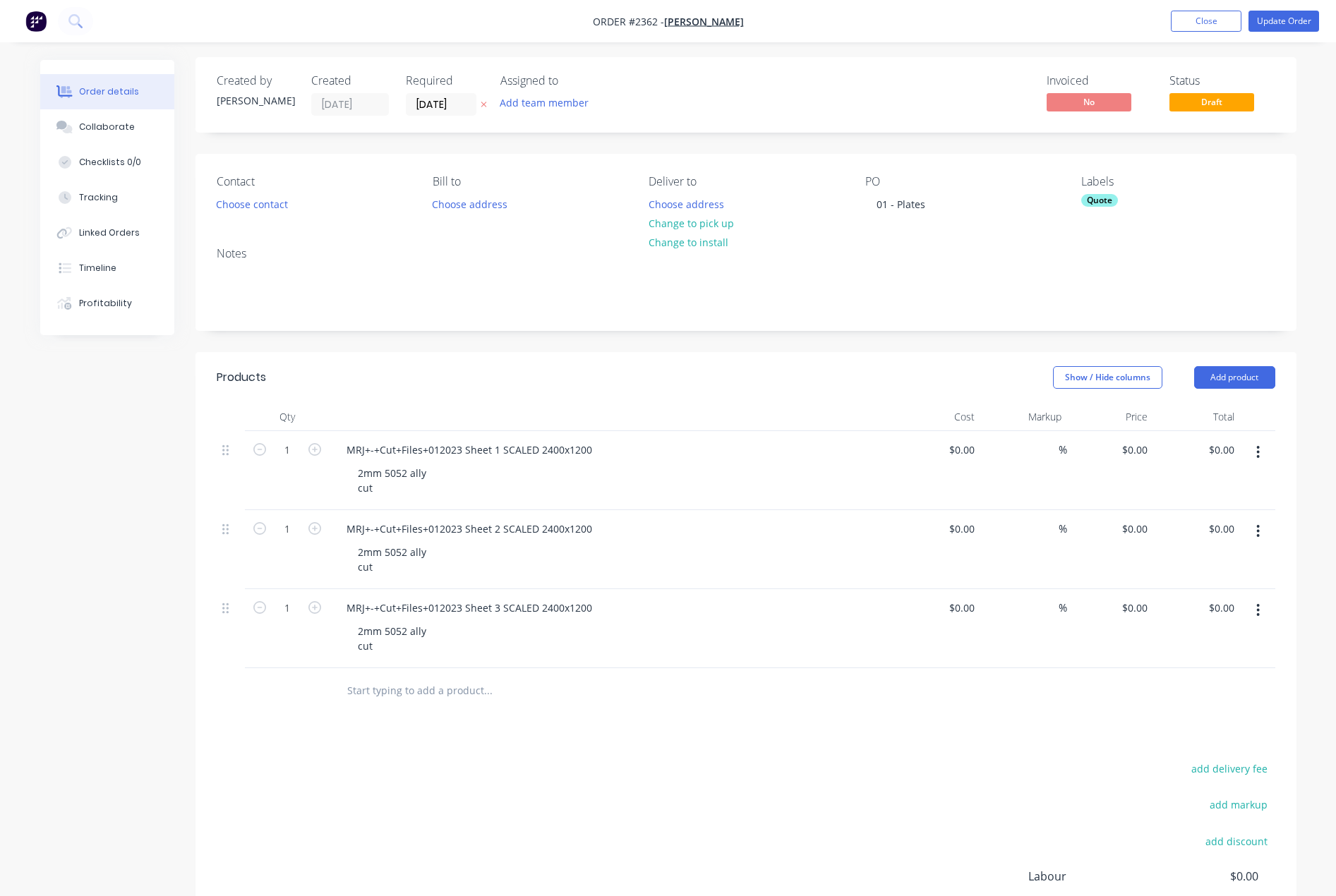
scroll to position [0, 0]
click at [569, 103] on button "Add team member" at bounding box center [543, 105] width 104 height 19
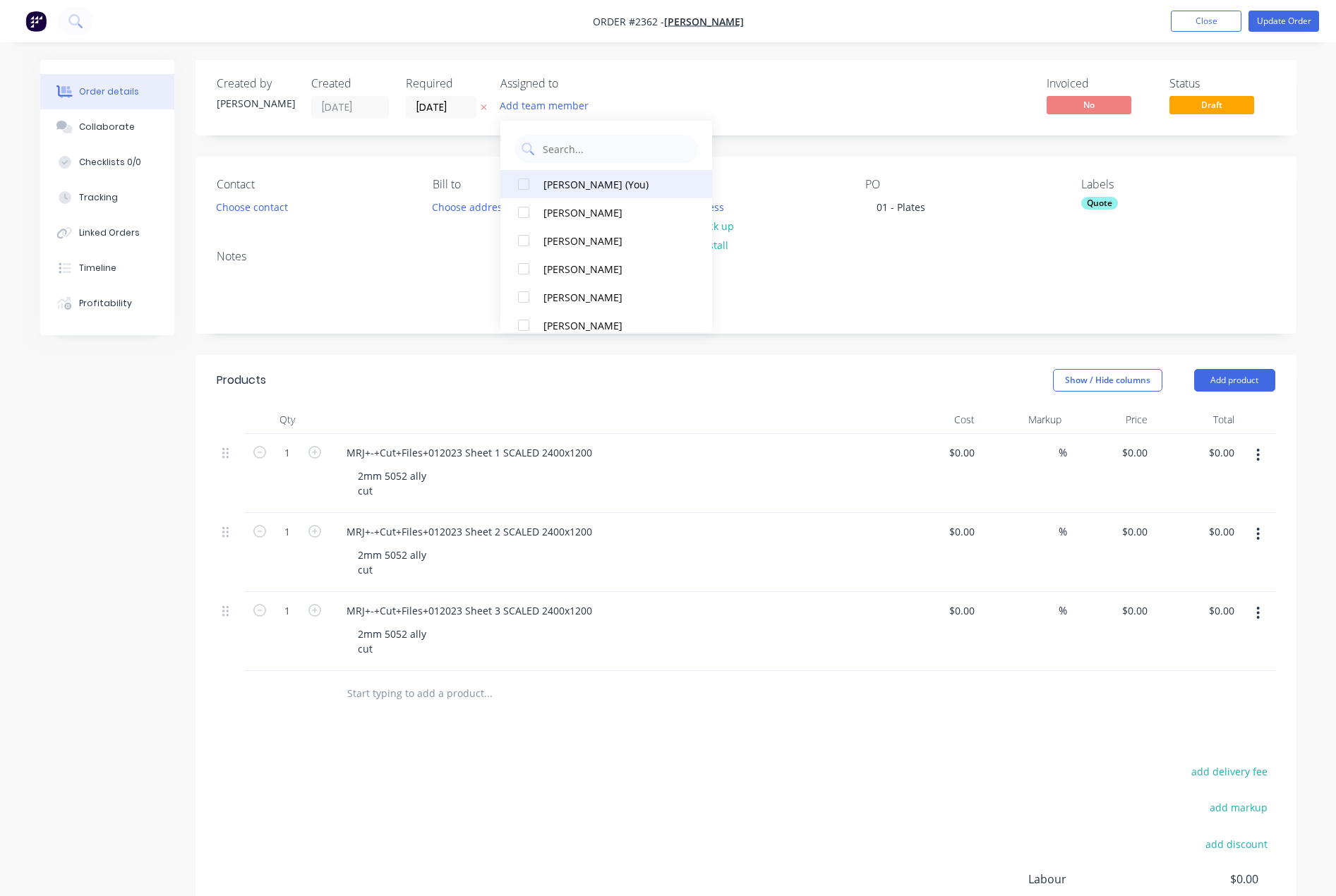
click at [608, 180] on div "[PERSON_NAME] (You)" at bounding box center [614, 184] width 141 height 15
click at [845, 104] on div "Invoiced No Status Draft" at bounding box center [958, 98] width 634 height 41
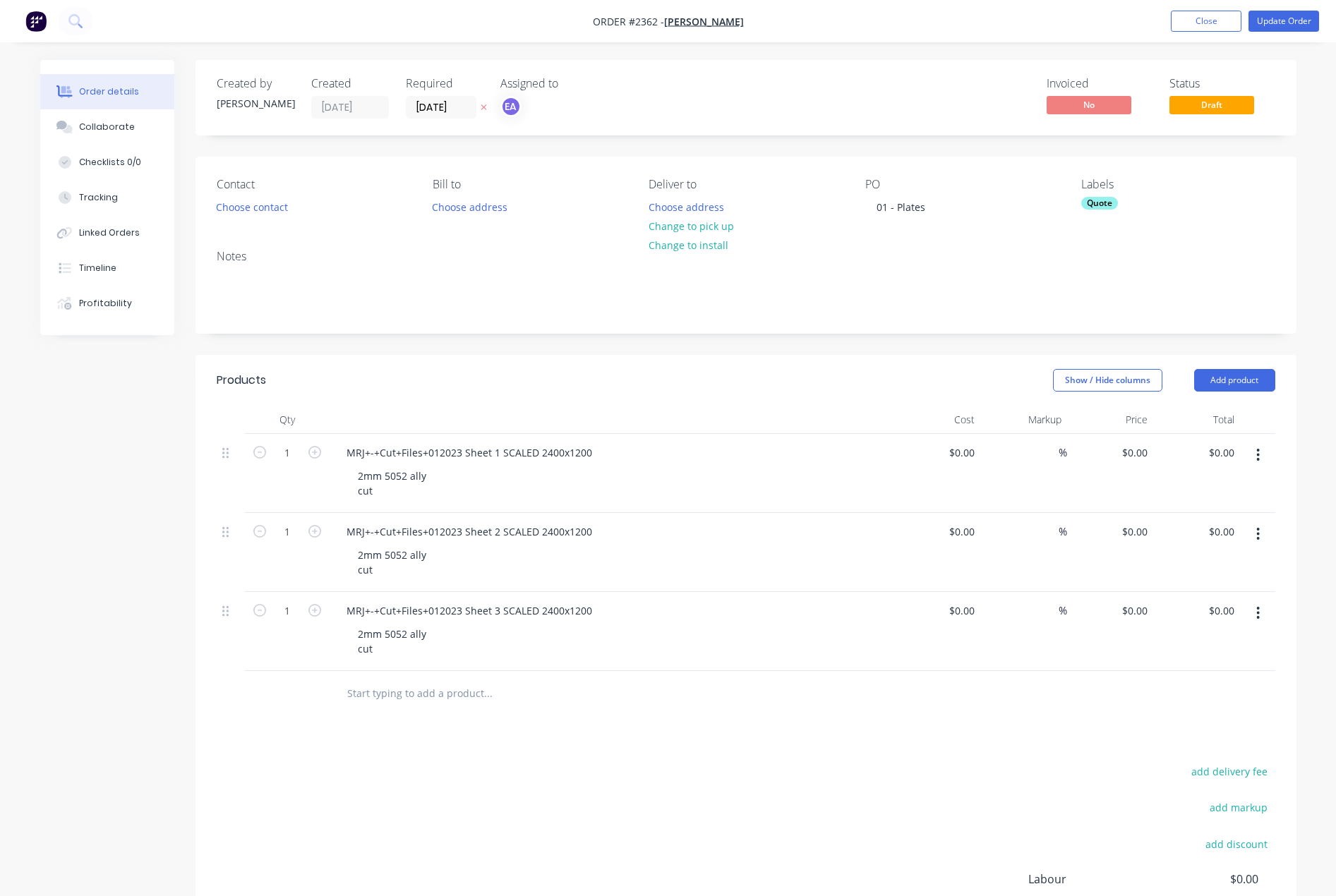
click at [1111, 201] on div "Quote" at bounding box center [1099, 202] width 37 height 12
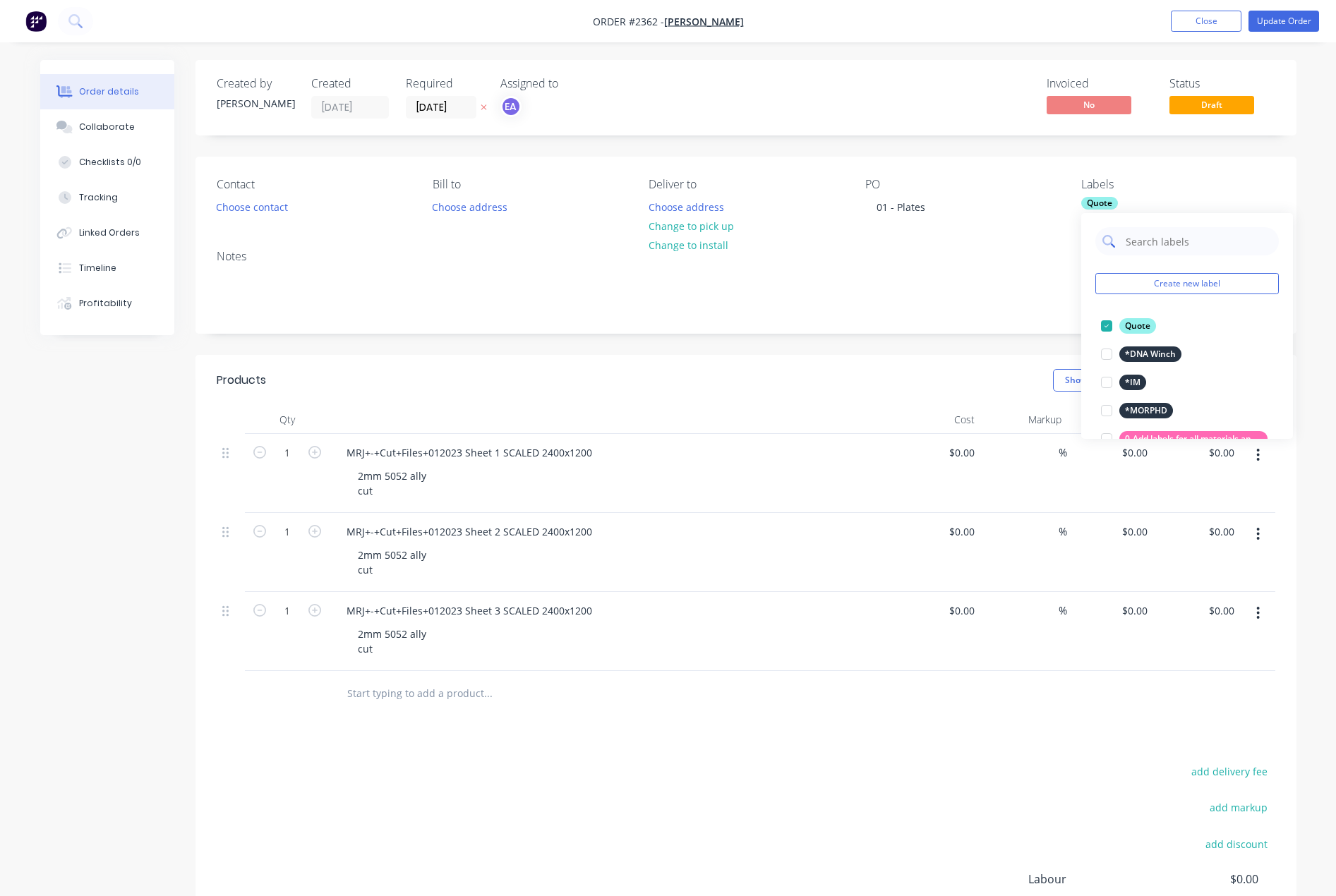
click at [1162, 241] on input "text" at bounding box center [1198, 241] width 148 height 28
type input "2mm"
click at [1167, 241] on input "2mm" at bounding box center [1198, 241] width 148 height 28
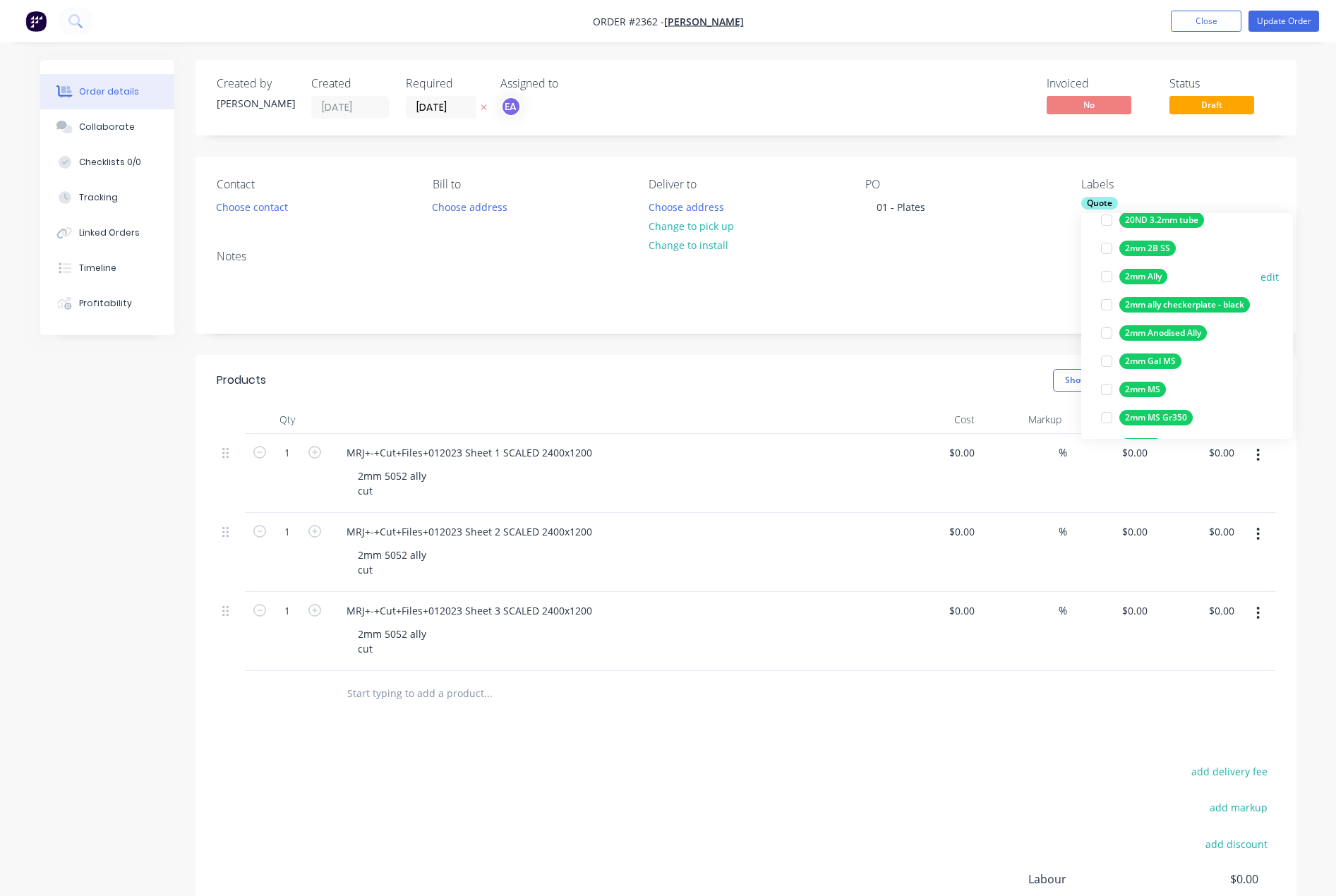
scroll to position [494, 0]
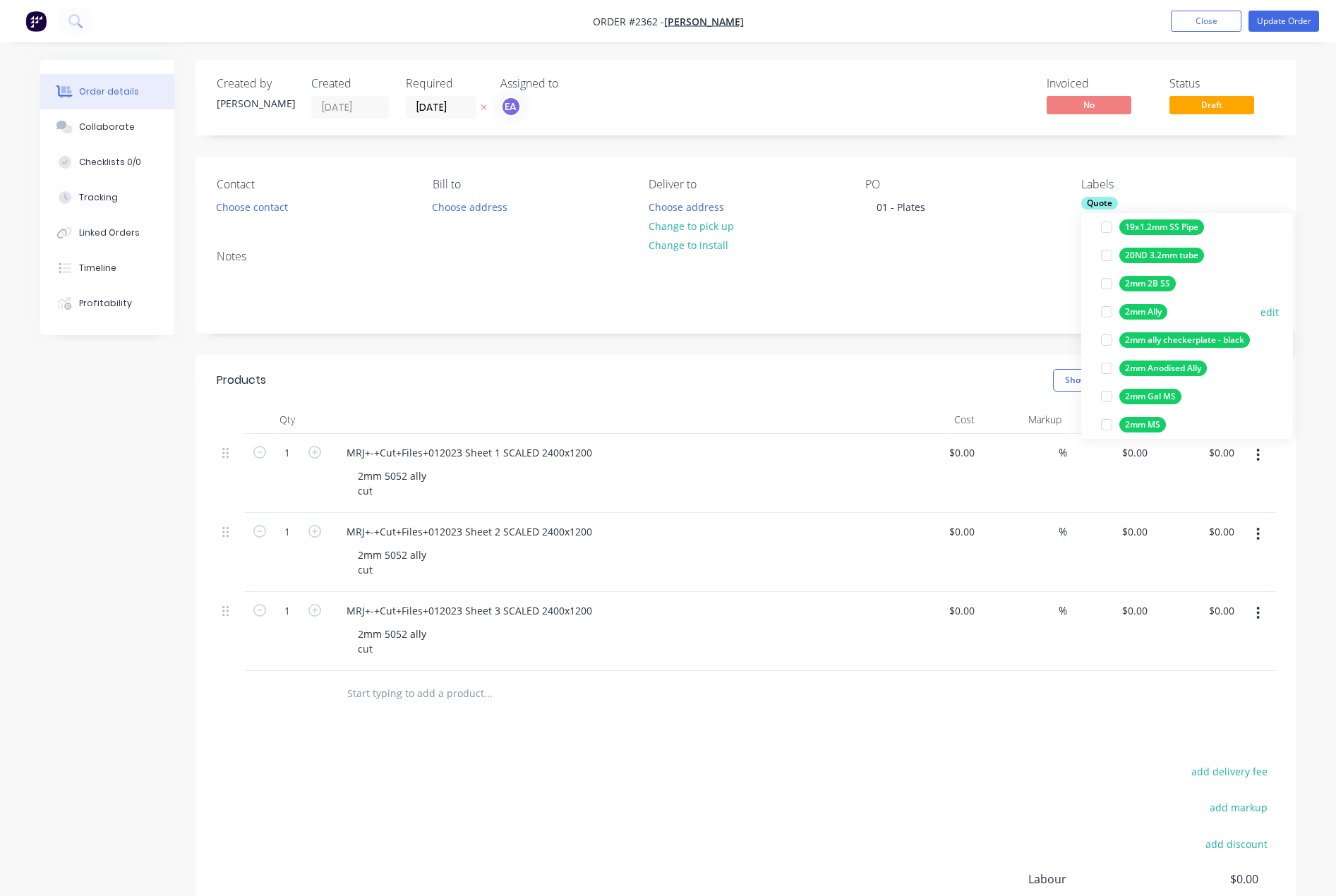
click at [1103, 313] on div at bounding box center [1106, 312] width 28 height 28
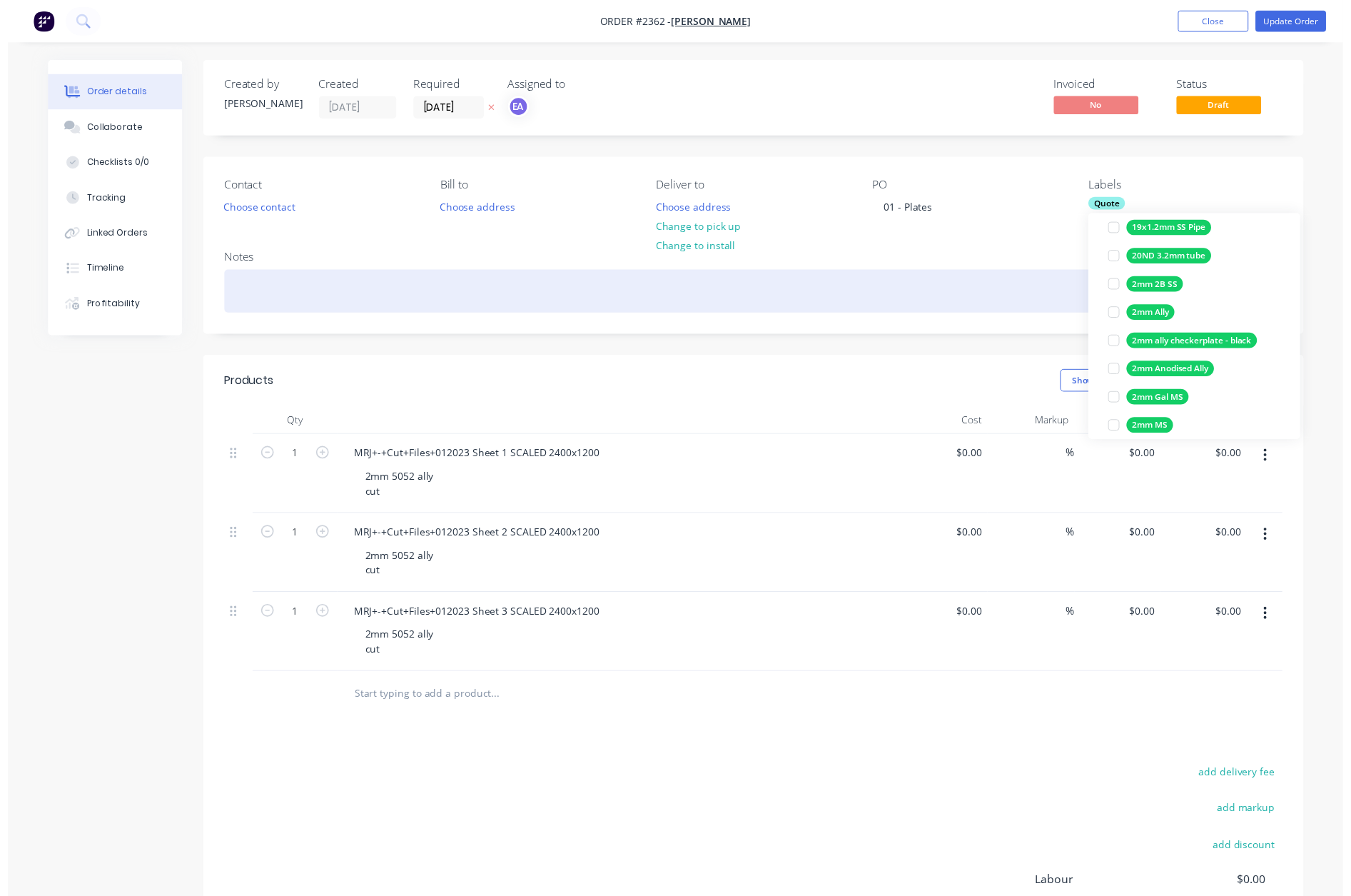
scroll to position [14, 0]
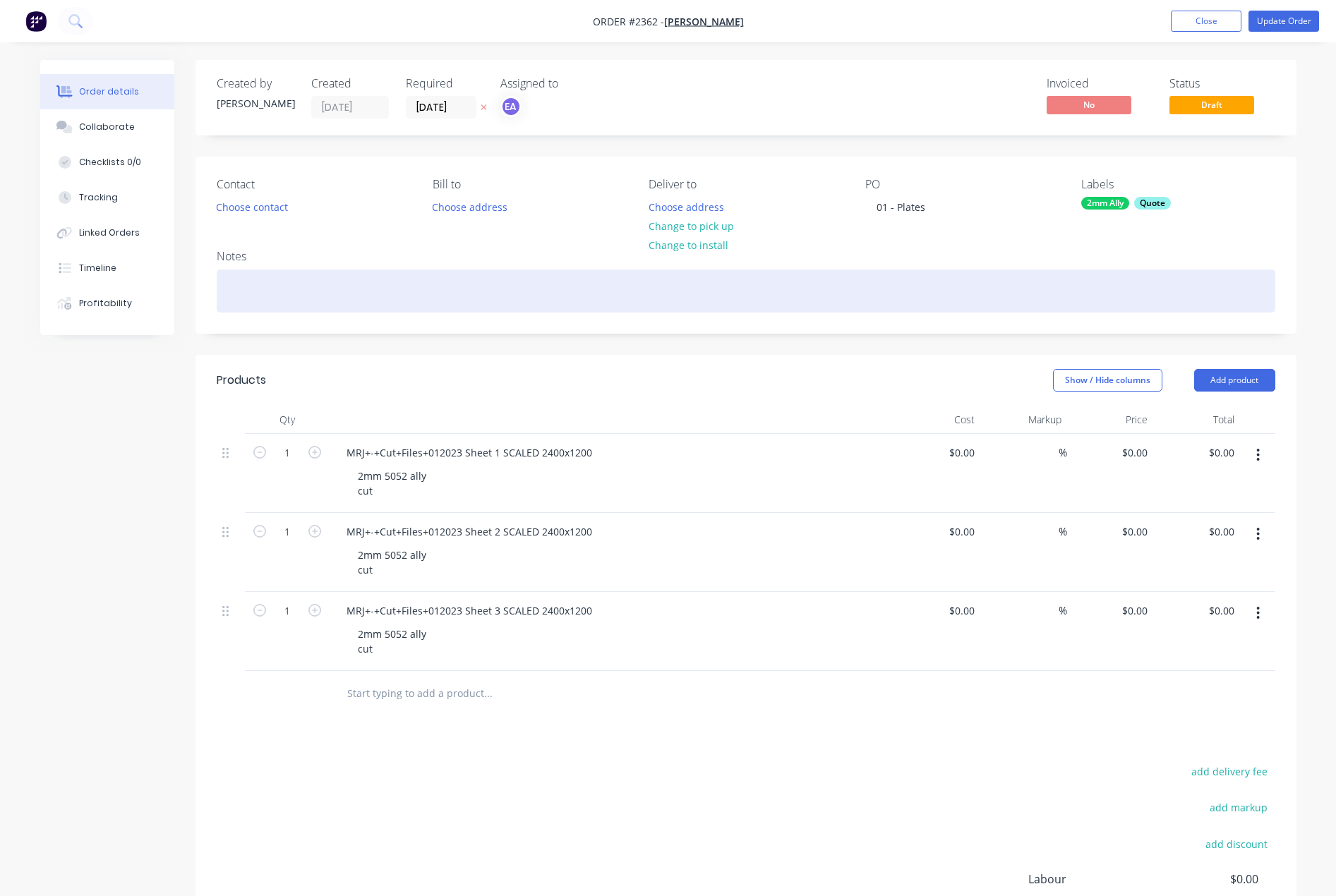
drag, startPoint x: 1057, startPoint y: 333, endPoint x: 1066, endPoint y: 292, distance: 42.0
click at [1057, 332] on div "Notes" at bounding box center [746, 285] width 1101 height 94
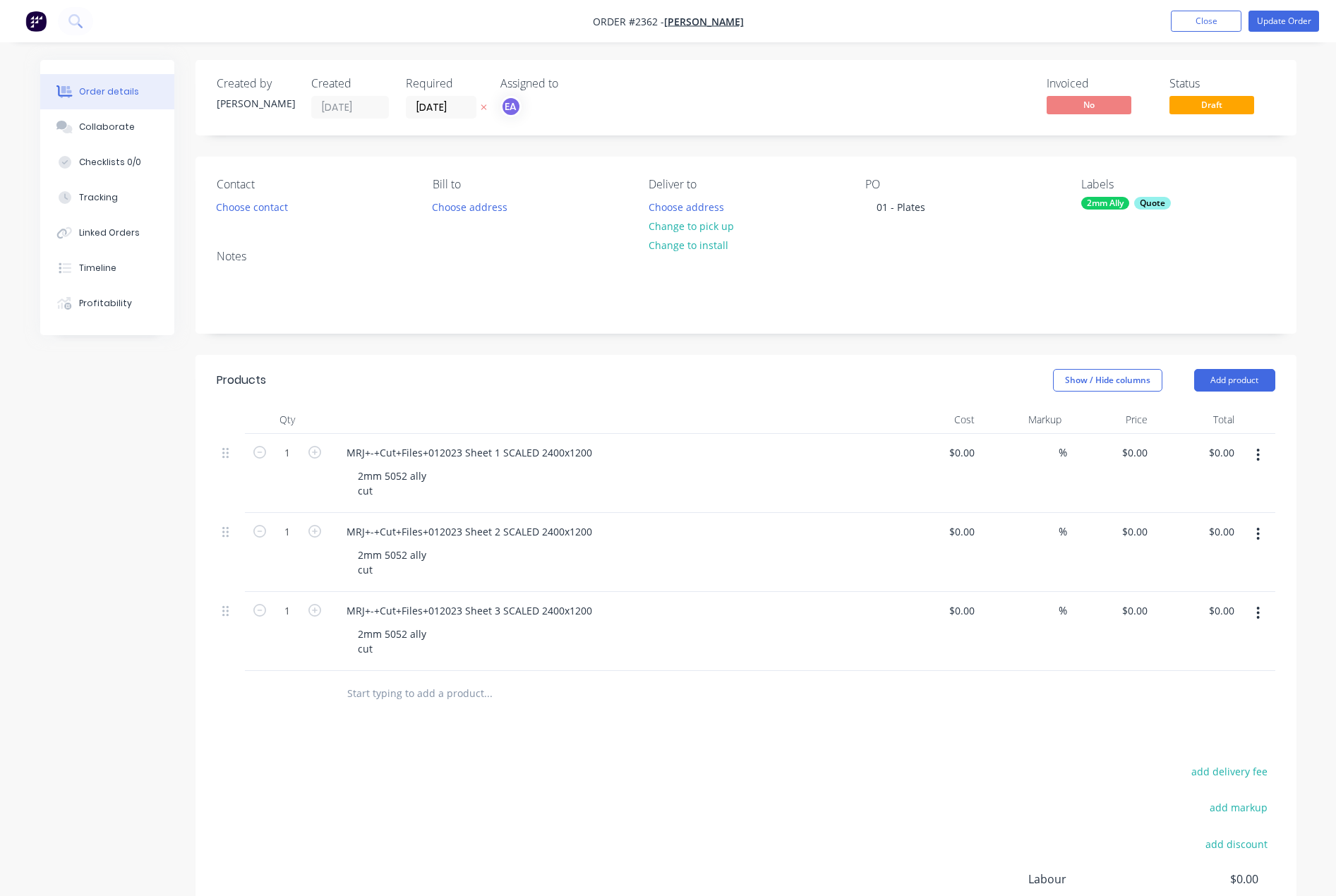
click at [1153, 207] on div "Quote" at bounding box center [1151, 202] width 37 height 12
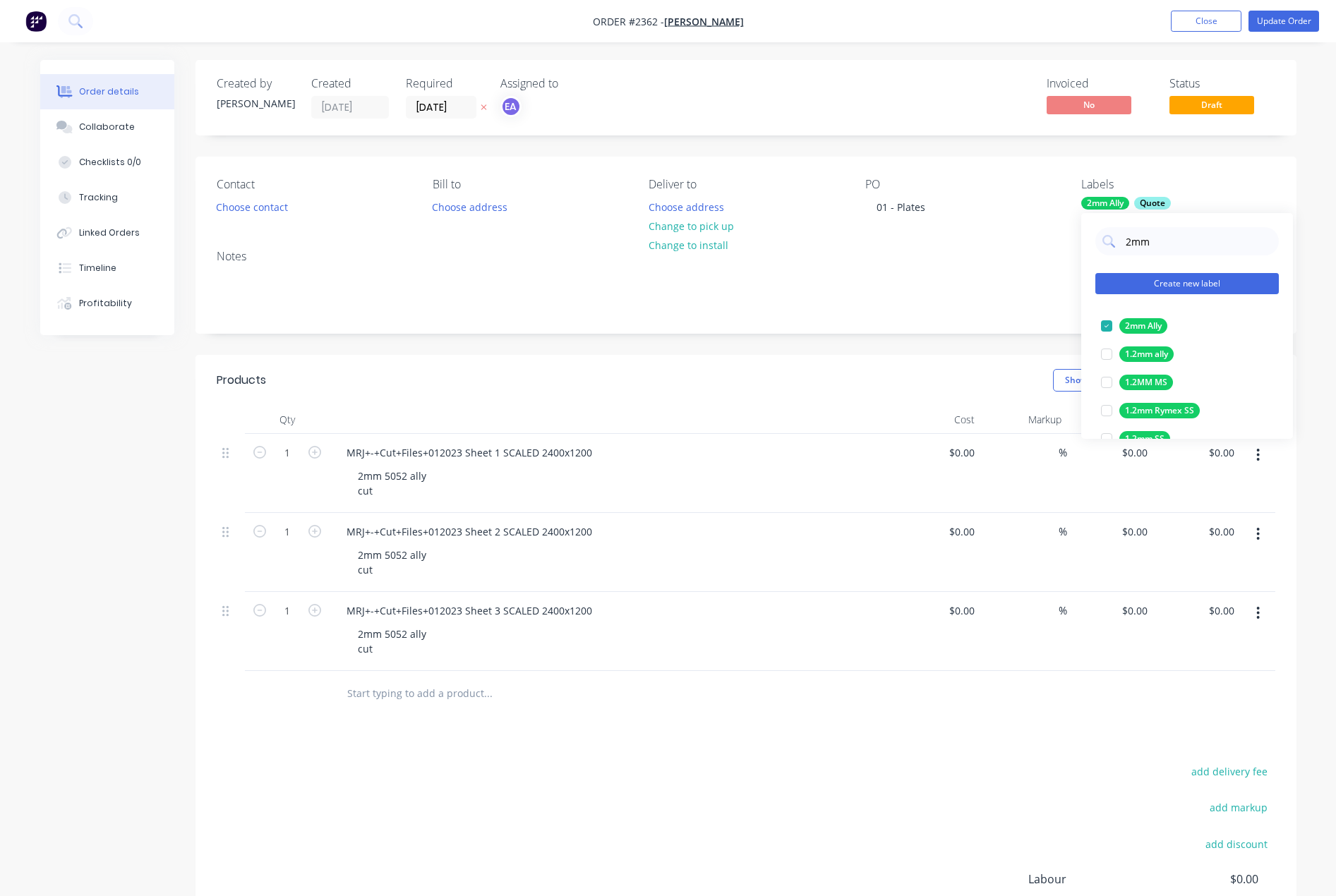
click at [1199, 280] on button "Create new label" at bounding box center [1186, 283] width 184 height 21
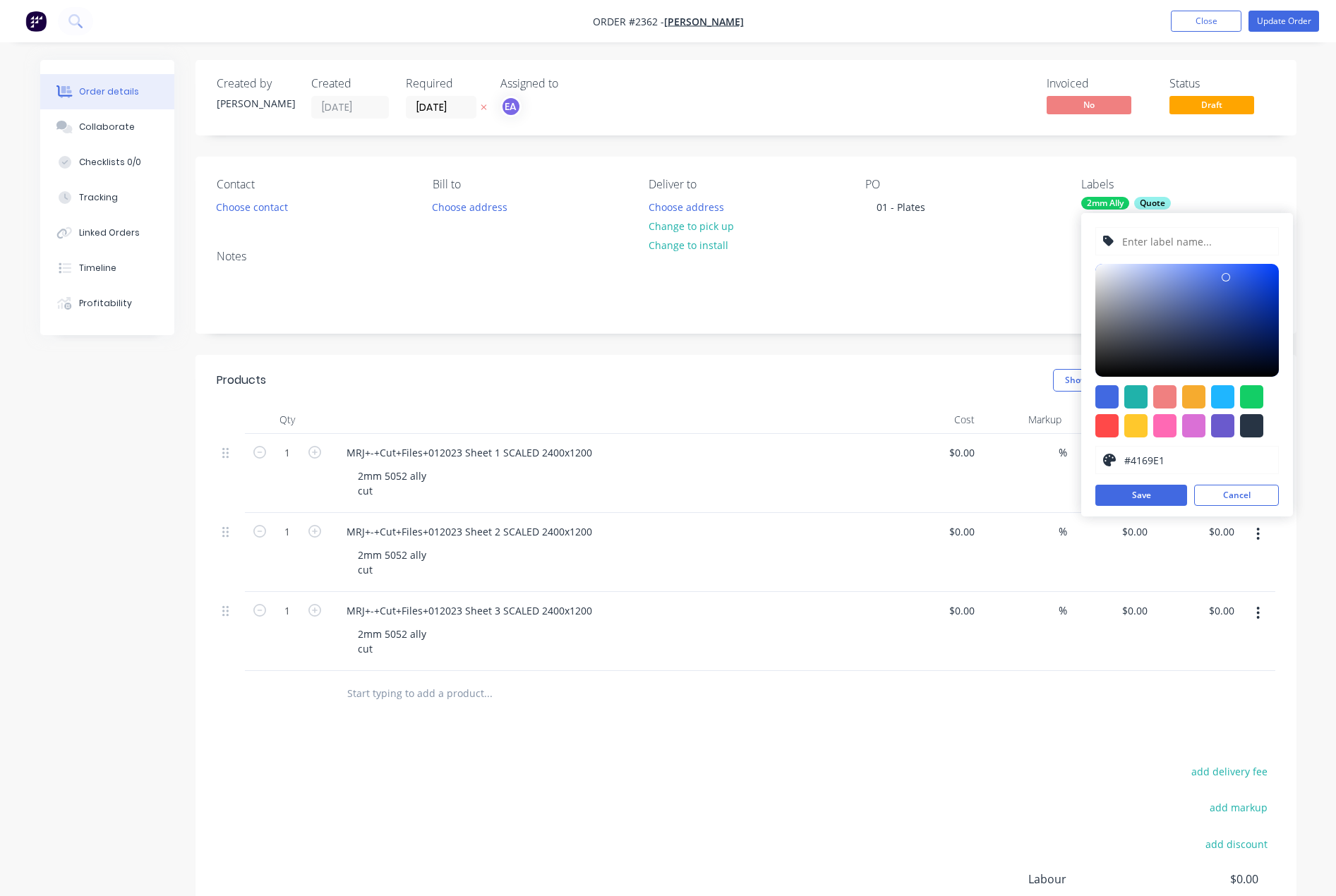
click at [1156, 242] on input "text" at bounding box center [1196, 241] width 151 height 26
type input "2mm Ally 5052"
drag, startPoint x: 1247, startPoint y: 394, endPoint x: 1239, endPoint y: 399, distance: 9.4
click at [1247, 393] on div at bounding box center [1251, 396] width 24 height 24
type input "#13CE66"
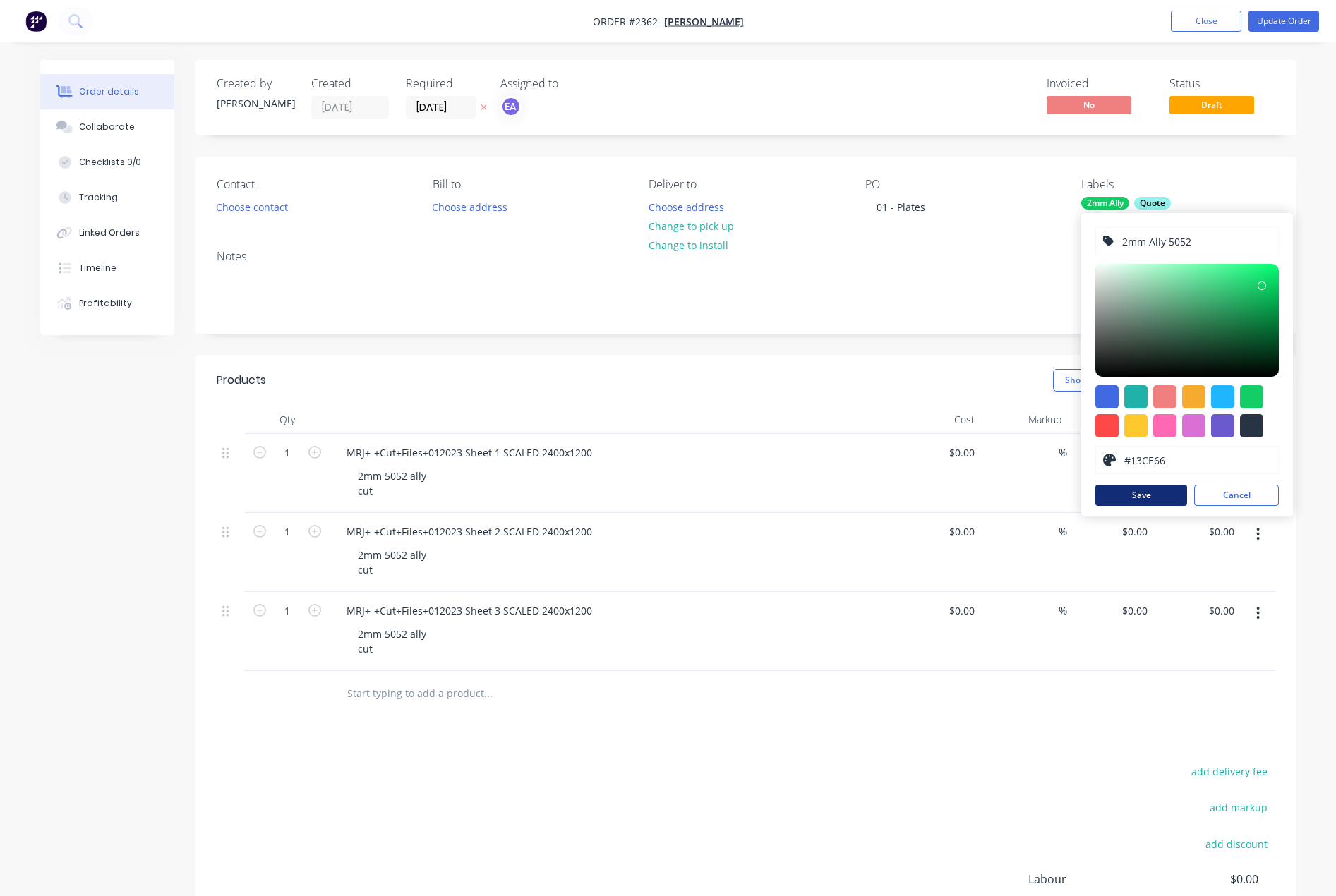
click at [1159, 492] on button "Save" at bounding box center [1140, 495] width 91 height 21
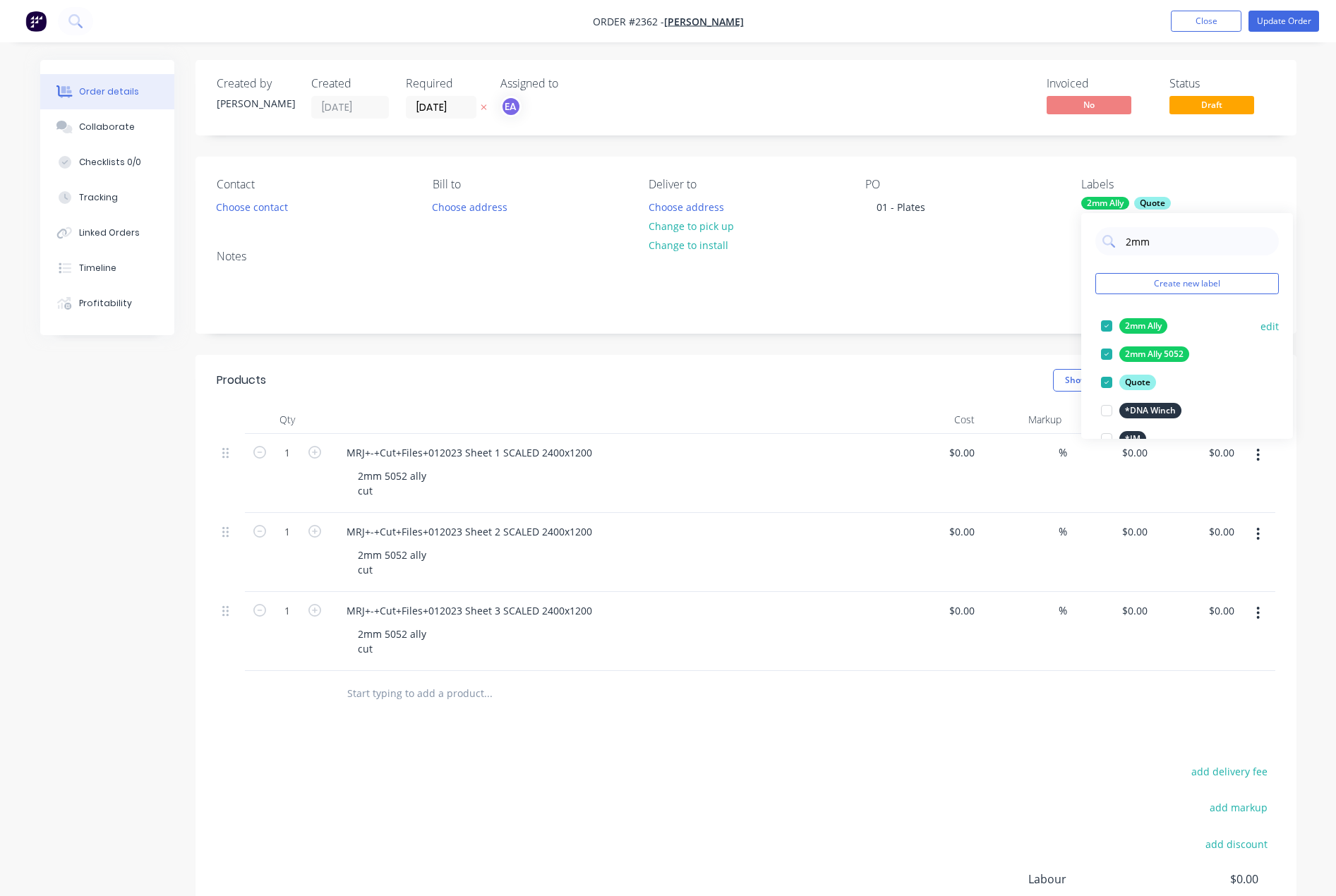
click at [1100, 326] on div at bounding box center [1106, 326] width 28 height 28
click at [978, 358] on header "Products Show / Hide columns Add product" at bounding box center [746, 380] width 1101 height 51
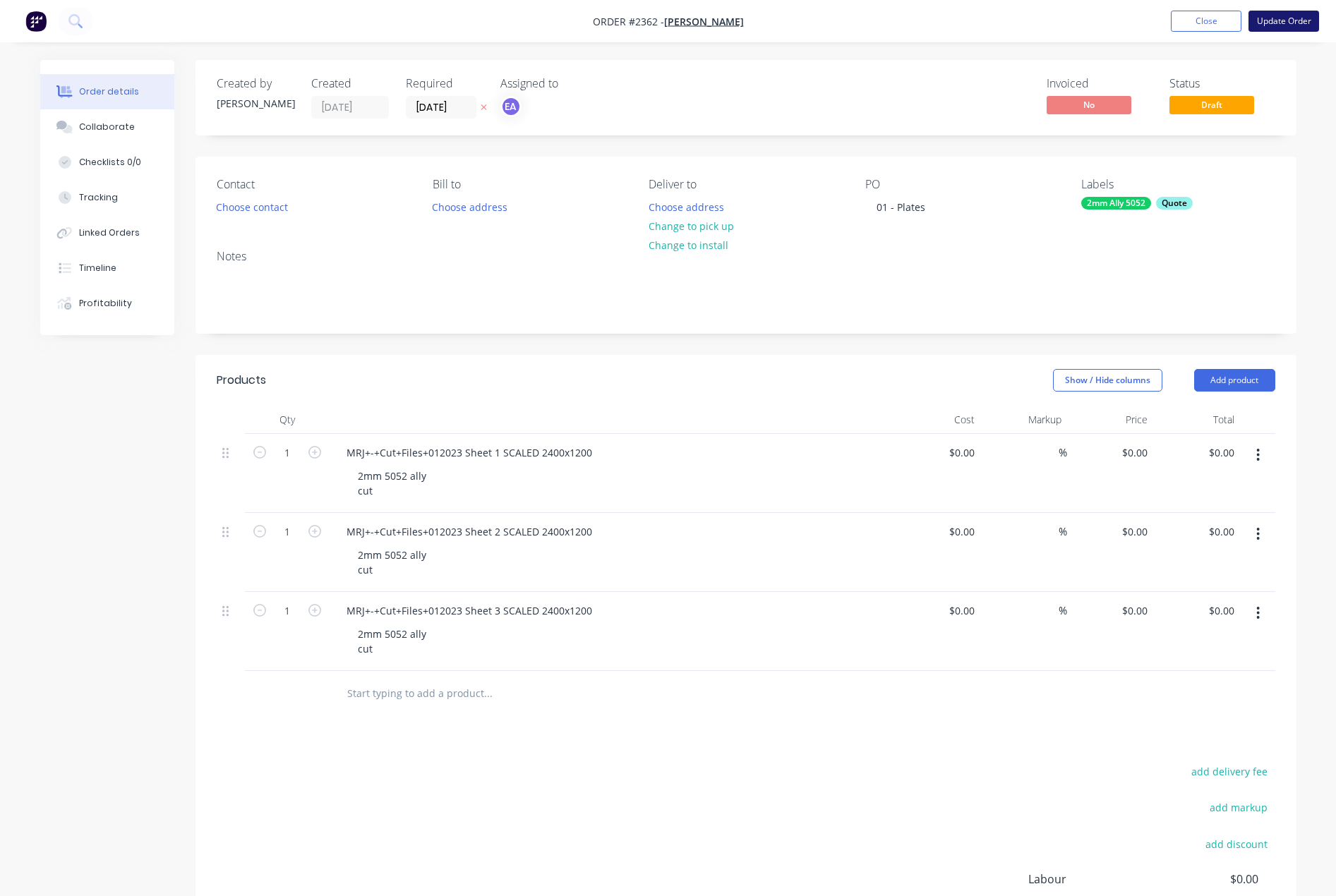
click at [1280, 19] on button "Update Order" at bounding box center [1283, 21] width 71 height 21
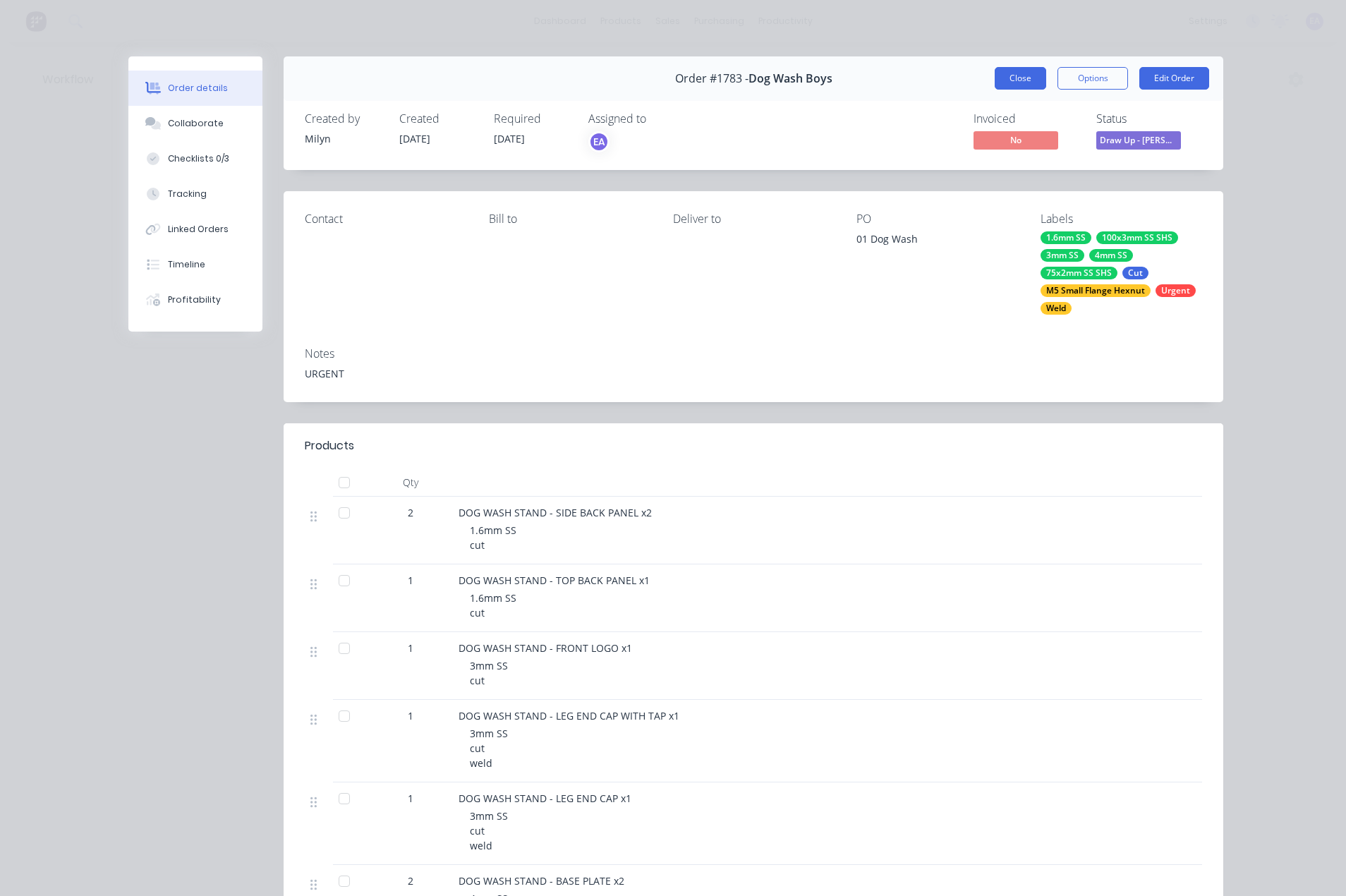
click at [1034, 78] on button "Close" at bounding box center [1020, 78] width 52 height 23
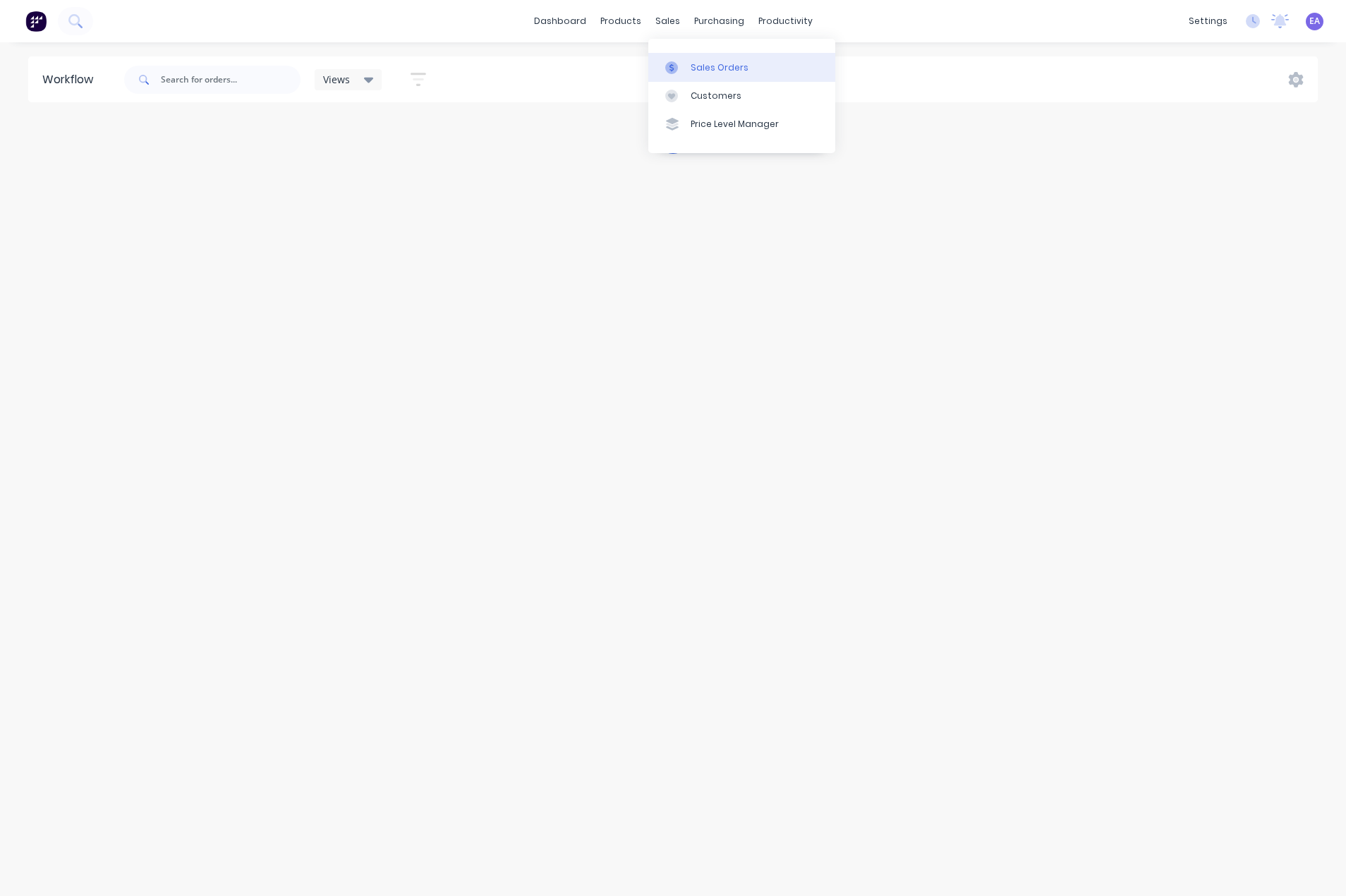
click at [678, 66] on div at bounding box center [676, 67] width 21 height 12
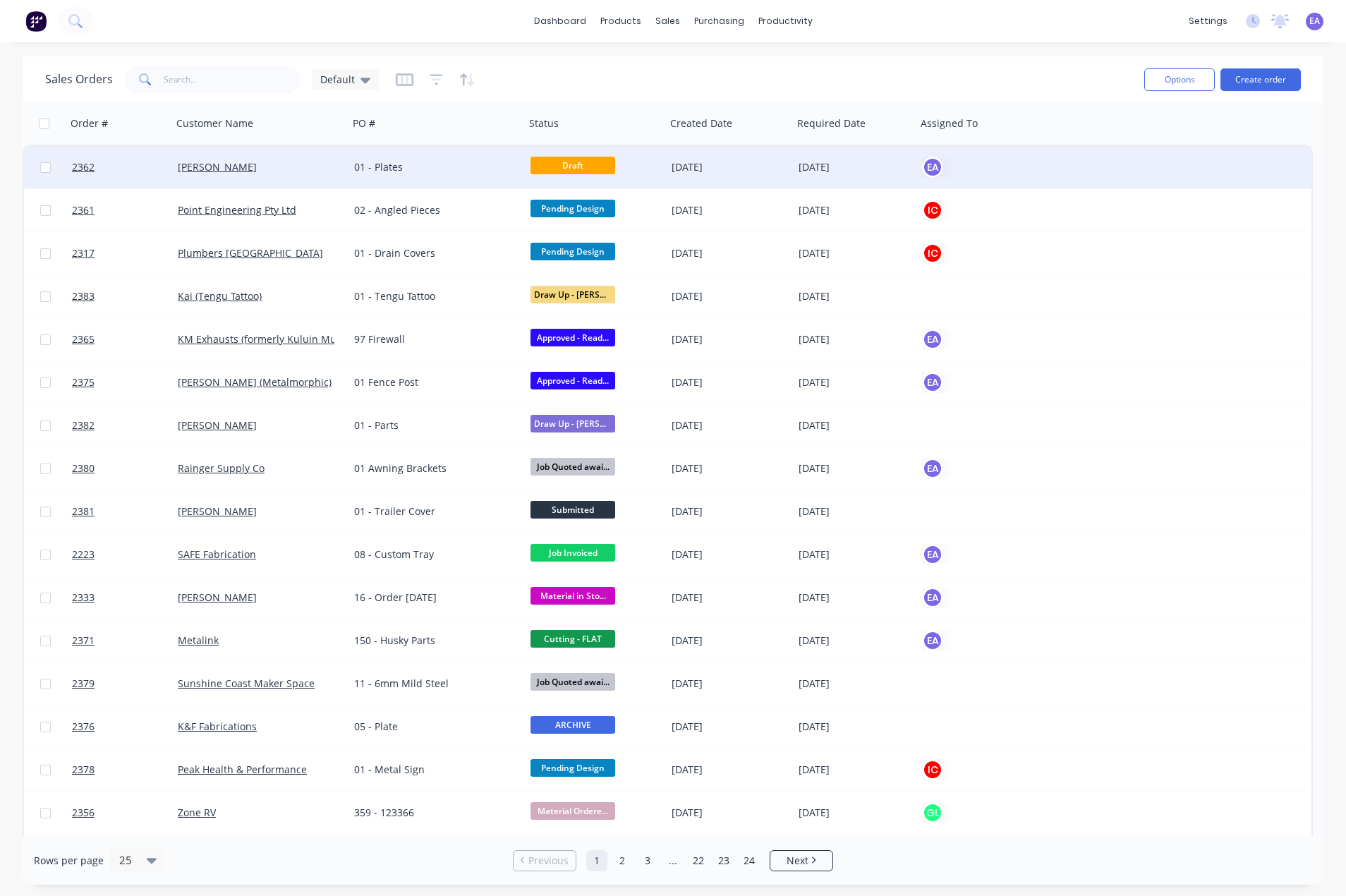
click at [343, 167] on div "[PERSON_NAME]" at bounding box center [260, 167] width 176 height 42
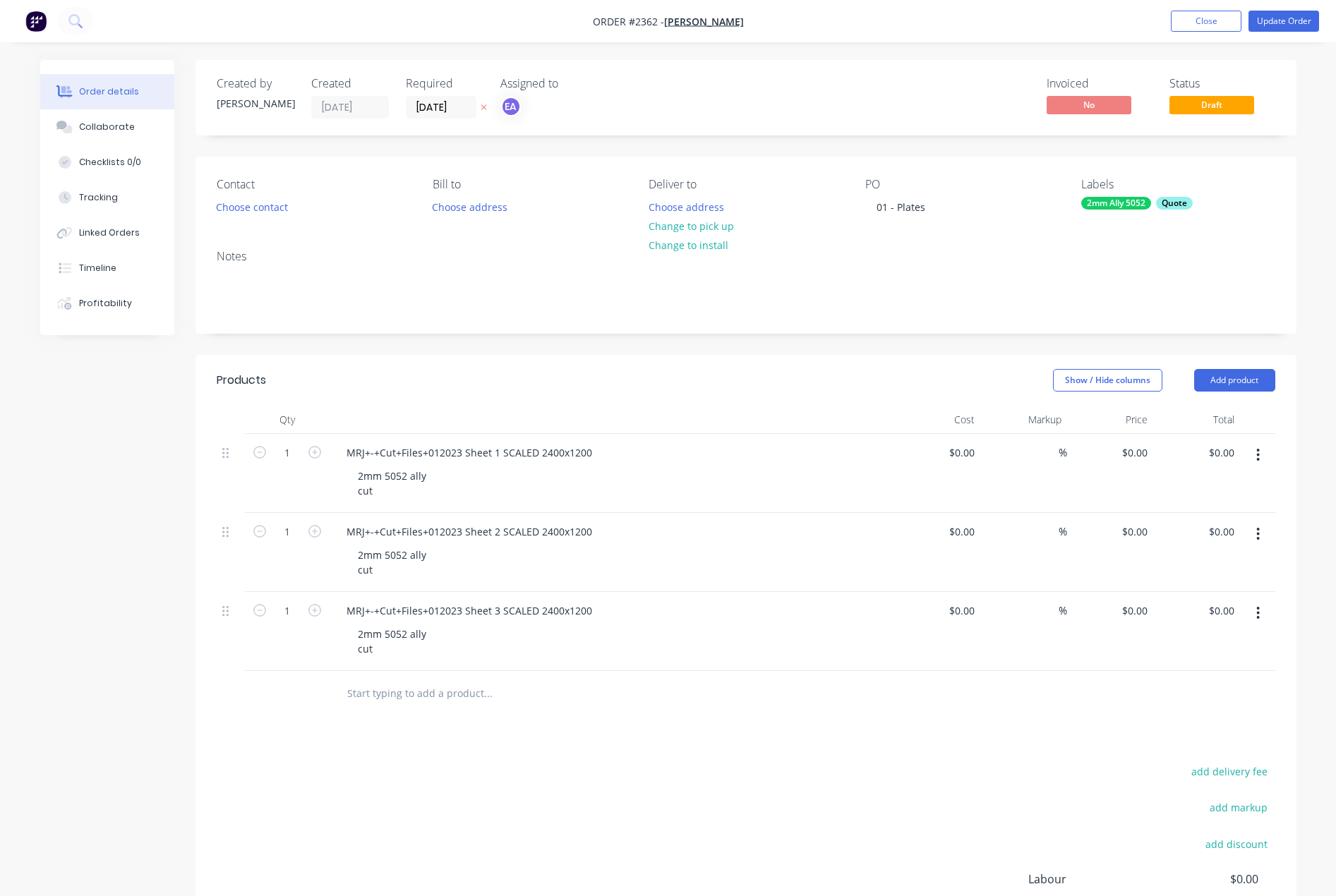
click at [1128, 207] on div "2mm Ally 5052" at bounding box center [1116, 202] width 70 height 12
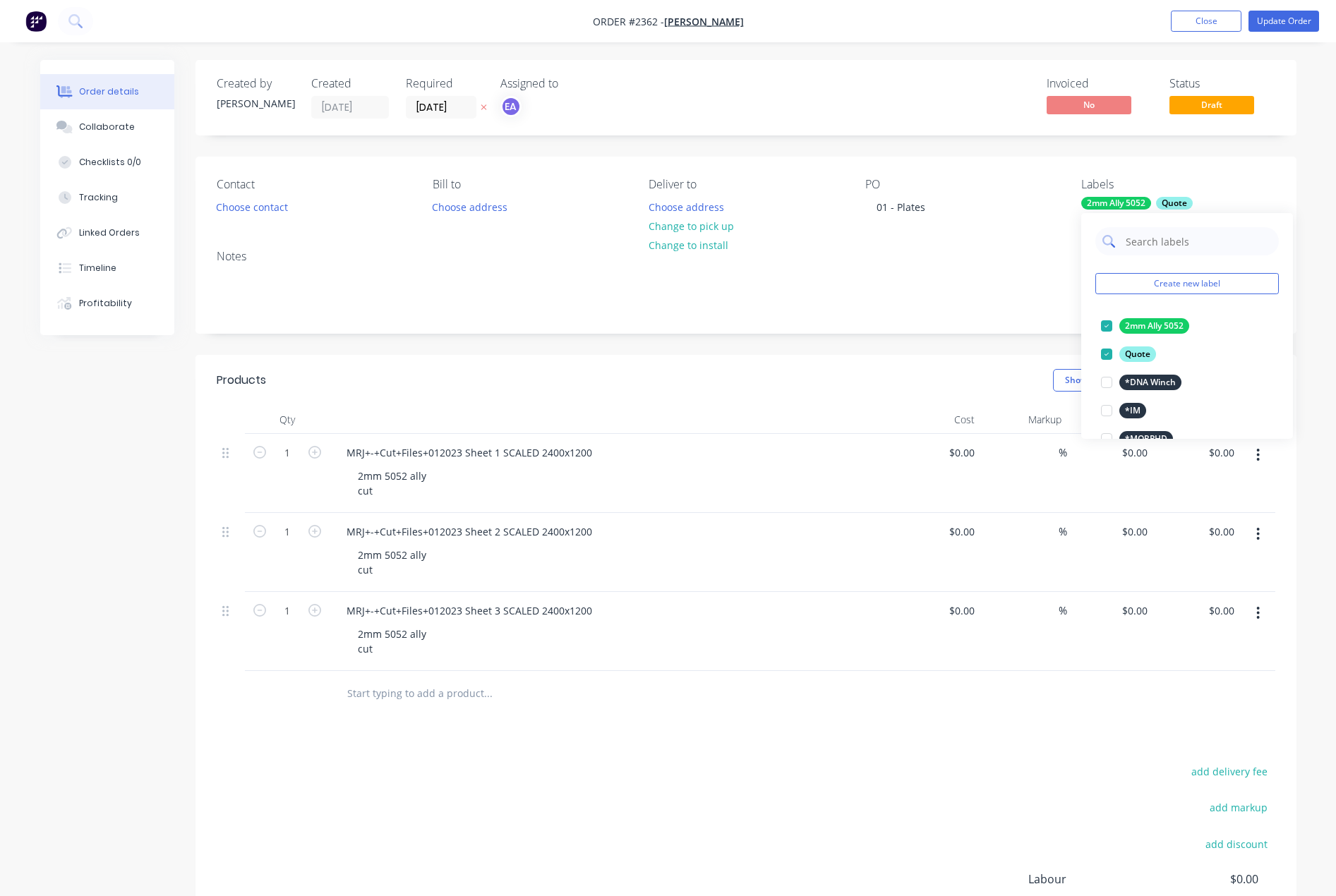
click at [1164, 241] on input "text" at bounding box center [1198, 241] width 148 height 28
type input "cut"
click at [1105, 326] on div at bounding box center [1106, 326] width 28 height 28
drag, startPoint x: 1038, startPoint y: 322, endPoint x: 1054, endPoint y: 287, distance: 38.5
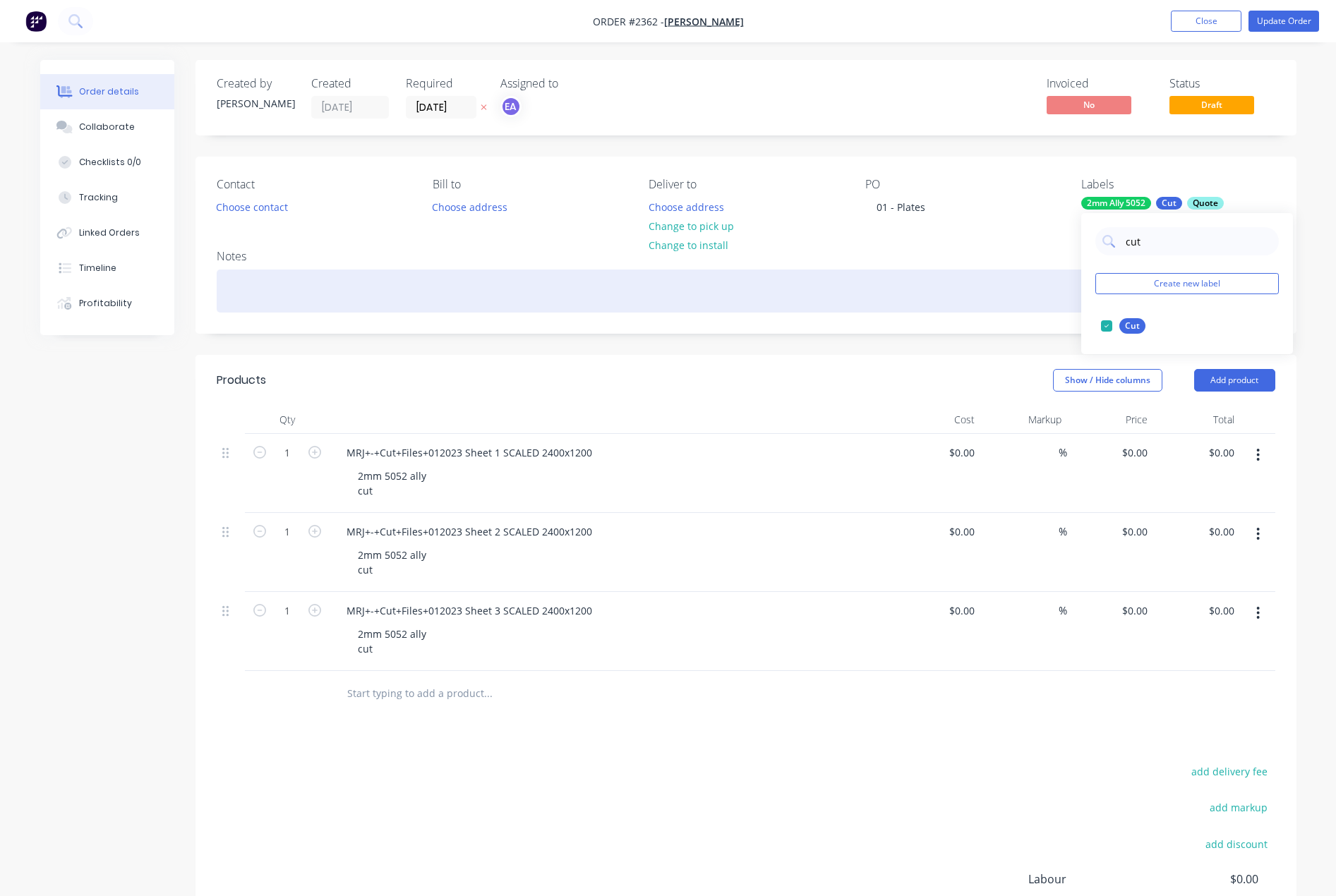
click at [1038, 321] on div "Notes" at bounding box center [746, 285] width 1101 height 94
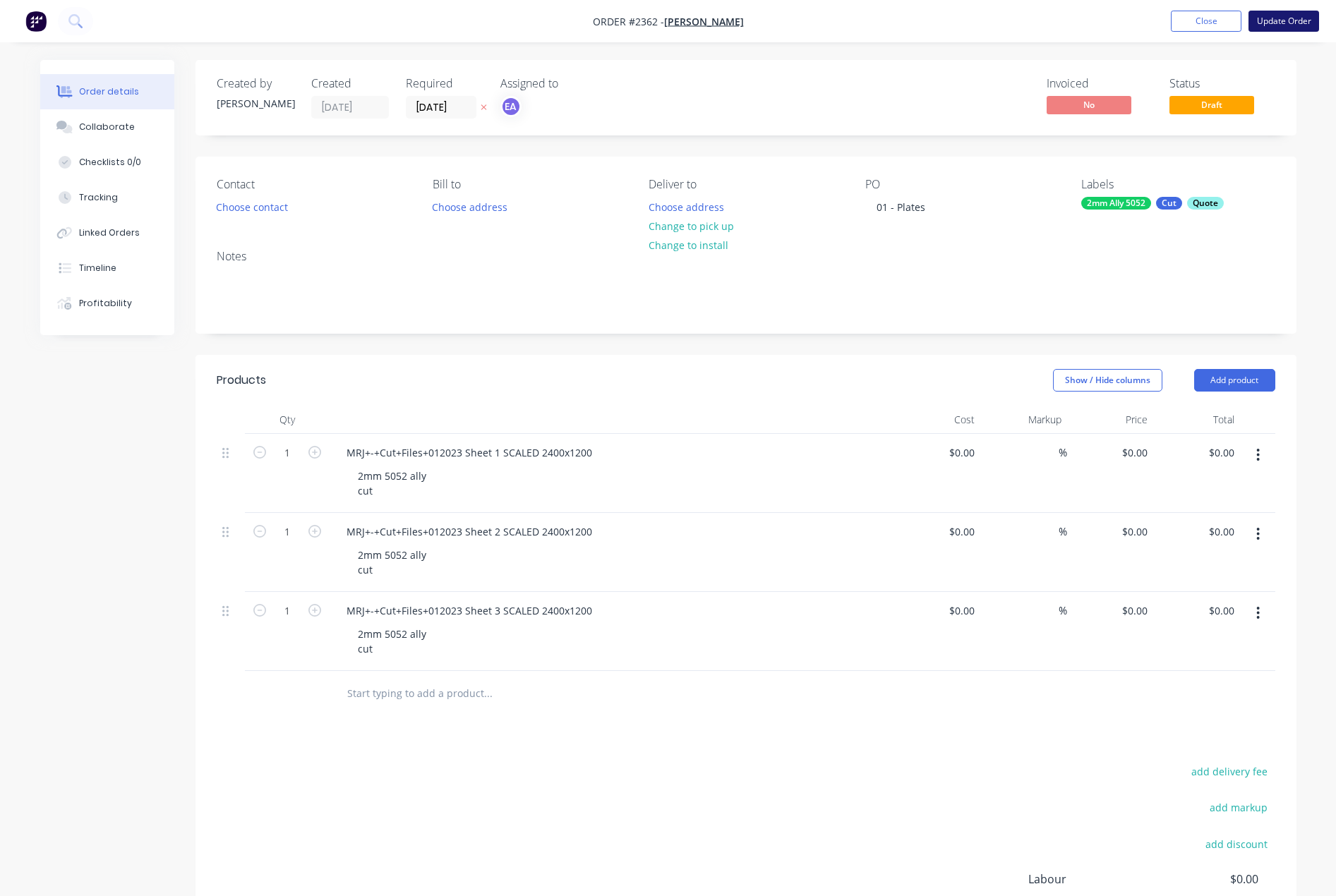
click at [1273, 17] on button "Update Order" at bounding box center [1283, 21] width 71 height 21
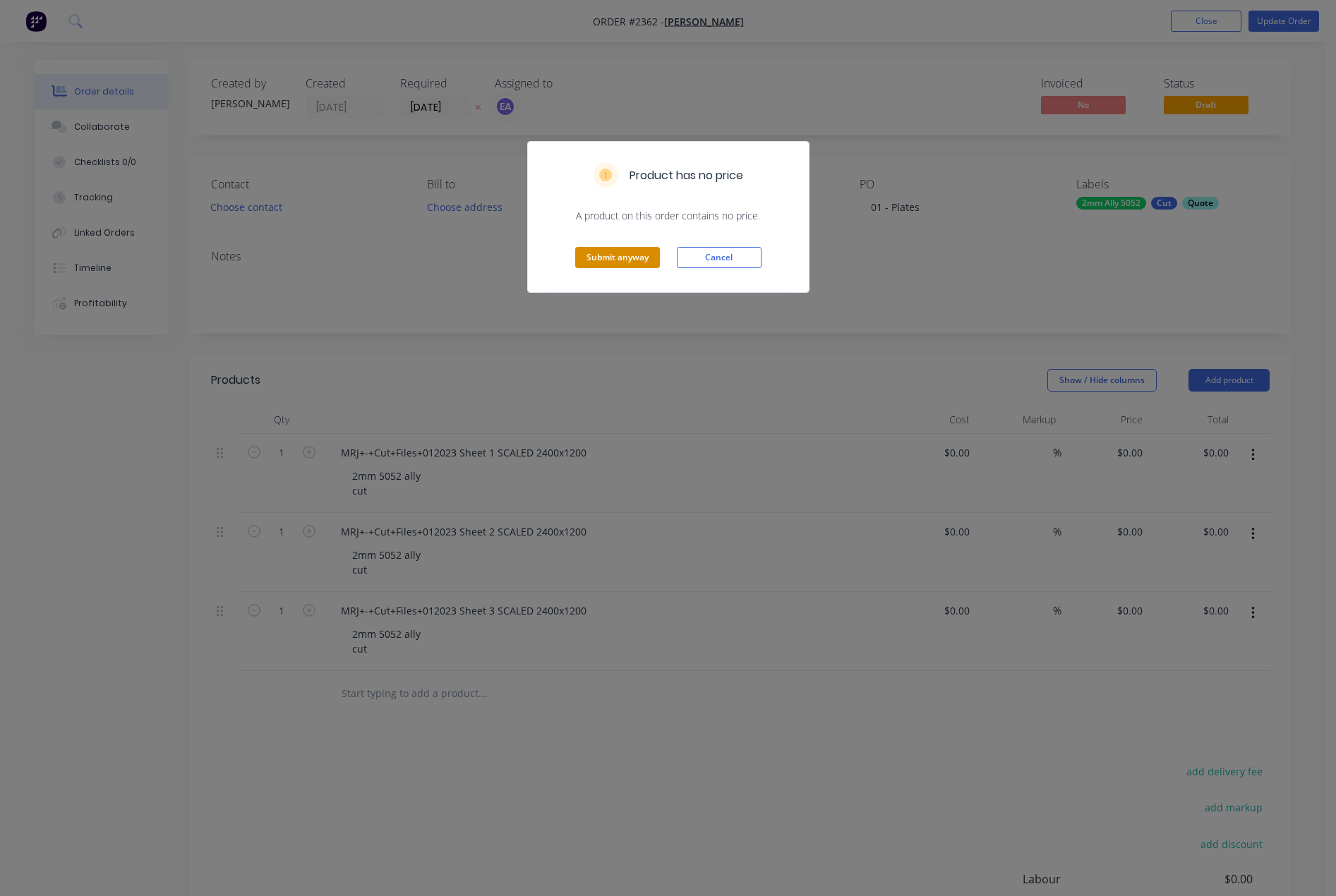
click at [625, 250] on button "Submit anyway" at bounding box center [618, 257] width 85 height 21
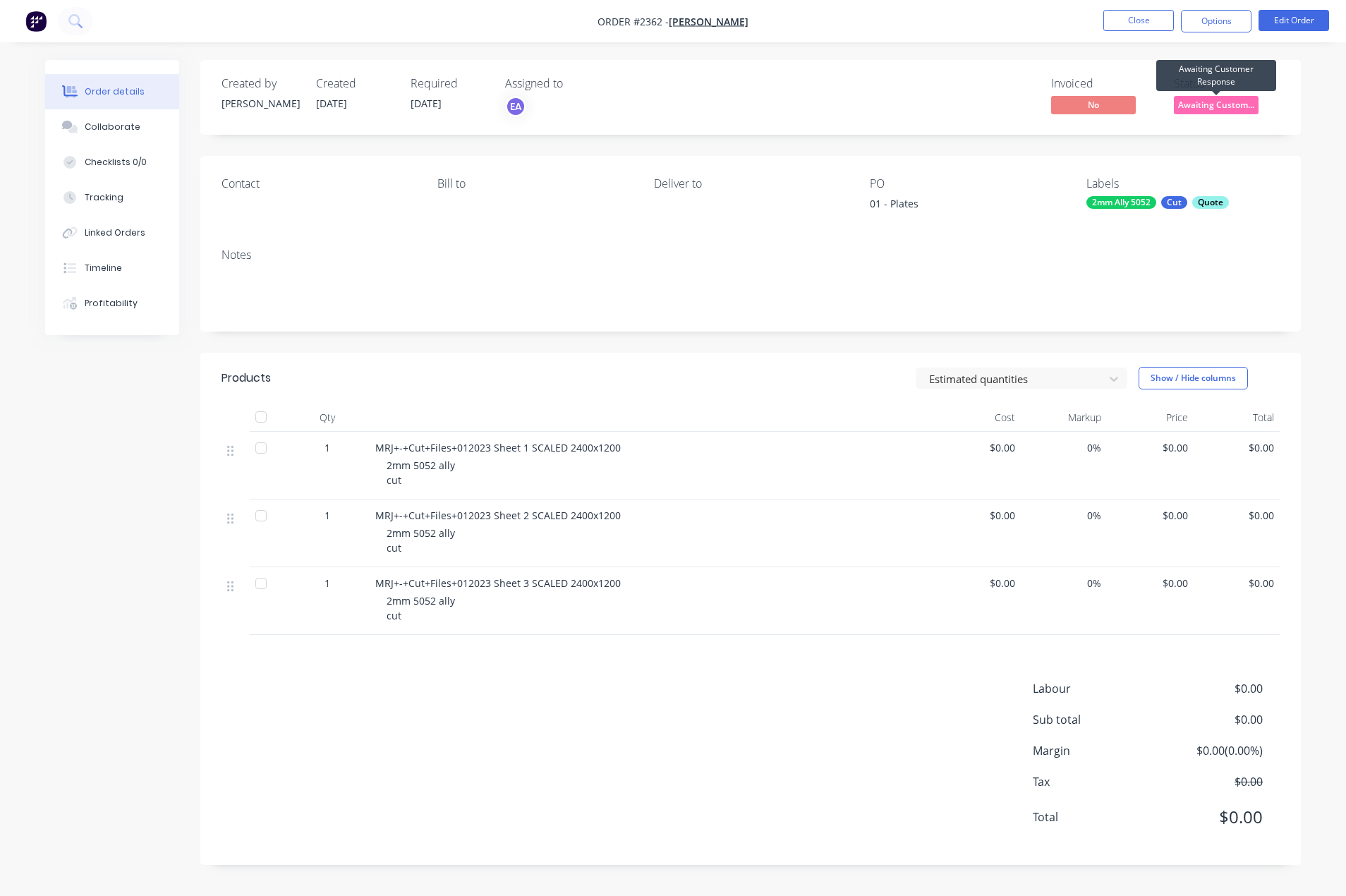
click at [1229, 100] on span "Awaiting Custom..." at bounding box center [1216, 104] width 85 height 18
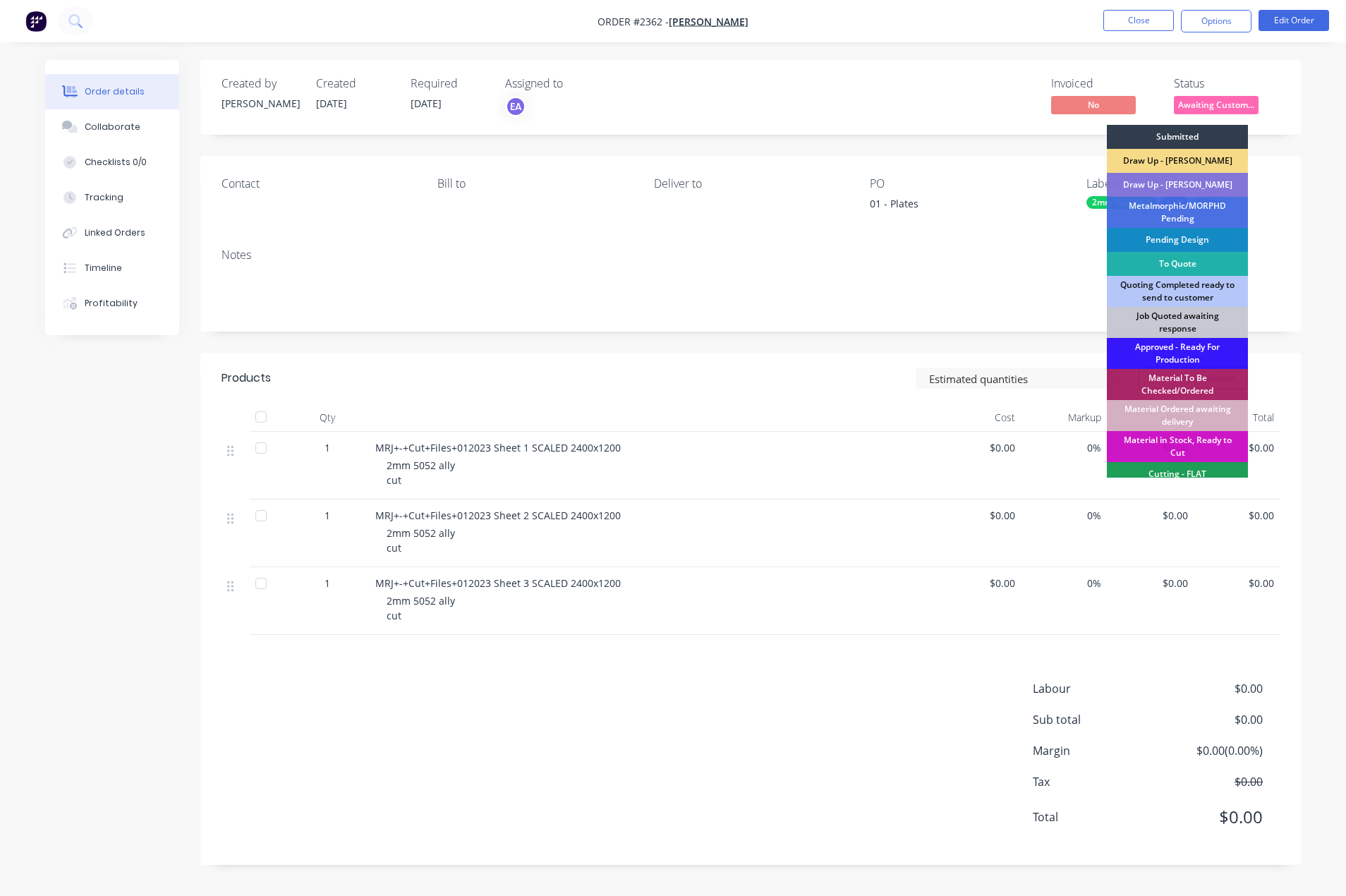
click at [1167, 262] on div "To Quote" at bounding box center [1178, 264] width 141 height 24
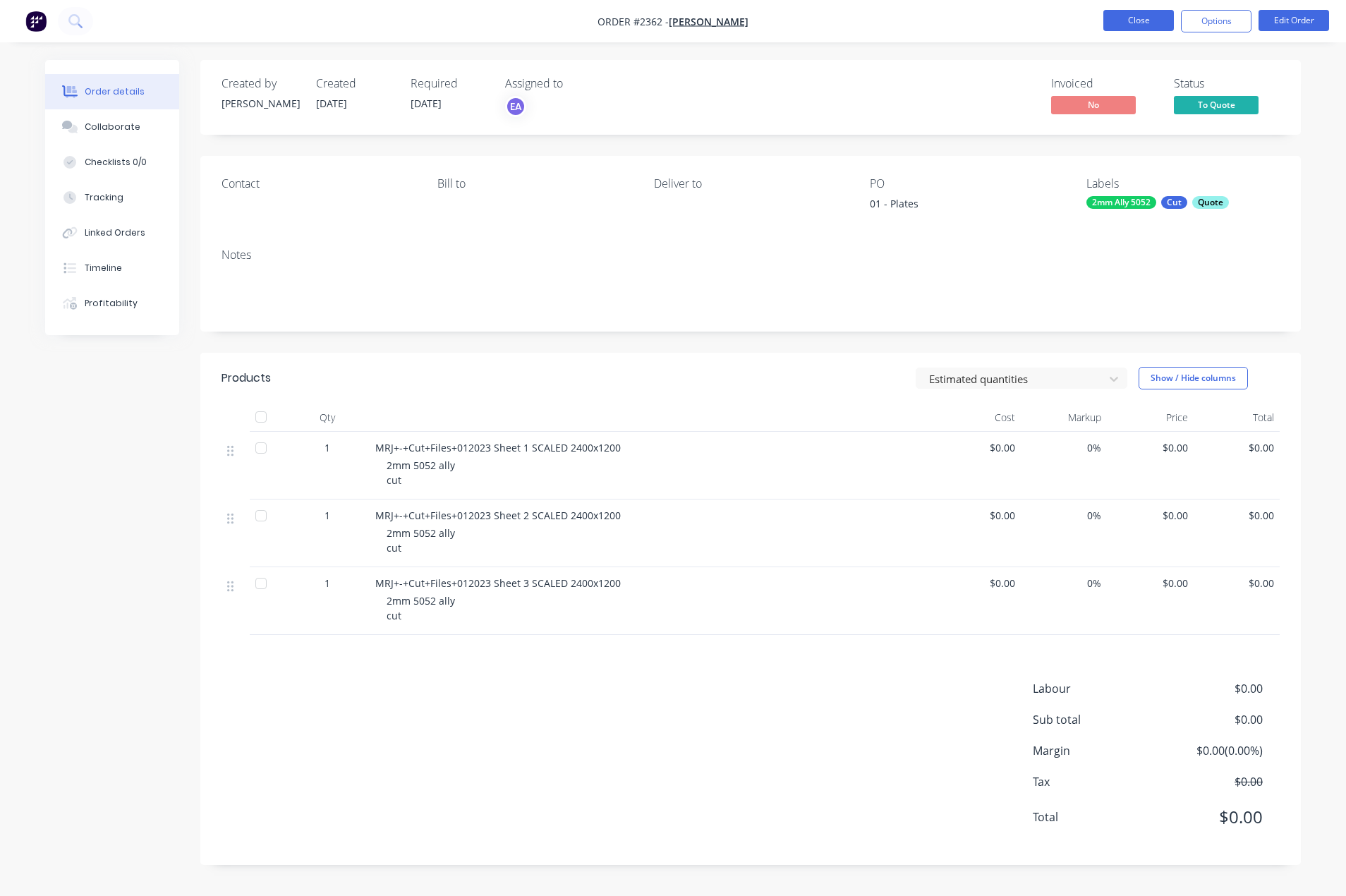
click at [1145, 27] on button "Close" at bounding box center [1138, 20] width 71 height 21
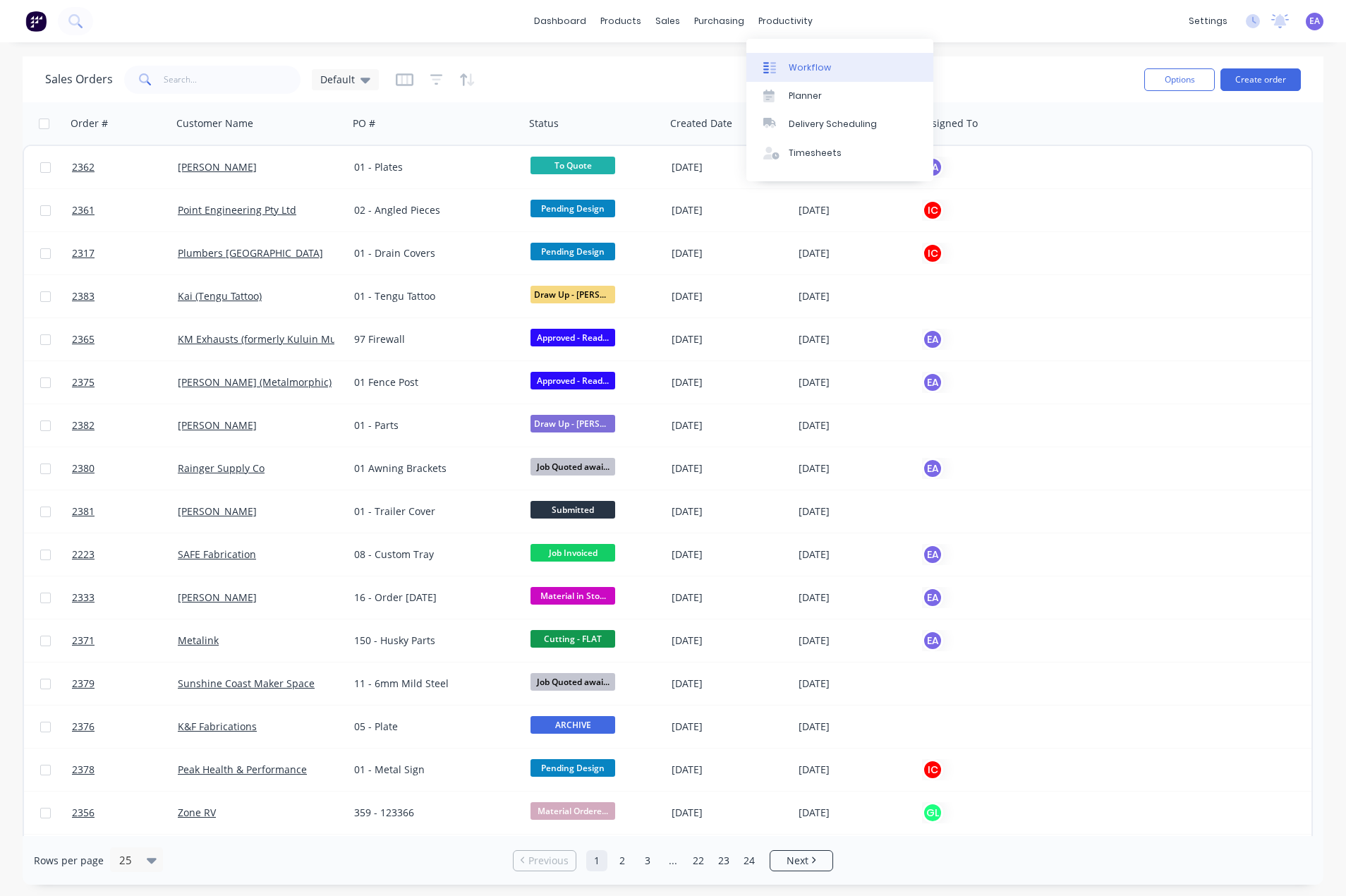
click at [807, 69] on div "Workflow" at bounding box center [809, 67] width 42 height 12
